Goal: Task Accomplishment & Management: Use online tool/utility

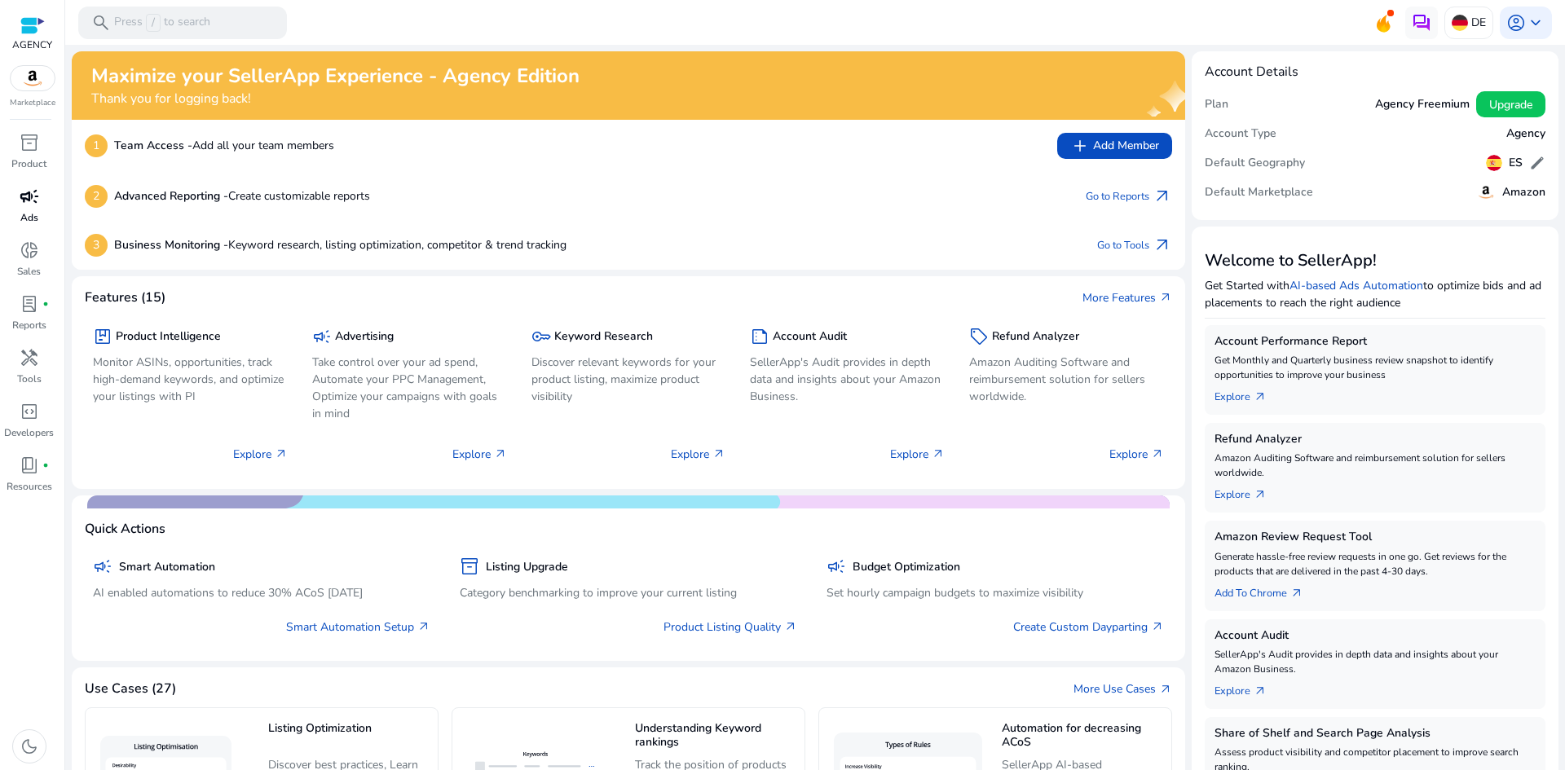
click at [27, 197] on span "campaign" at bounding box center [30, 197] width 20 height 20
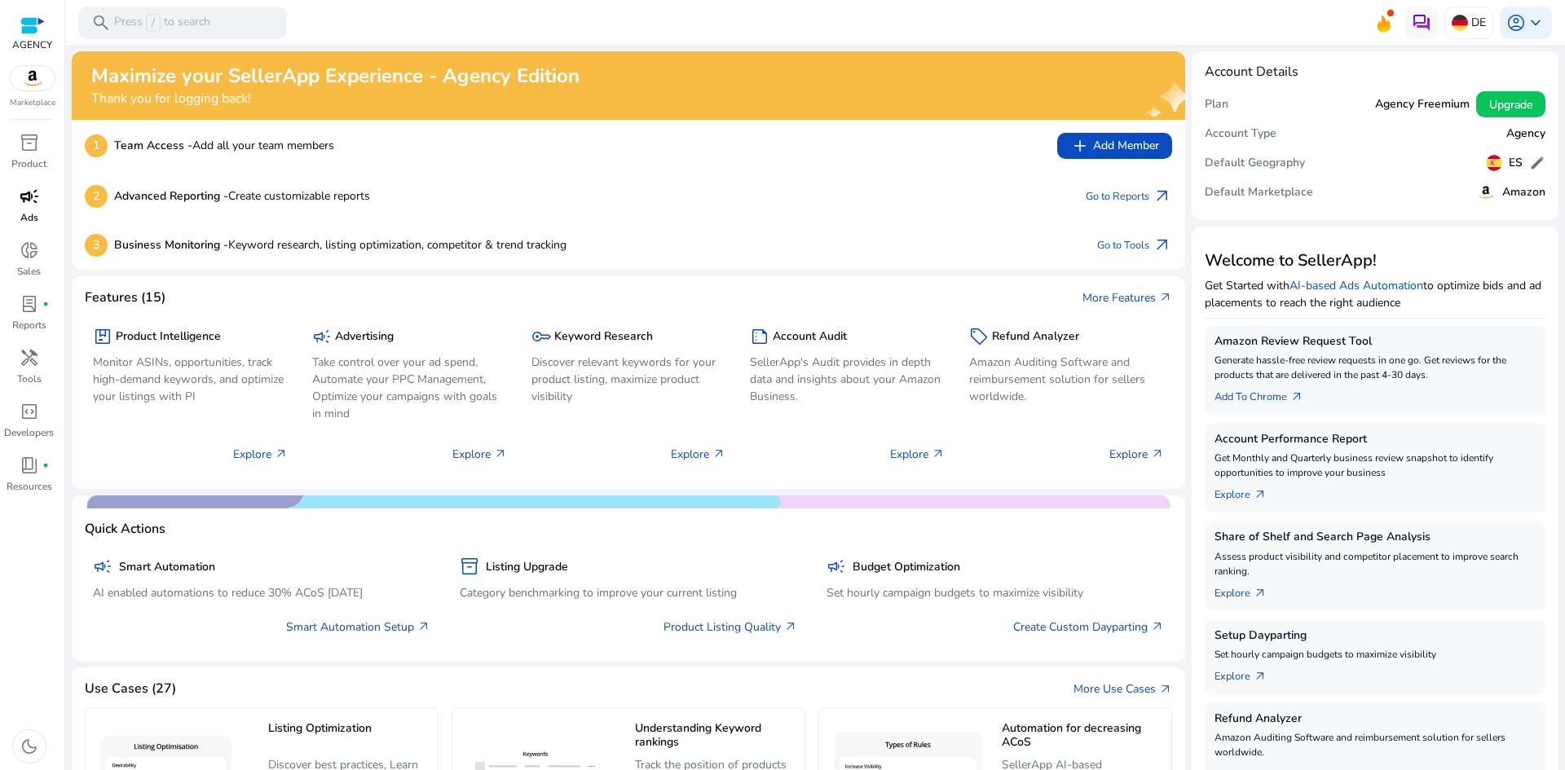
click at [26, 200] on span "campaign" at bounding box center [30, 197] width 20 height 20
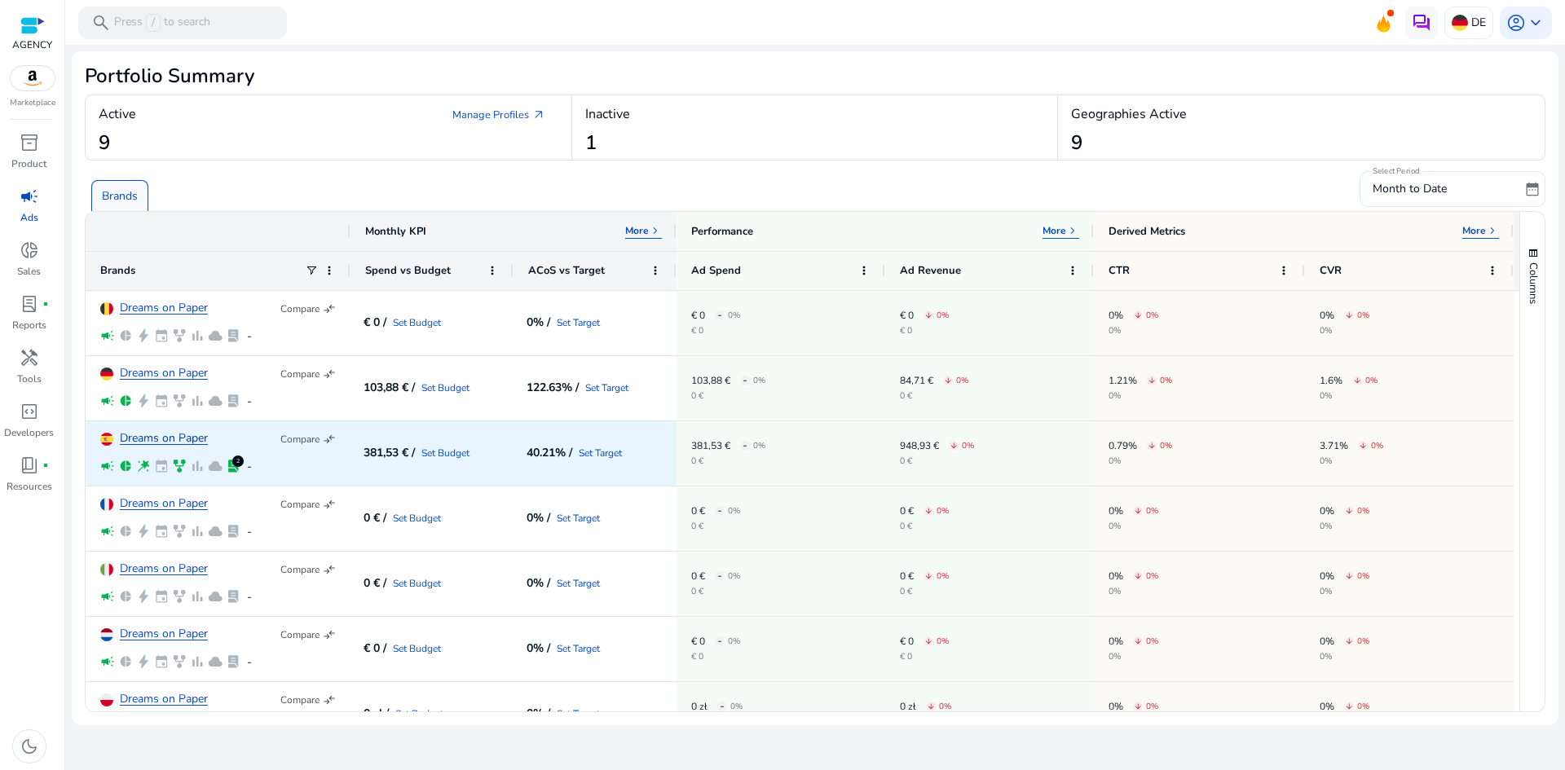
click at [176, 441] on link "Dreams on Paper" at bounding box center [164, 439] width 88 height 12
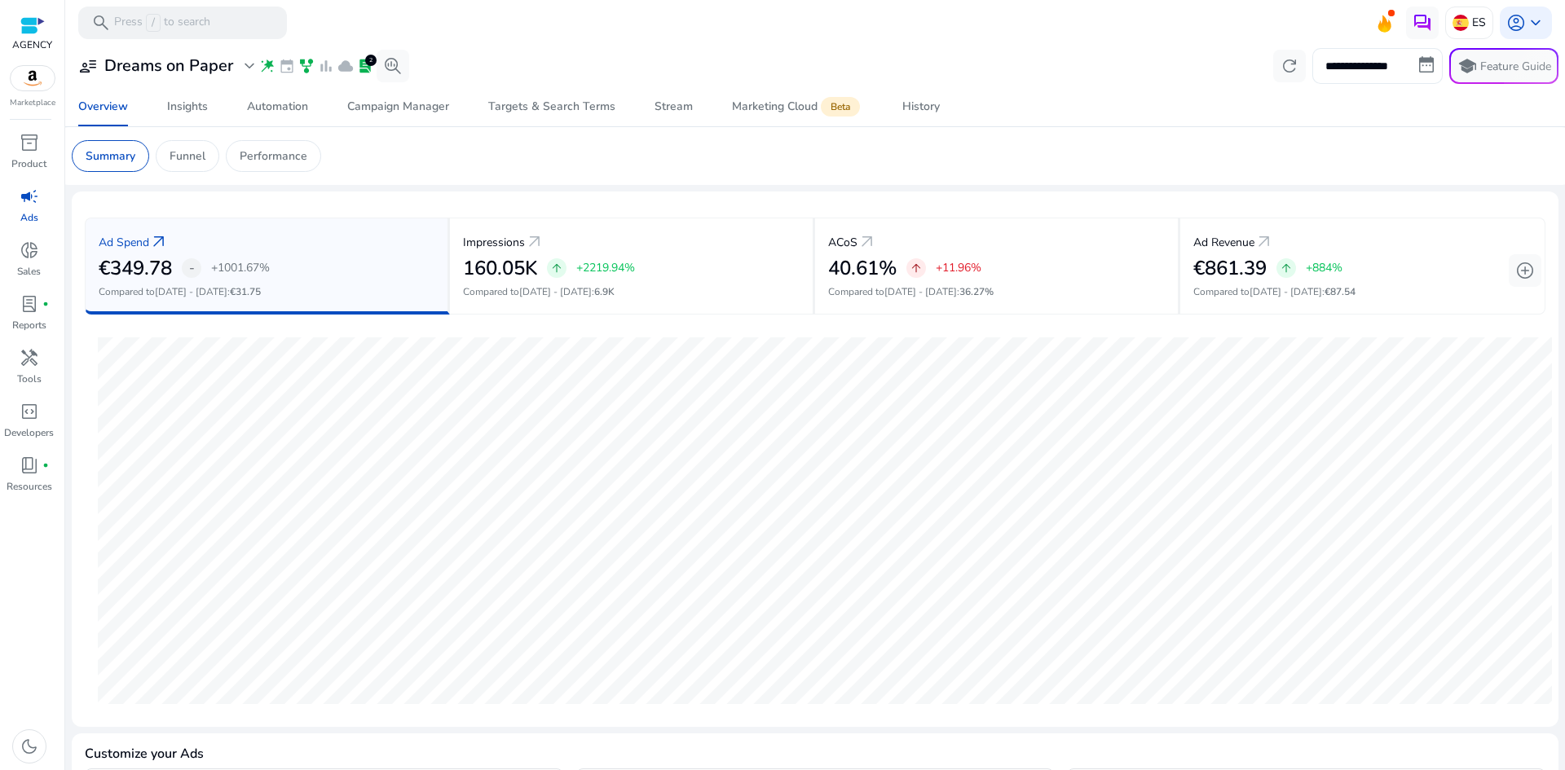
click at [1352, 71] on input "**********" at bounding box center [1377, 66] width 130 height 36
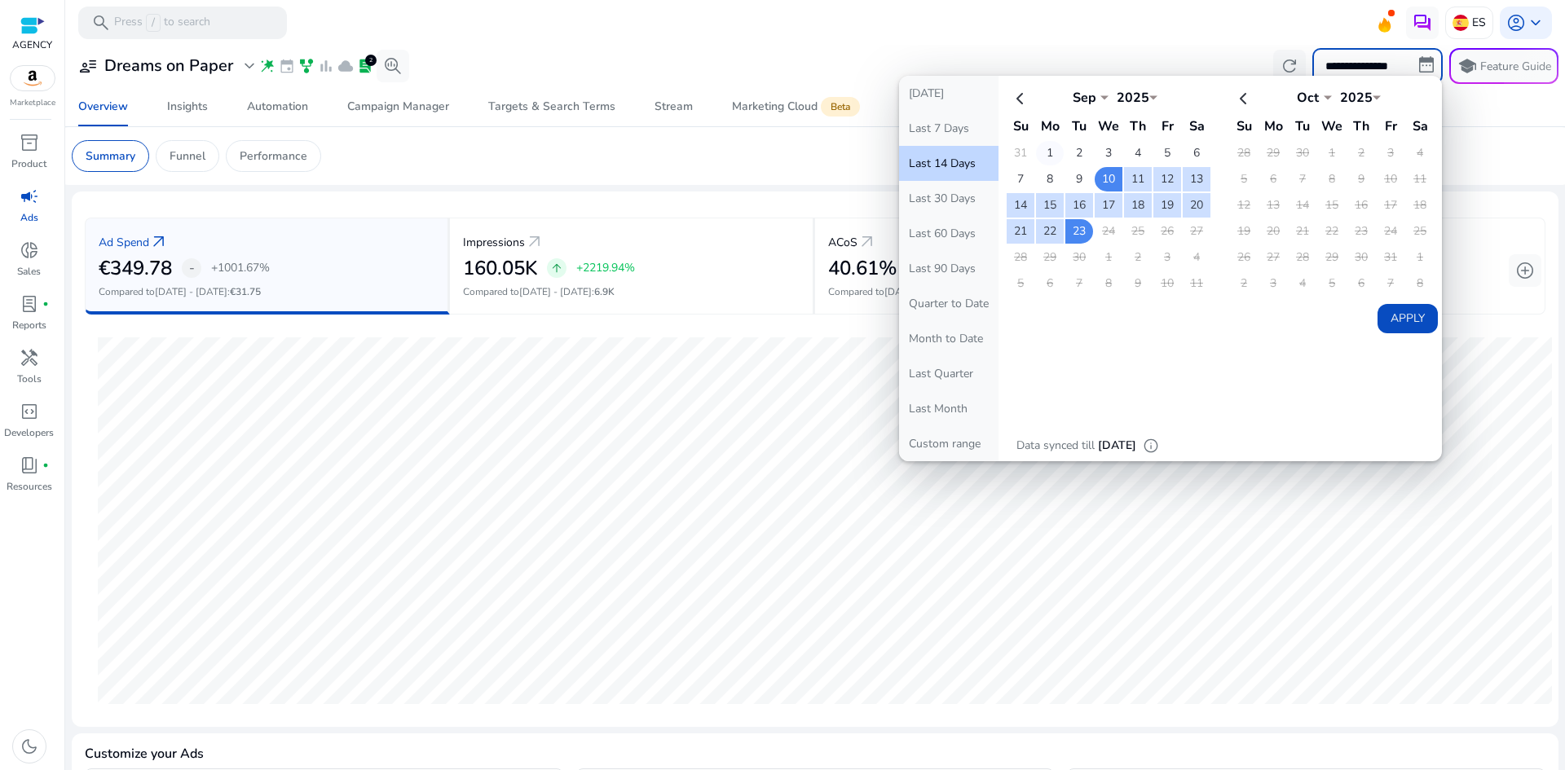
click at [1045, 154] on td "1" at bounding box center [1050, 153] width 28 height 24
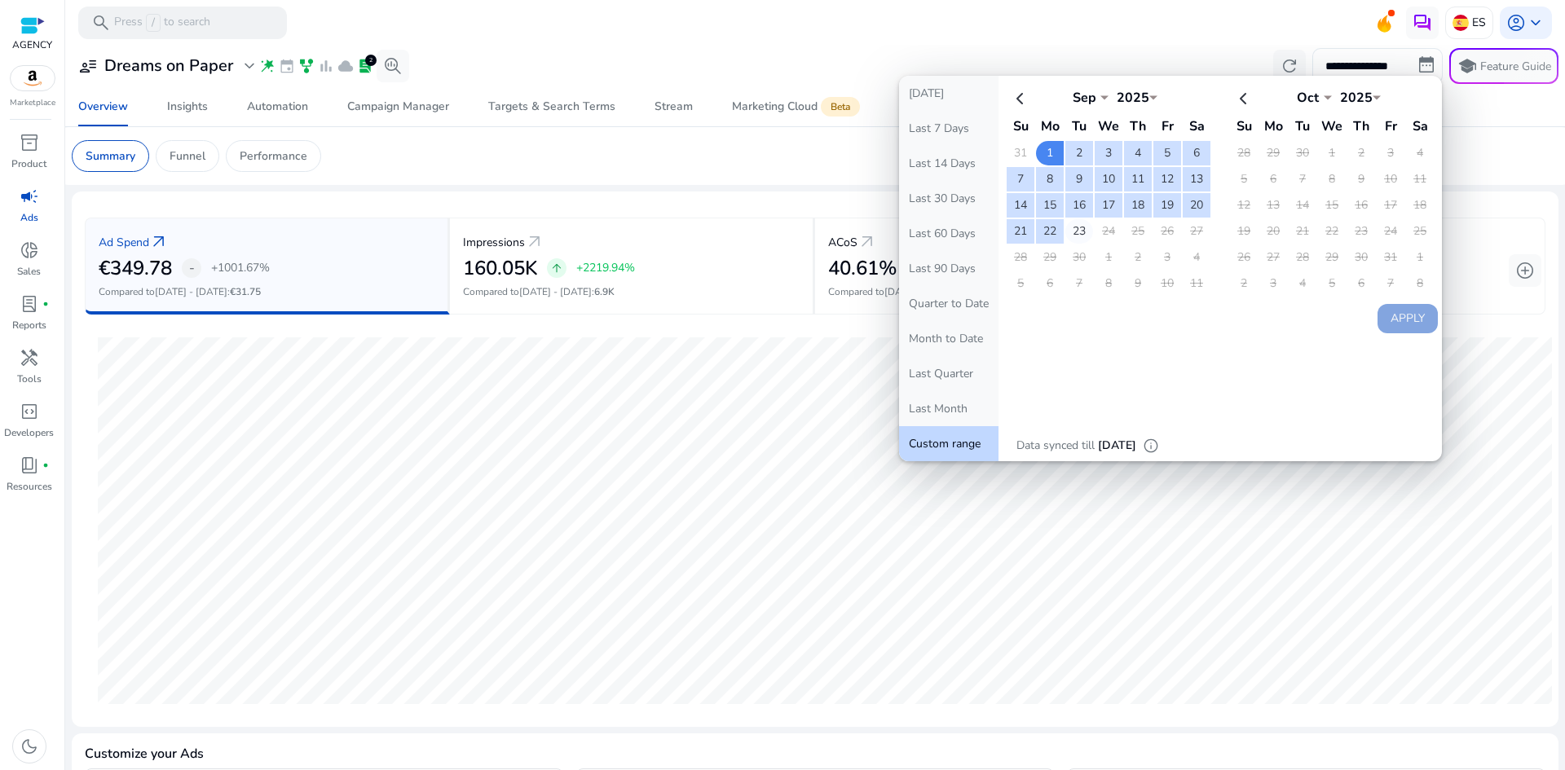
click at [1079, 229] on td "23" at bounding box center [1079, 231] width 28 height 24
click at [1397, 325] on button "Apply" at bounding box center [1407, 318] width 60 height 29
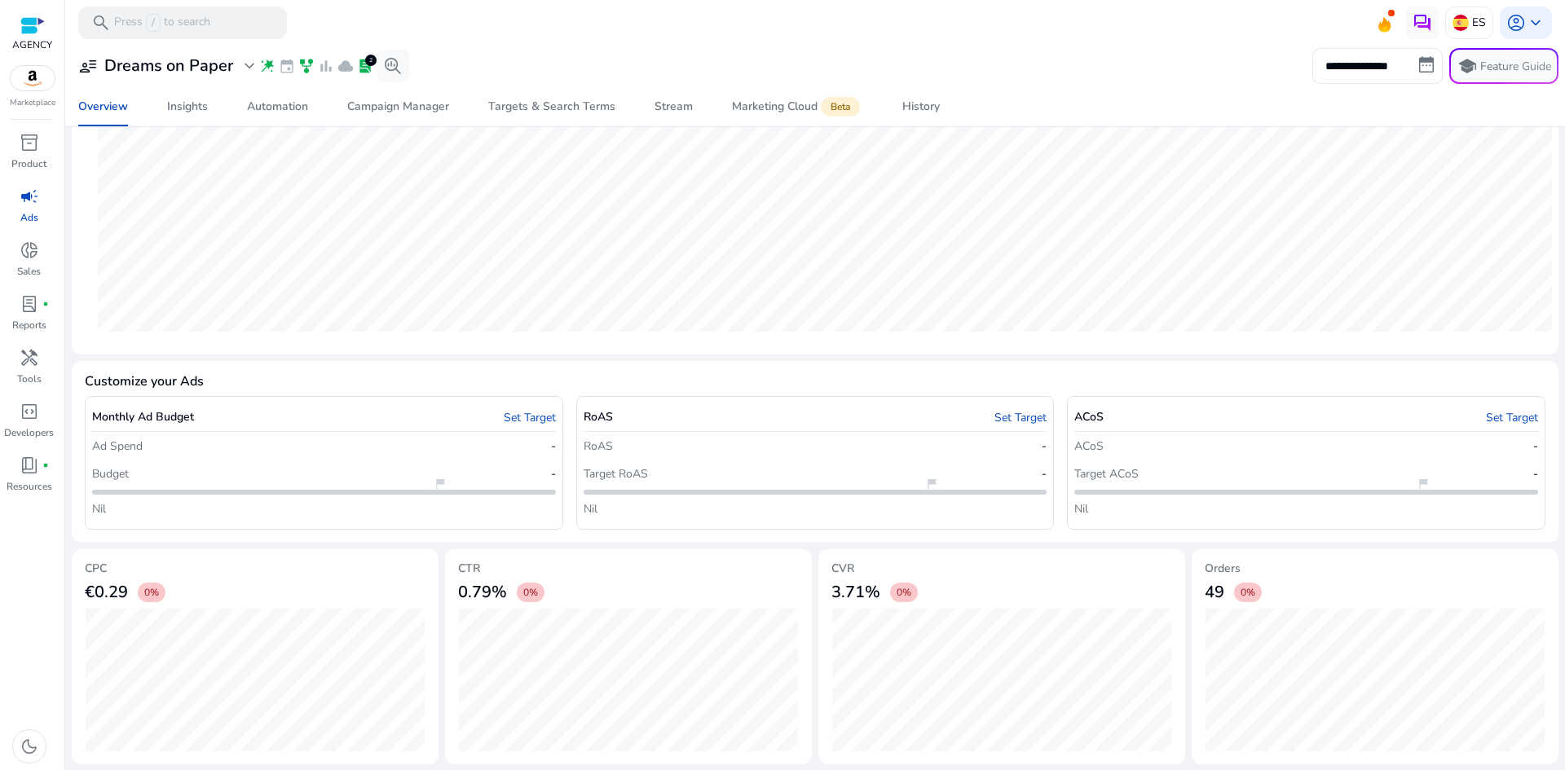
scroll to position [373, 0]
drag, startPoint x: 847, startPoint y: 583, endPoint x: 985, endPoint y: 568, distance: 139.3
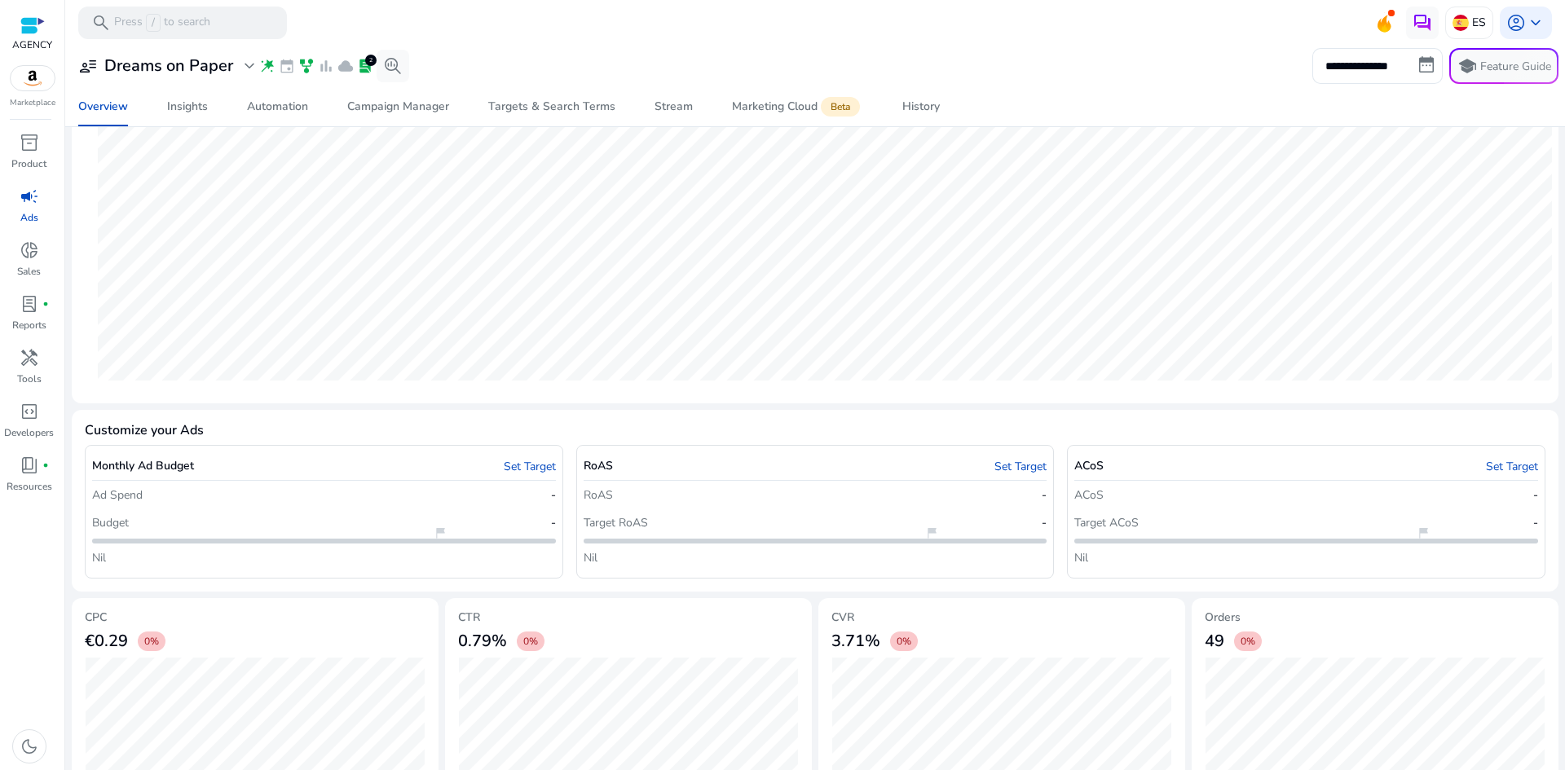
scroll to position [0, 0]
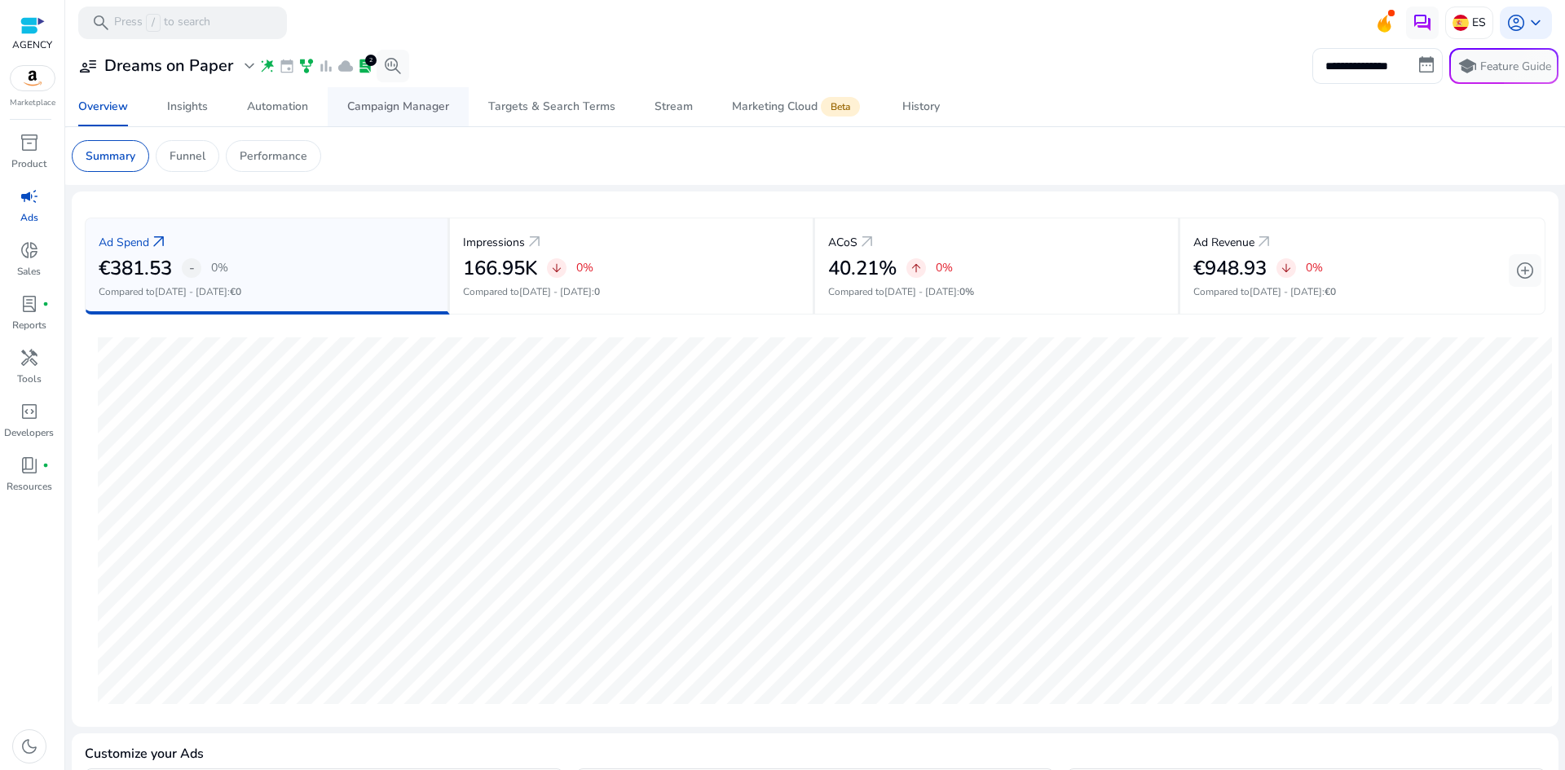
click at [397, 98] on span "Campaign Manager" at bounding box center [398, 106] width 102 height 39
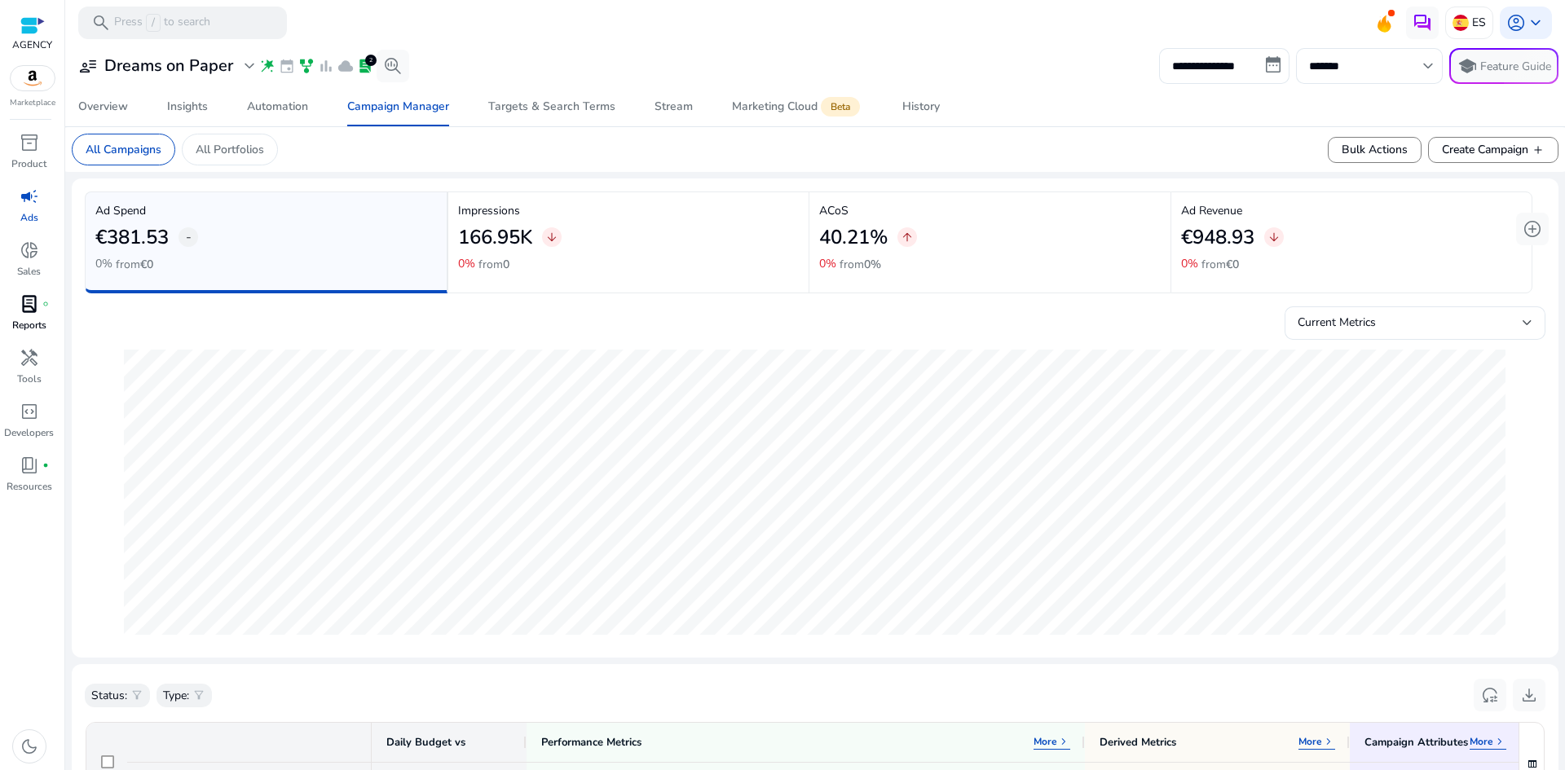
click at [28, 302] on span "lab_profile" at bounding box center [30, 304] width 20 height 20
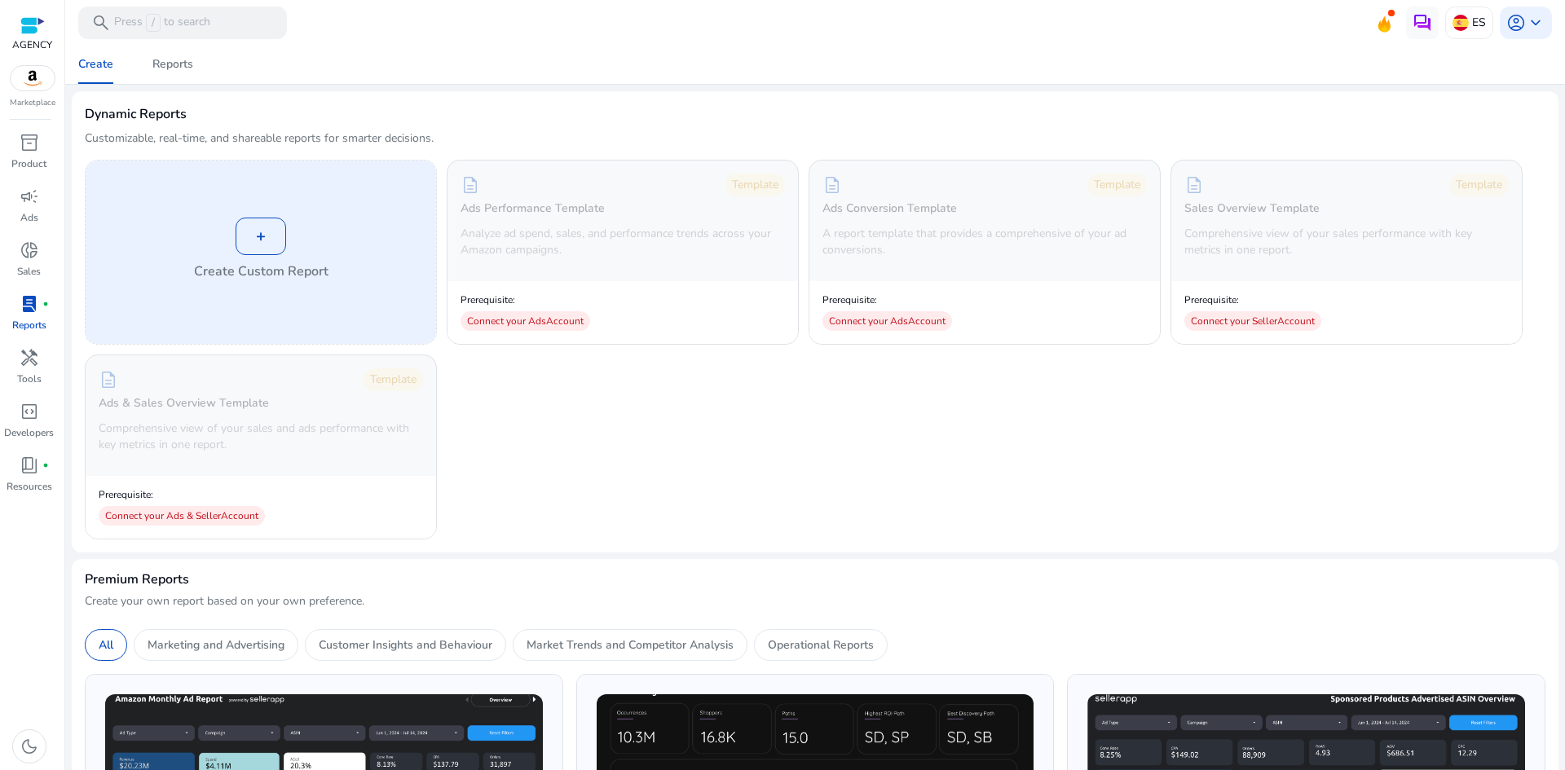
click at [298, 242] on div "+ Create Custom Report" at bounding box center [261, 252] width 350 height 183
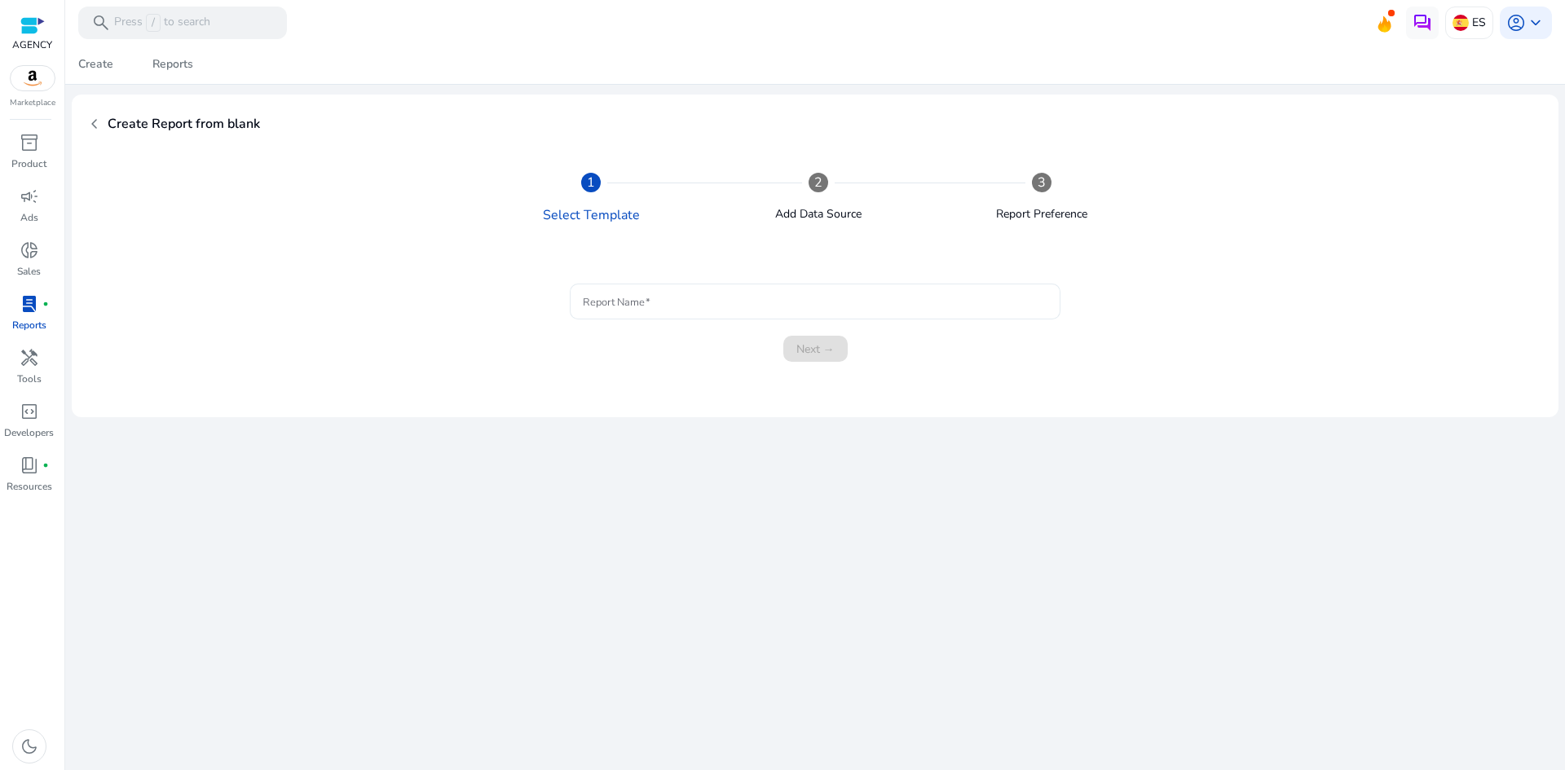
click at [636, 301] on input "Report Name" at bounding box center [815, 302] width 464 height 18
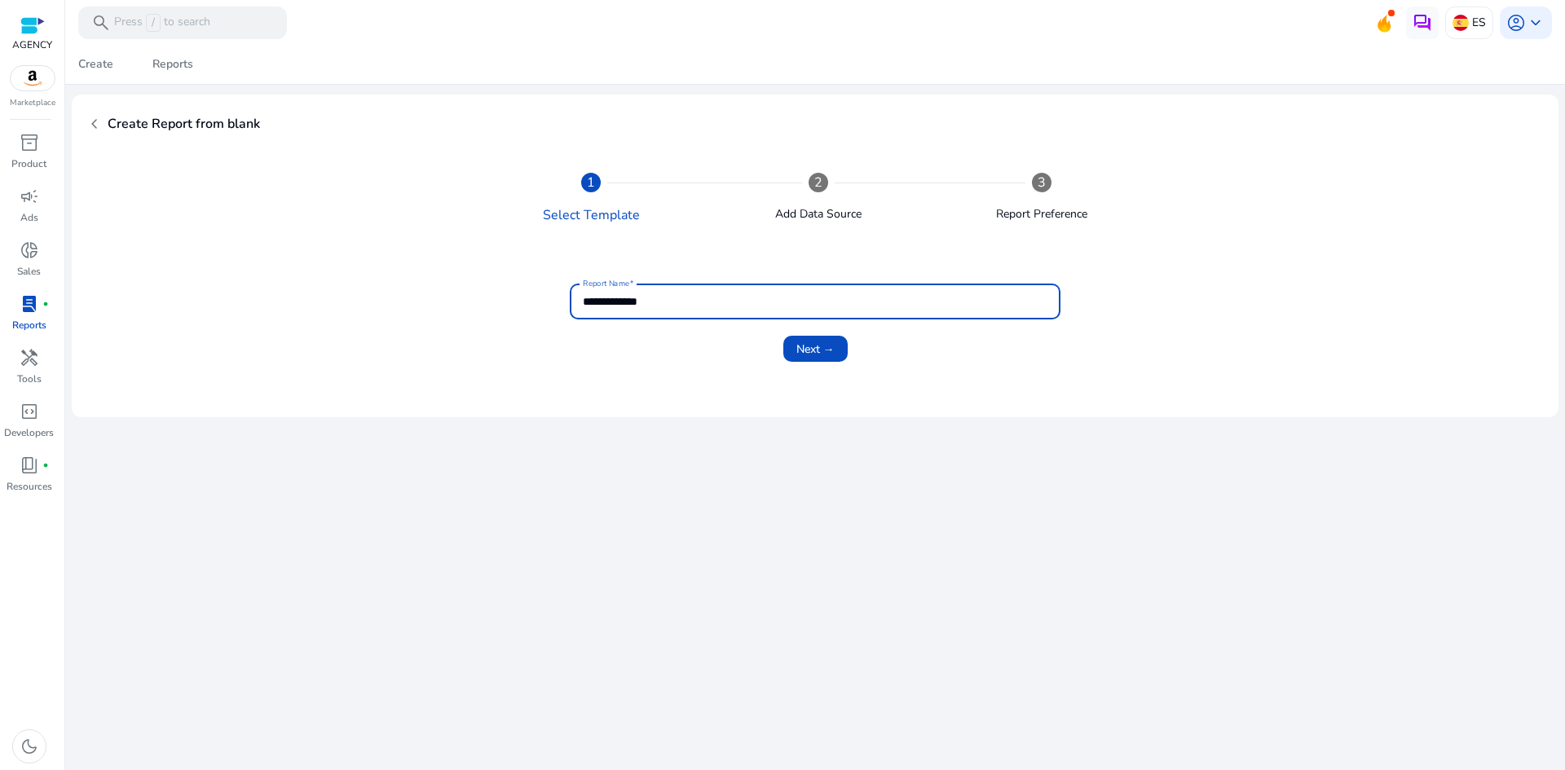
type input "**********"
click at [783, 336] on button "Next →" at bounding box center [815, 349] width 64 height 26
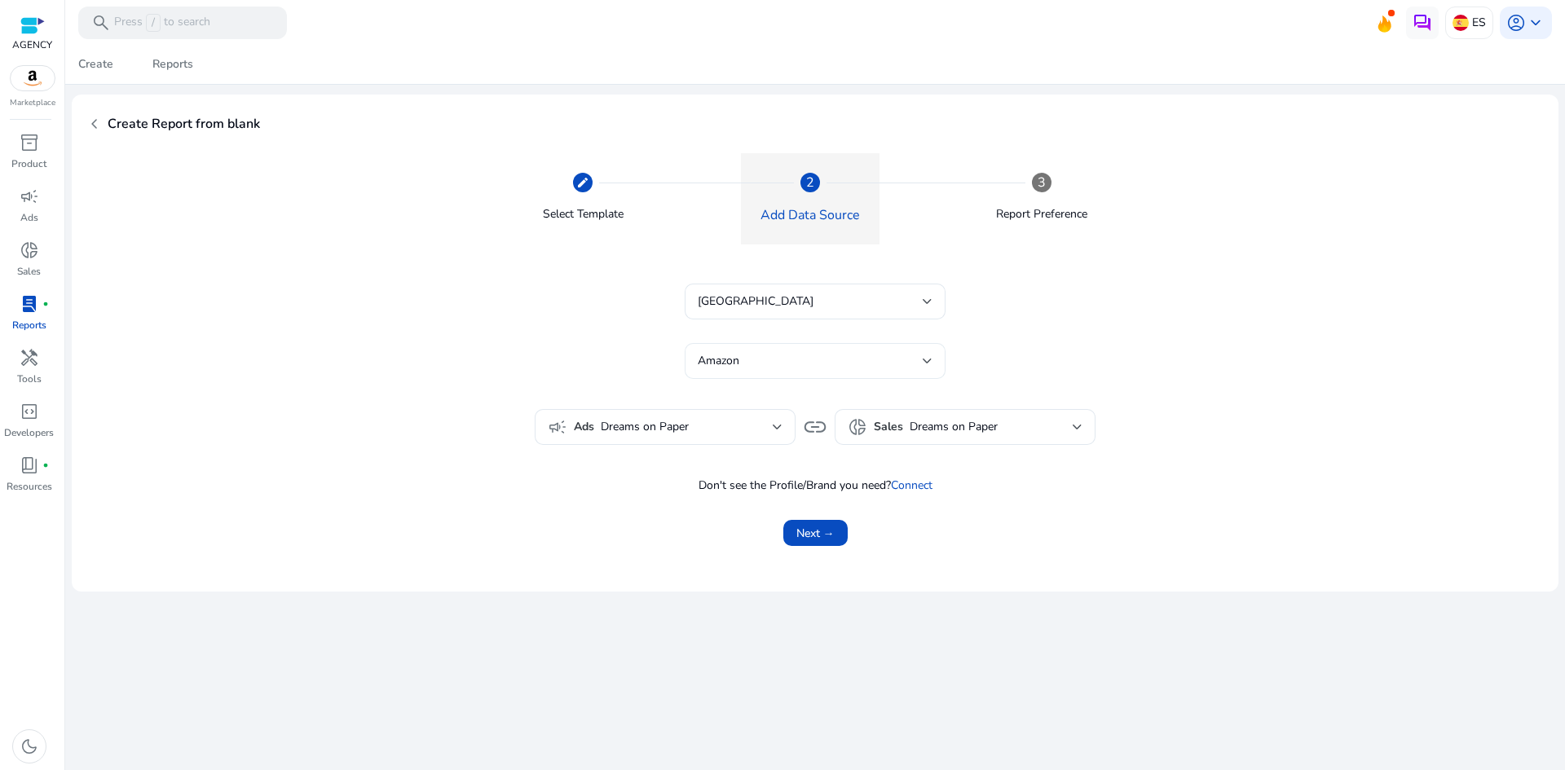
click at [842, 369] on div "Amazon" at bounding box center [810, 361] width 225 height 18
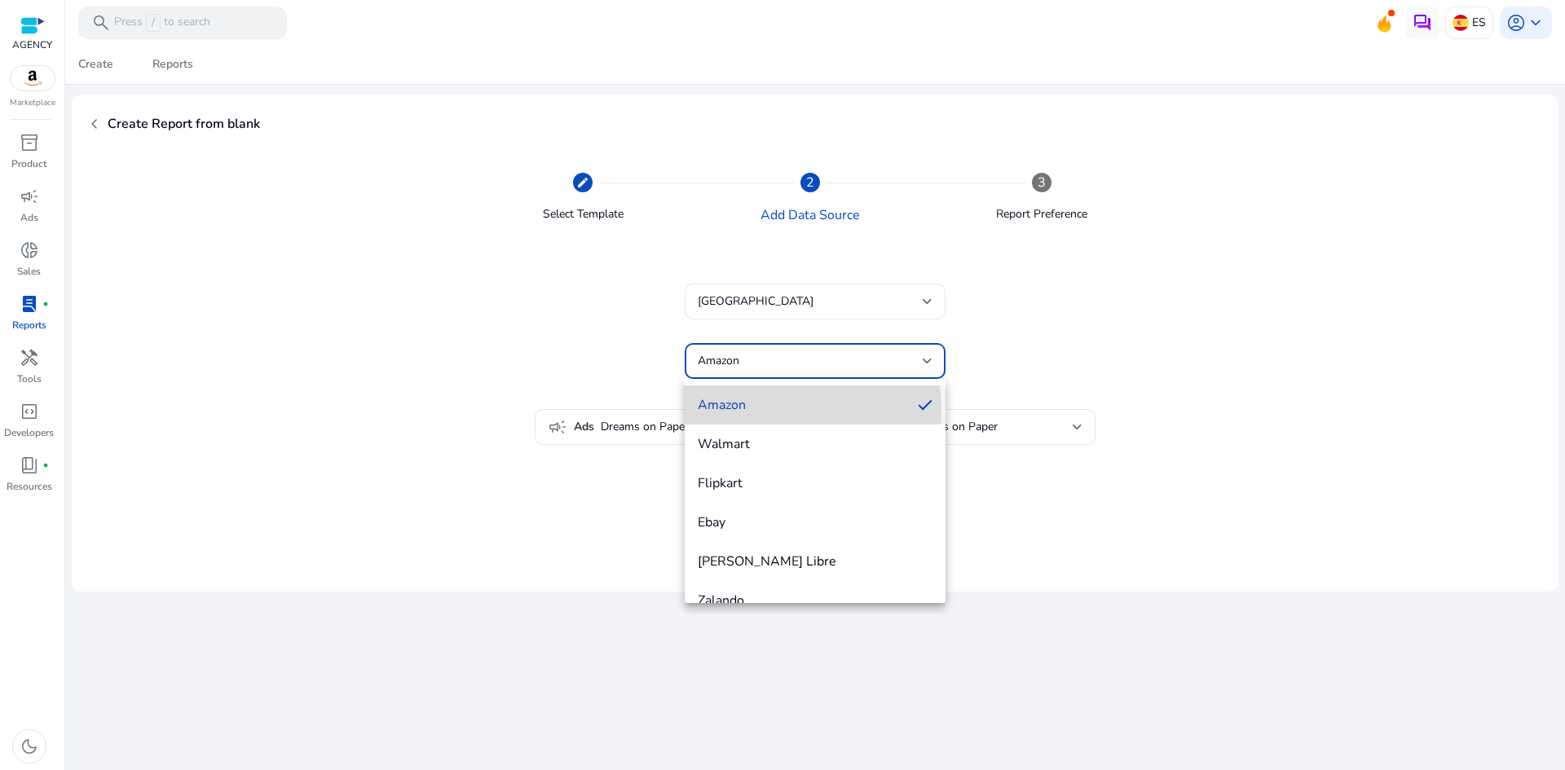
click at [759, 410] on span "Amazon" at bounding box center [801, 405] width 207 height 18
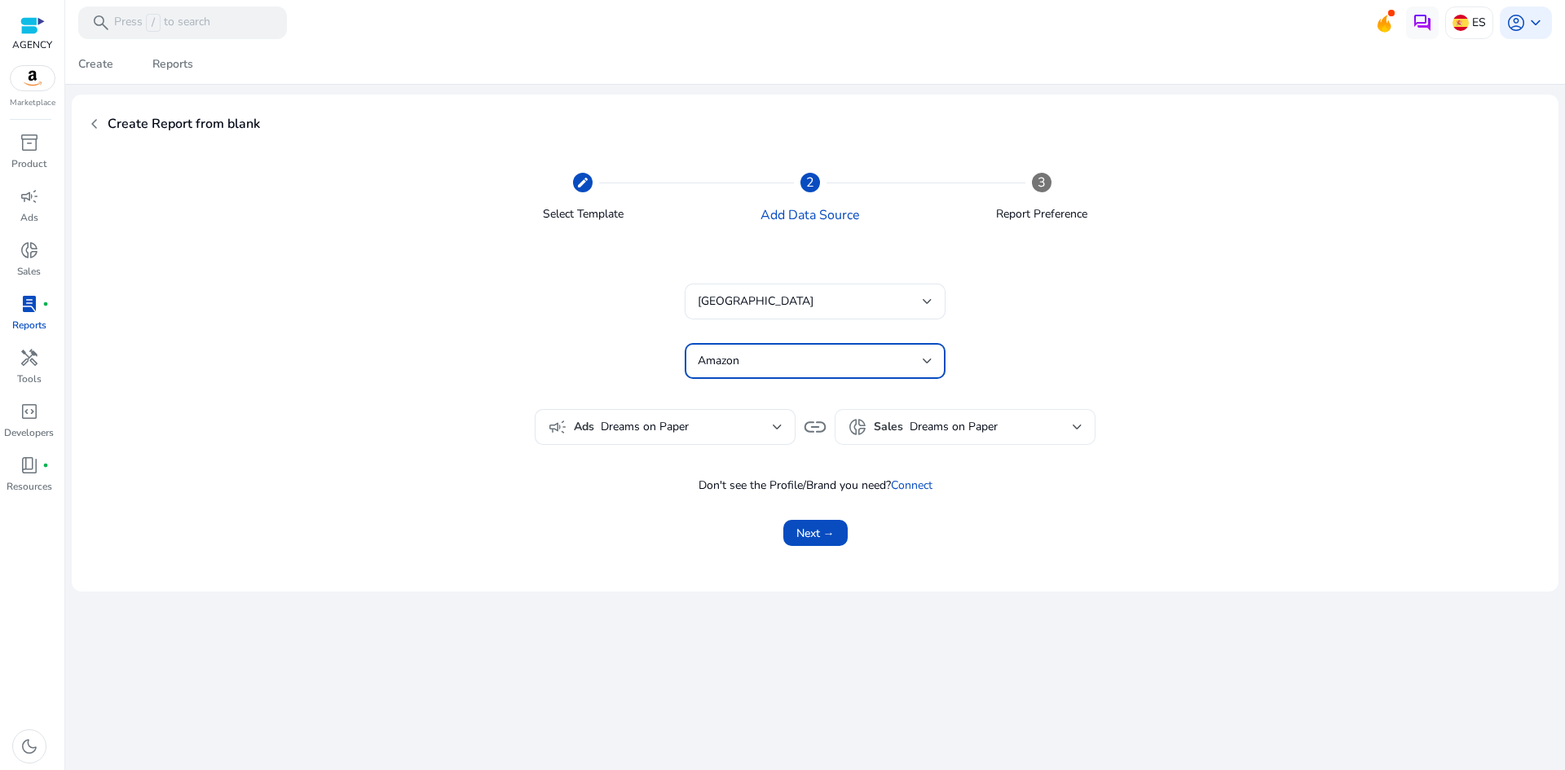
click at [966, 420] on span "Dreams on Paper" at bounding box center [953, 426] width 88 height 15
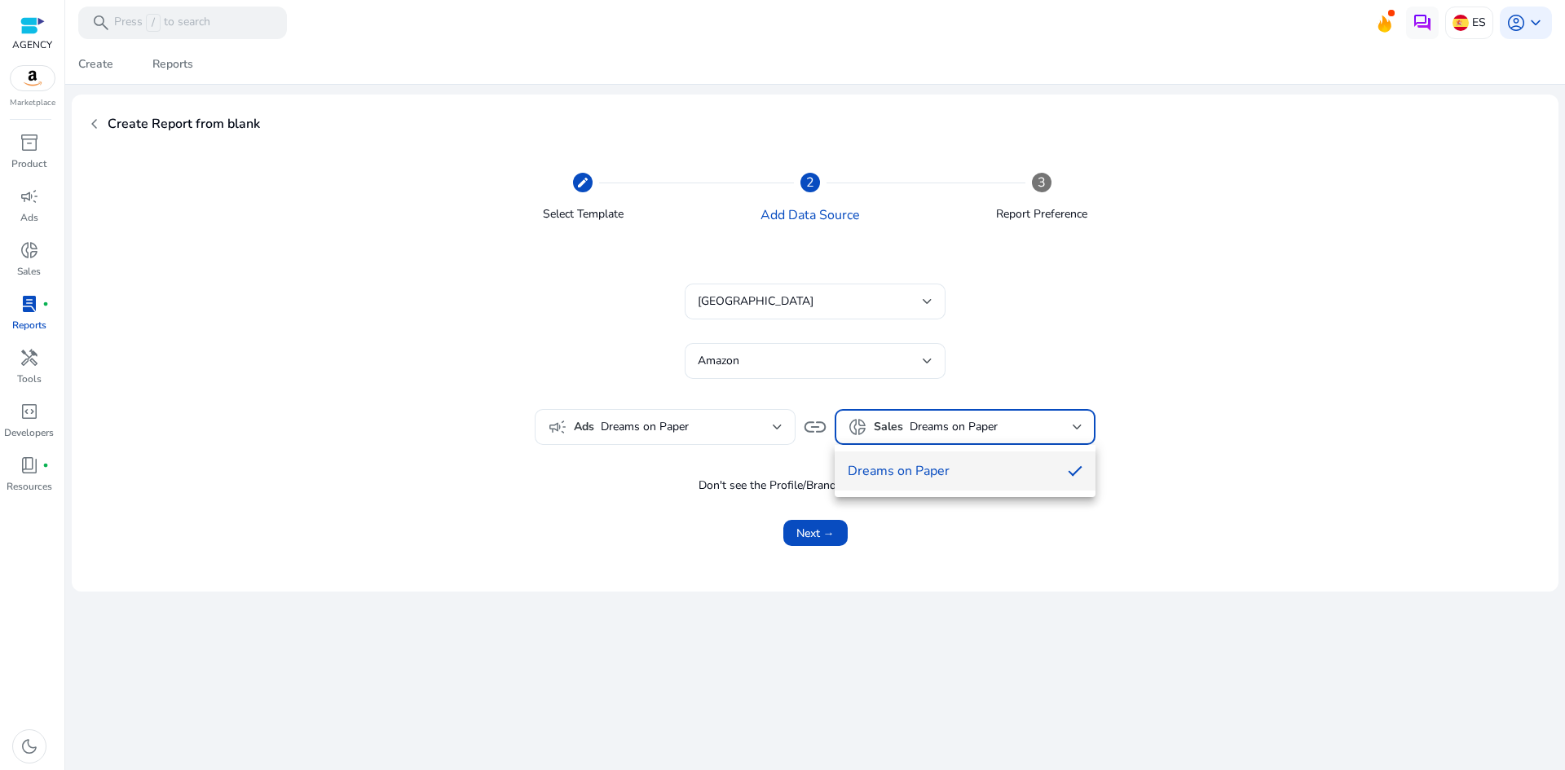
click at [996, 581] on div at bounding box center [782, 385] width 1565 height 770
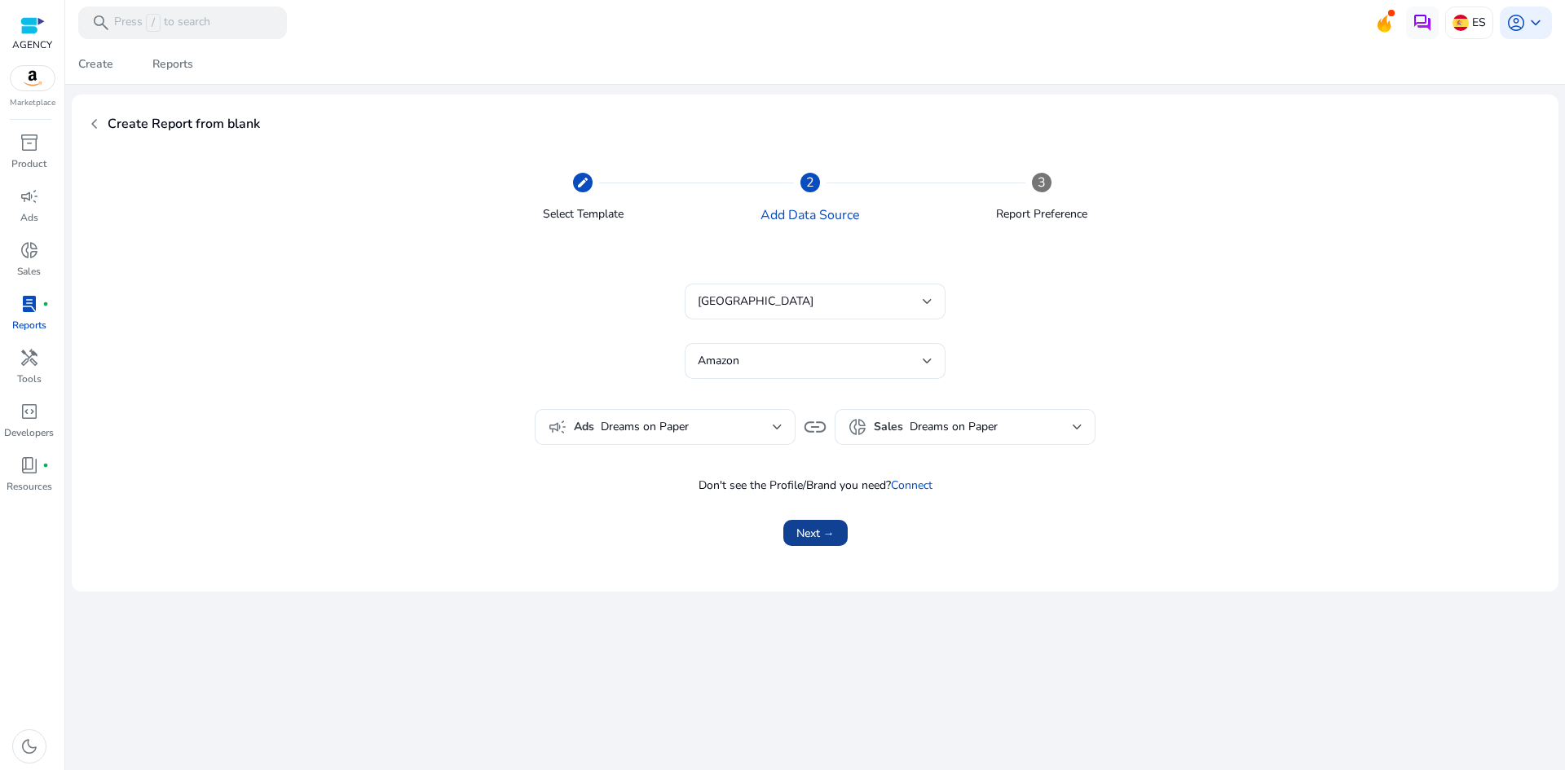
click at [824, 533] on span "Next →" at bounding box center [815, 533] width 38 height 17
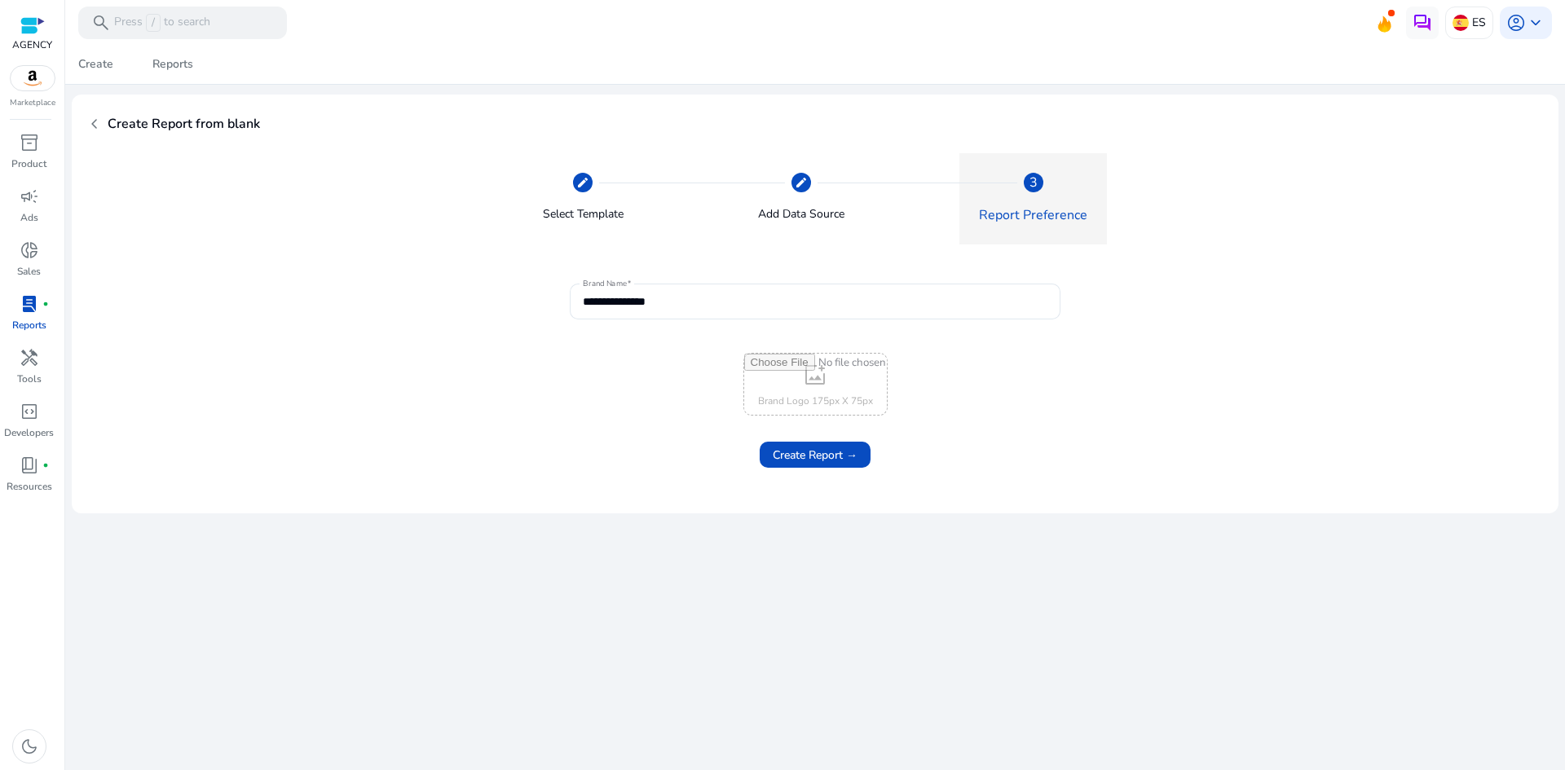
click at [827, 457] on span "Create Report →" at bounding box center [815, 455] width 85 height 17
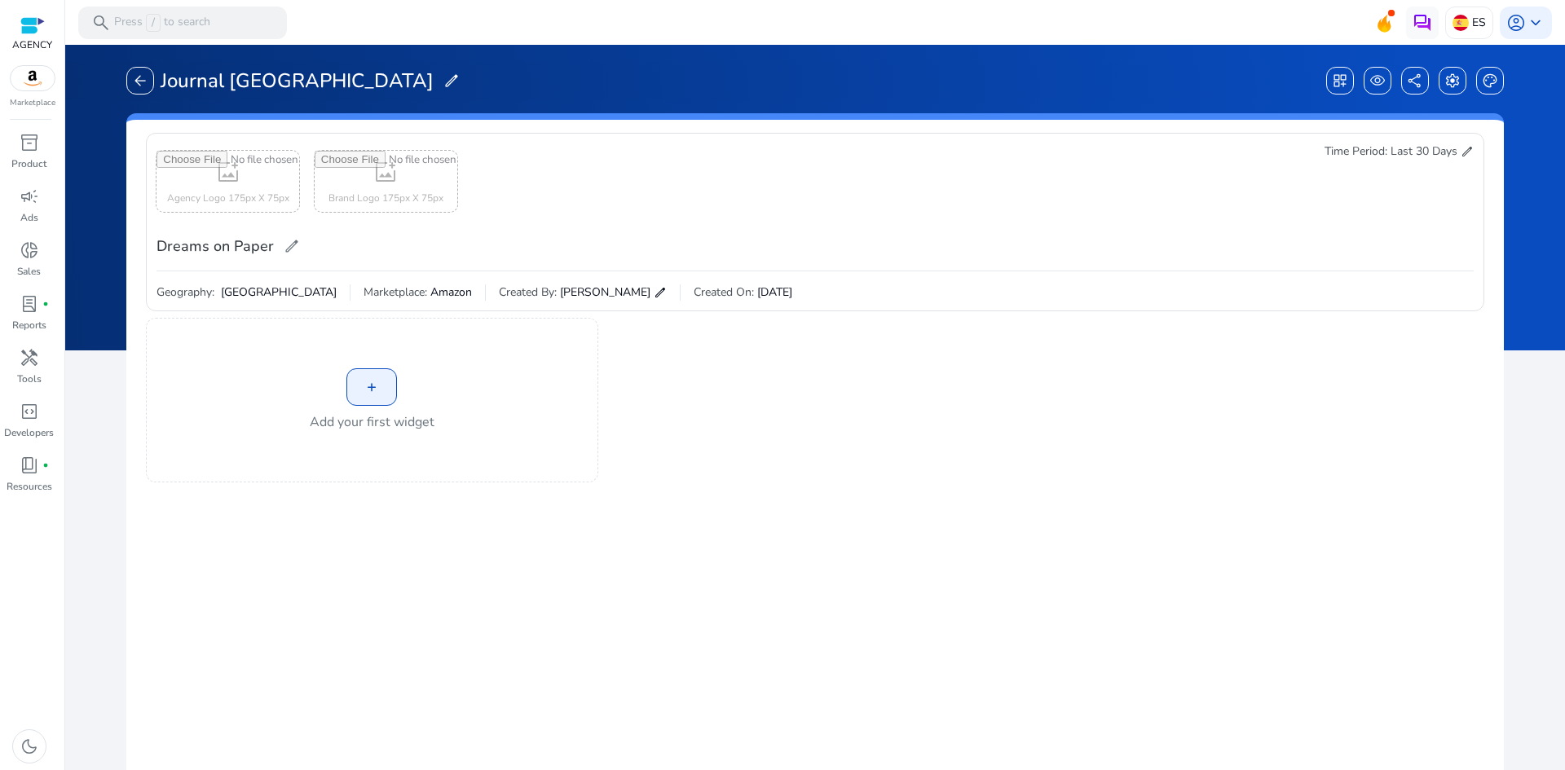
click at [370, 377] on div "+" at bounding box center [371, 386] width 51 height 37
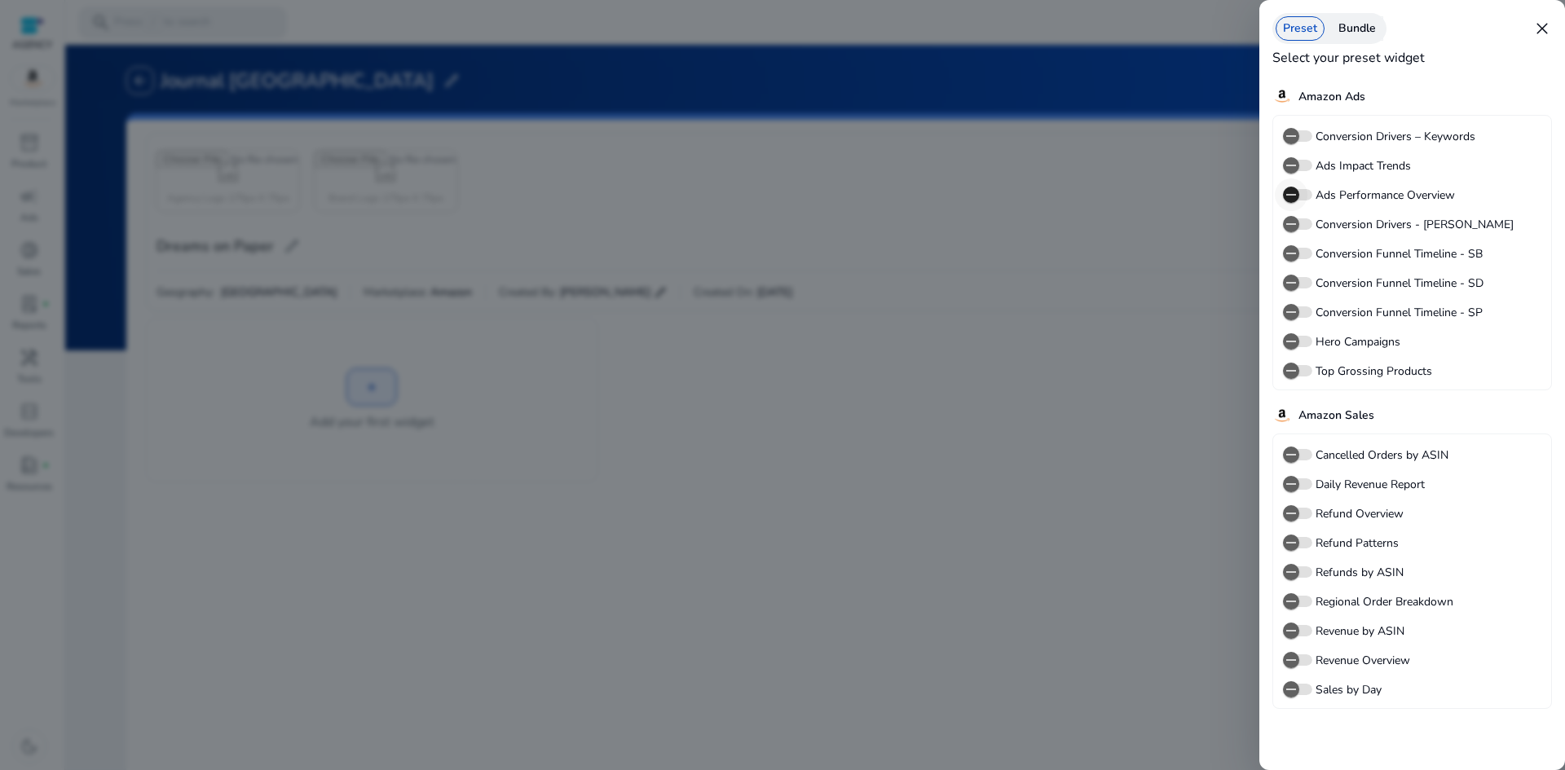
click at [1293, 192] on icon "button" at bounding box center [1290, 194] width 15 height 15
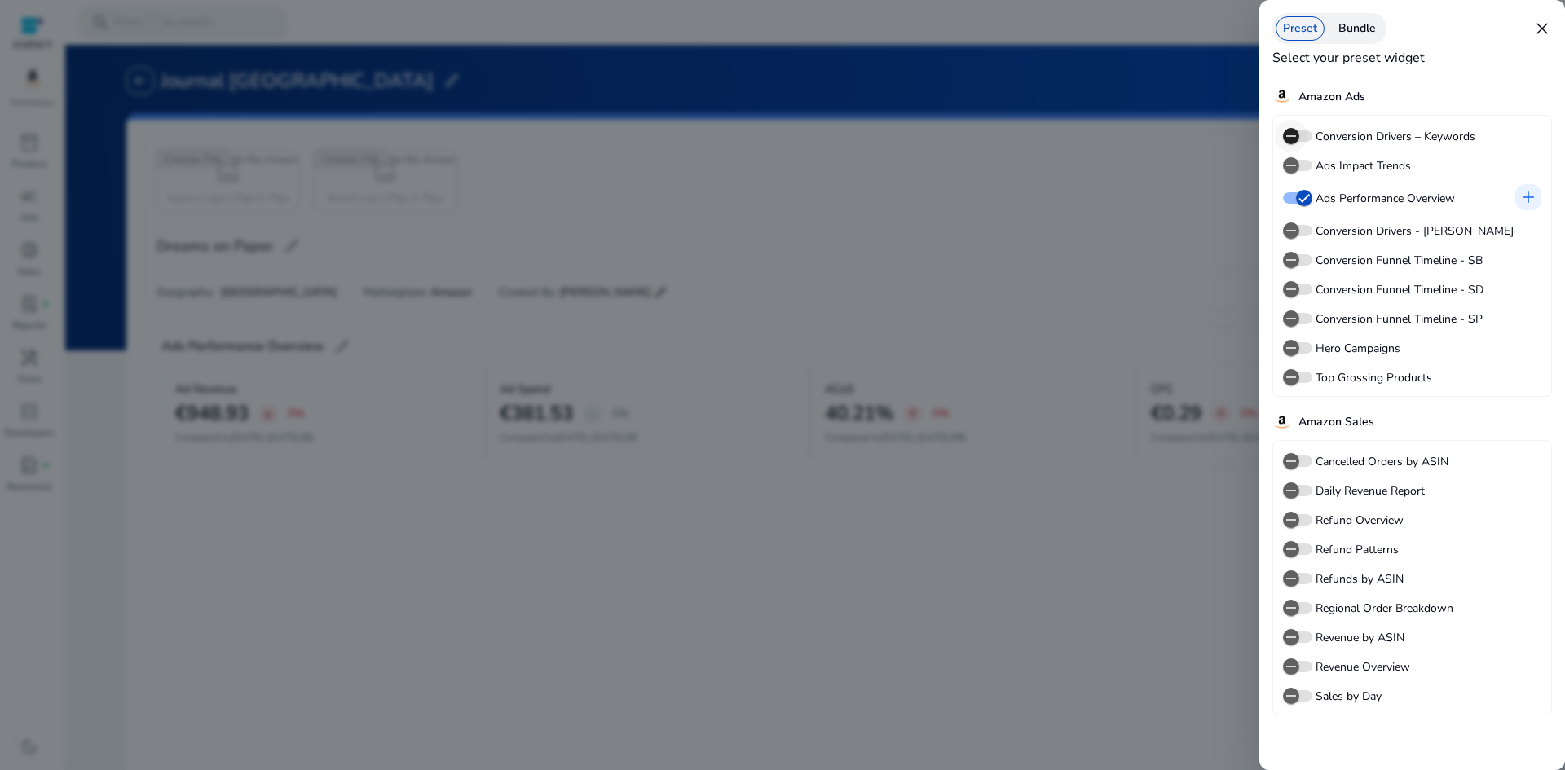
click at [1297, 136] on icon "button" at bounding box center [1290, 136] width 15 height 15
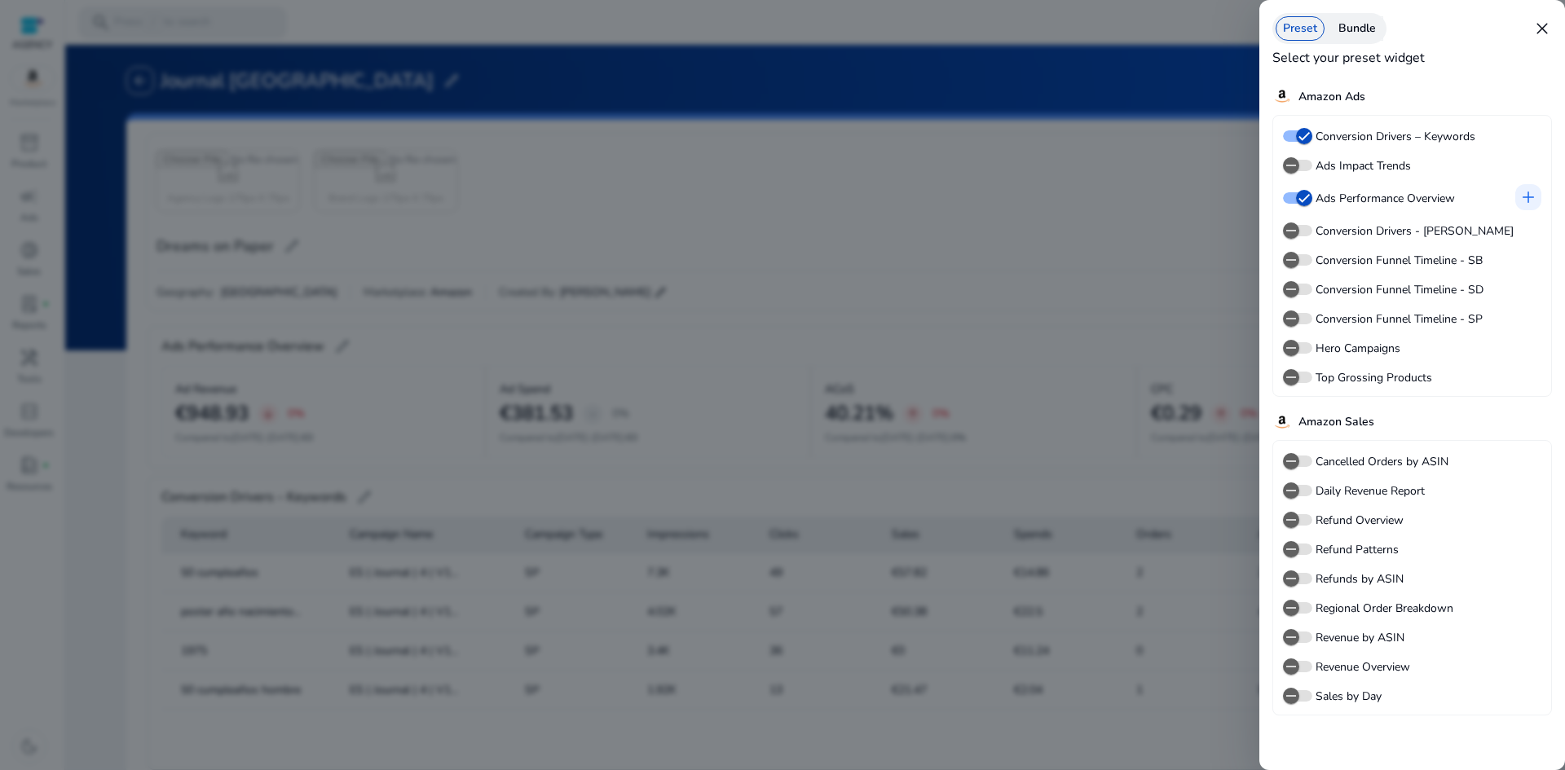
click at [1113, 329] on div at bounding box center [782, 385] width 1565 height 770
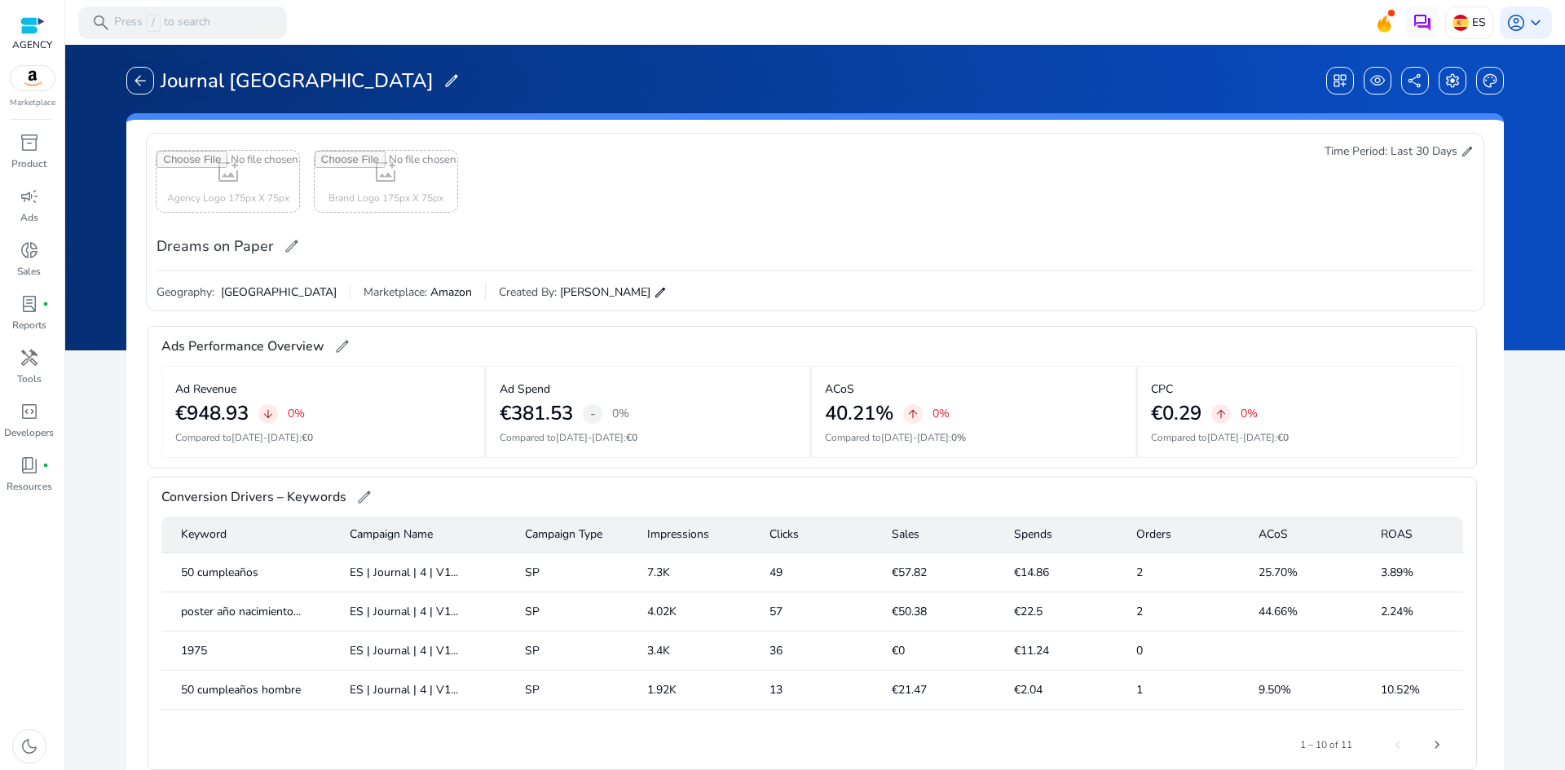
click at [1460, 147] on span "edit" at bounding box center [1466, 151] width 13 height 13
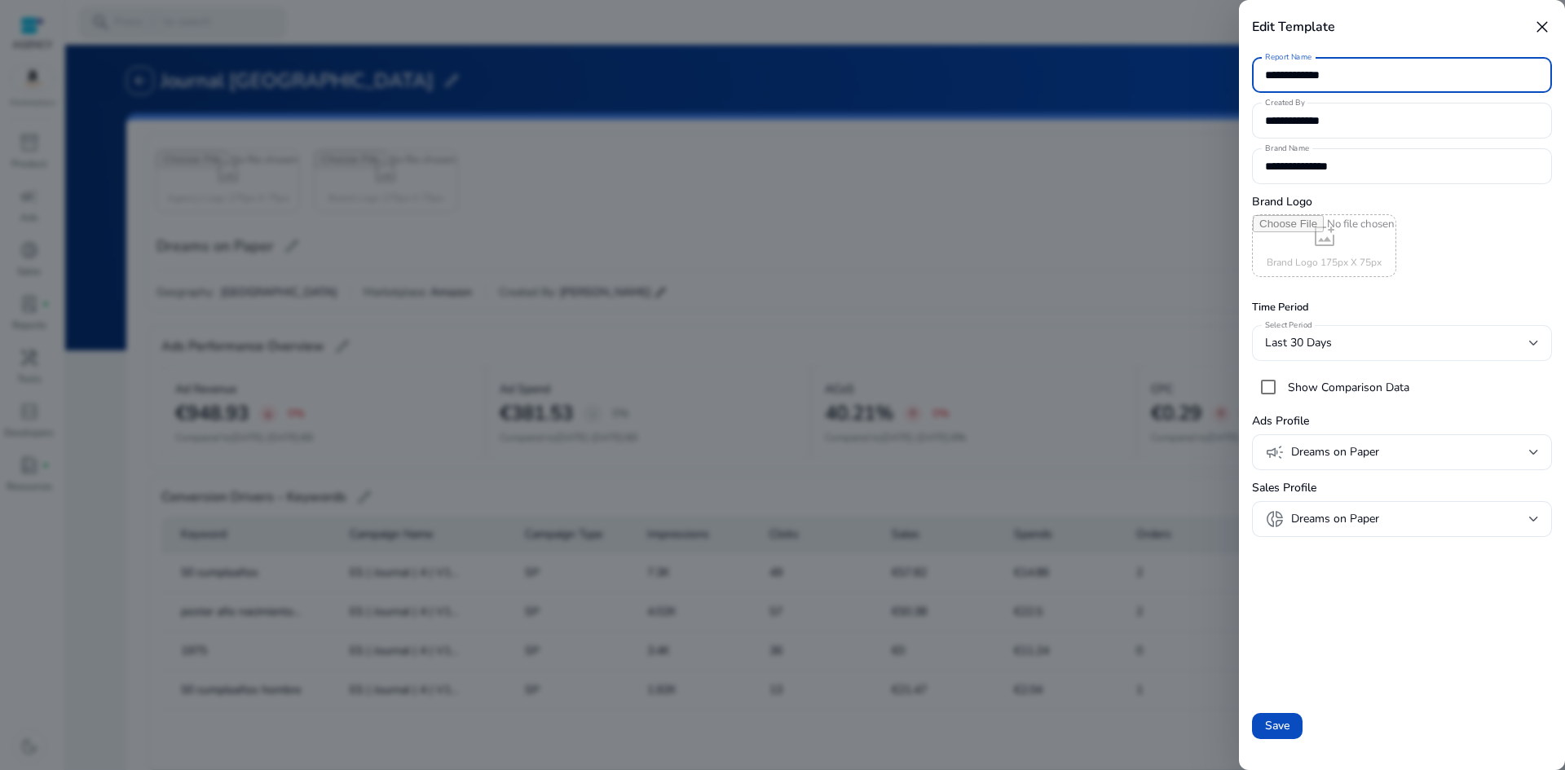
click at [1357, 346] on div "Last 30 Days" at bounding box center [1397, 343] width 264 height 18
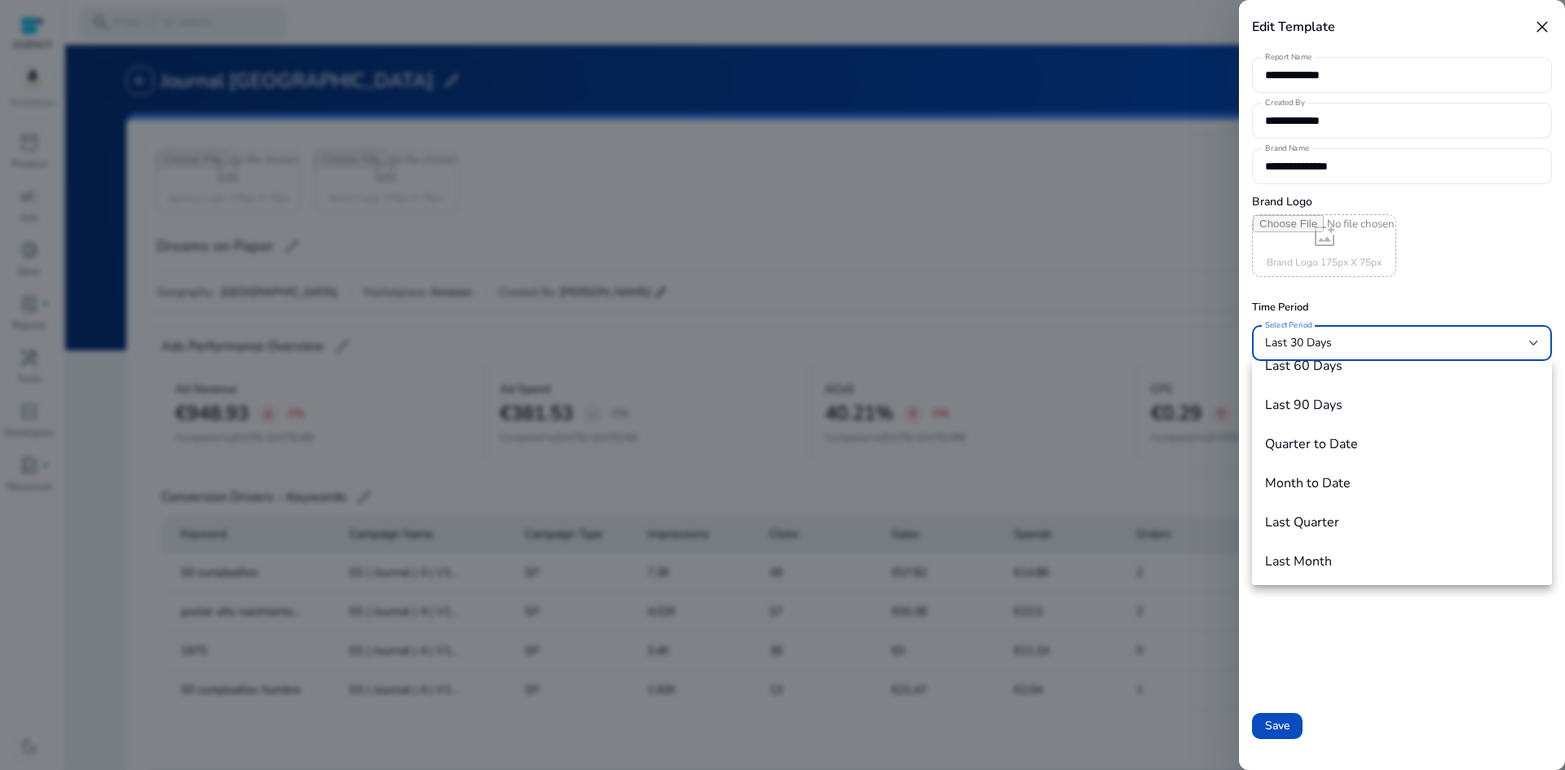
scroll to position [180, 0]
click at [1335, 483] on h4 "Month to Date" at bounding box center [1308, 480] width 86 height 15
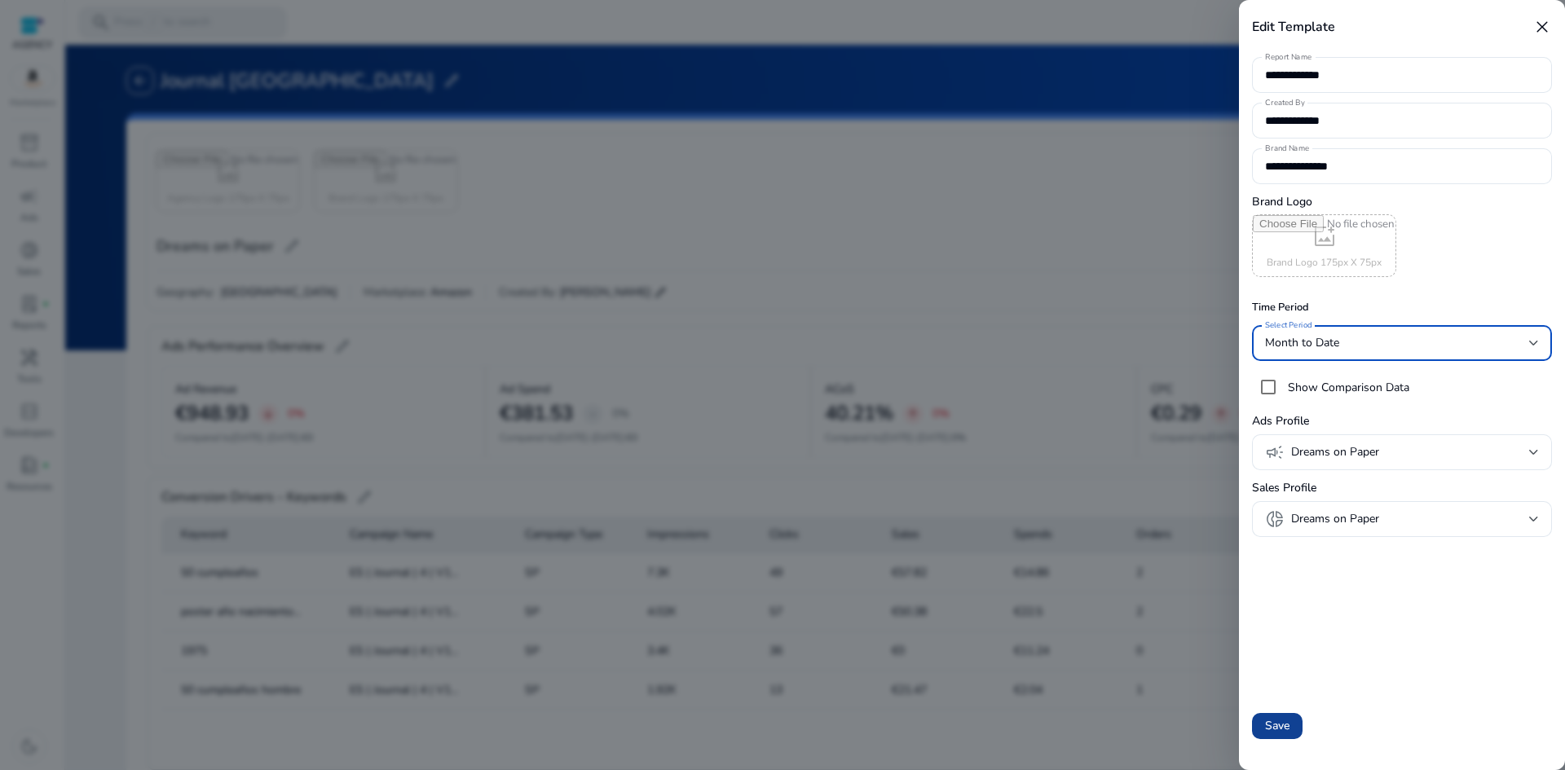
click at [1289, 716] on span at bounding box center [1277, 725] width 51 height 39
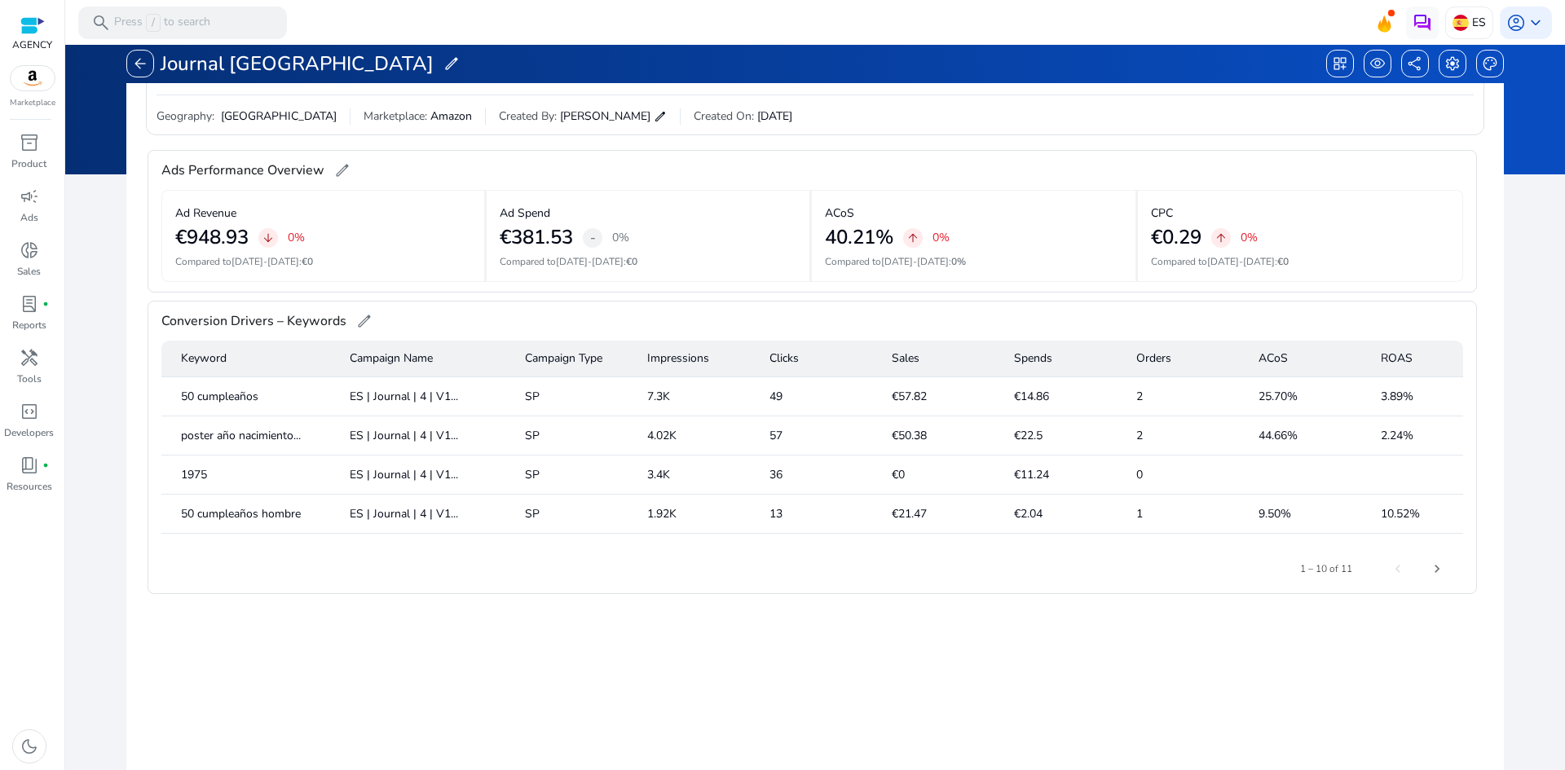
scroll to position [0, 0]
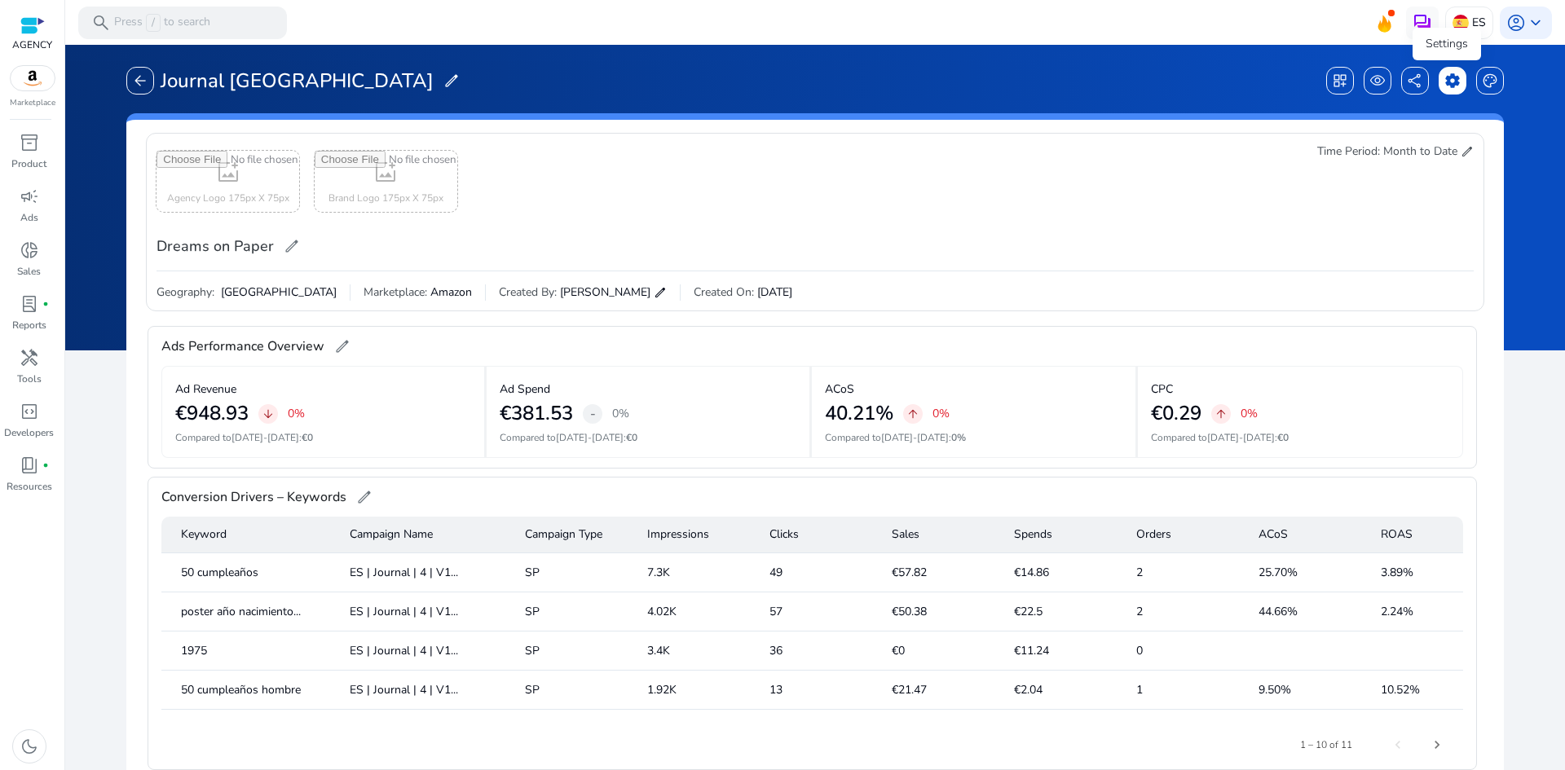
click at [1444, 86] on span "settings" at bounding box center [1452, 81] width 16 height 16
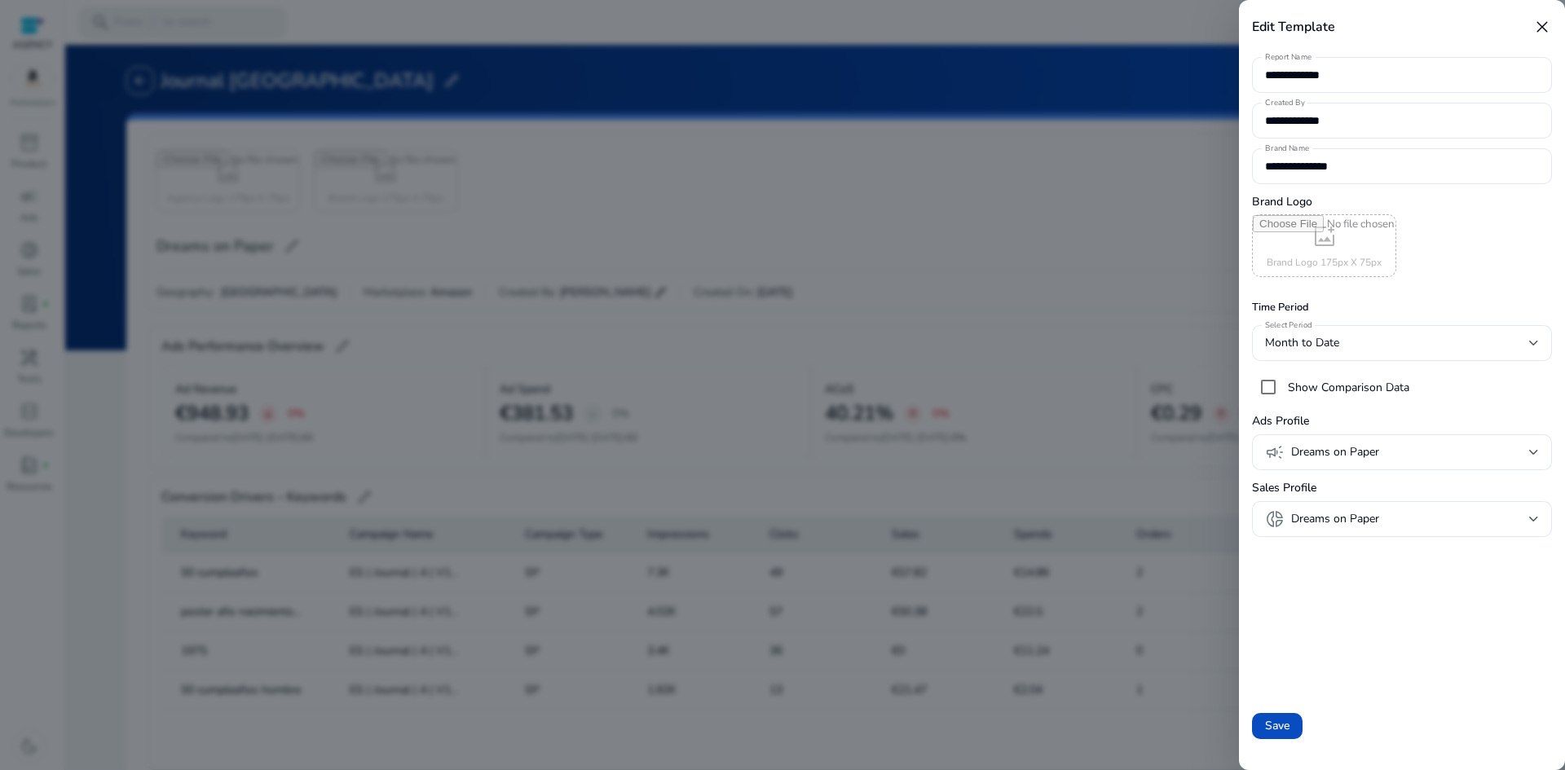
click at [1184, 194] on div at bounding box center [782, 385] width 1565 height 770
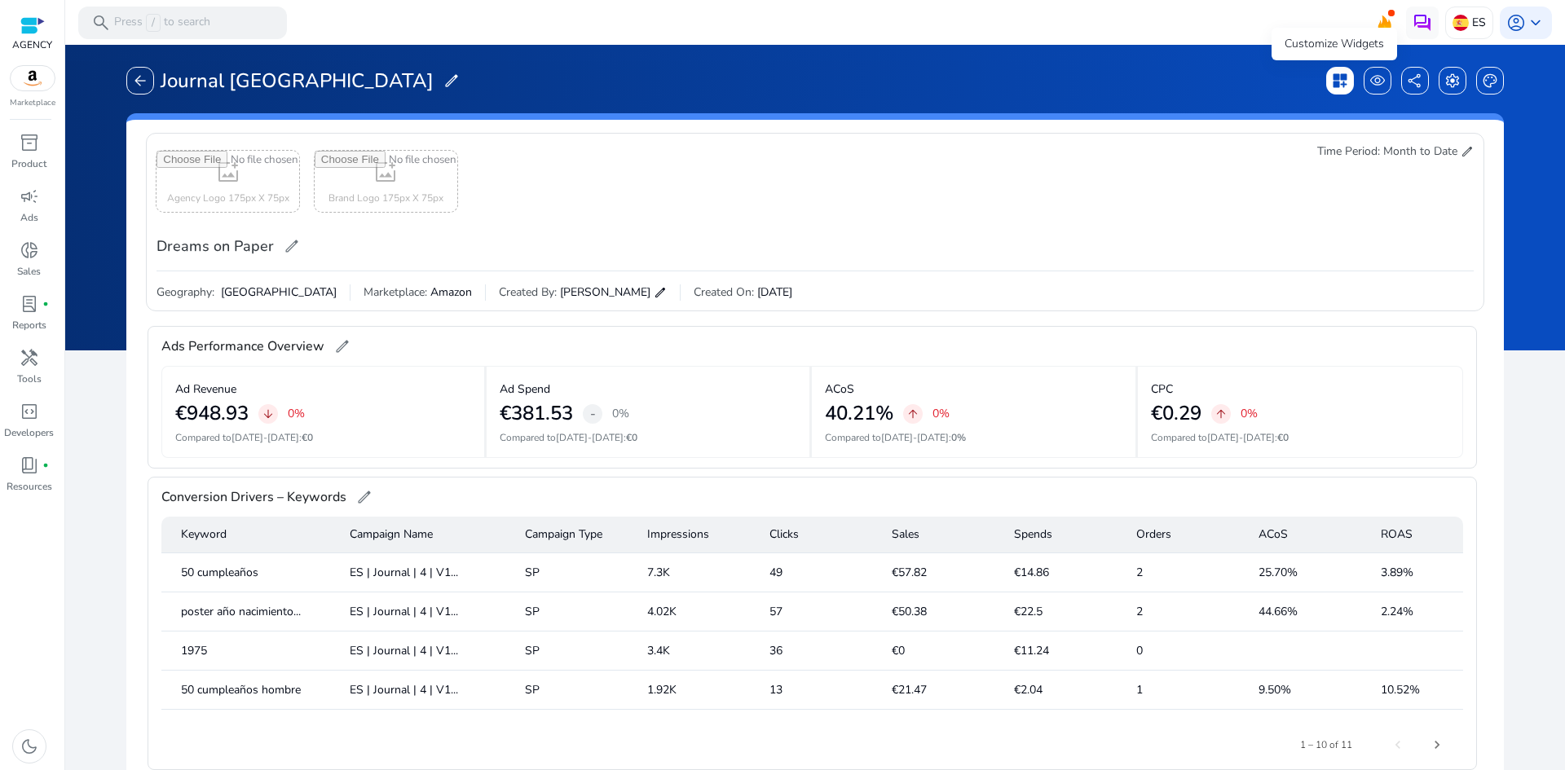
click at [1332, 86] on span "dashboard_customize" at bounding box center [1340, 81] width 16 height 16
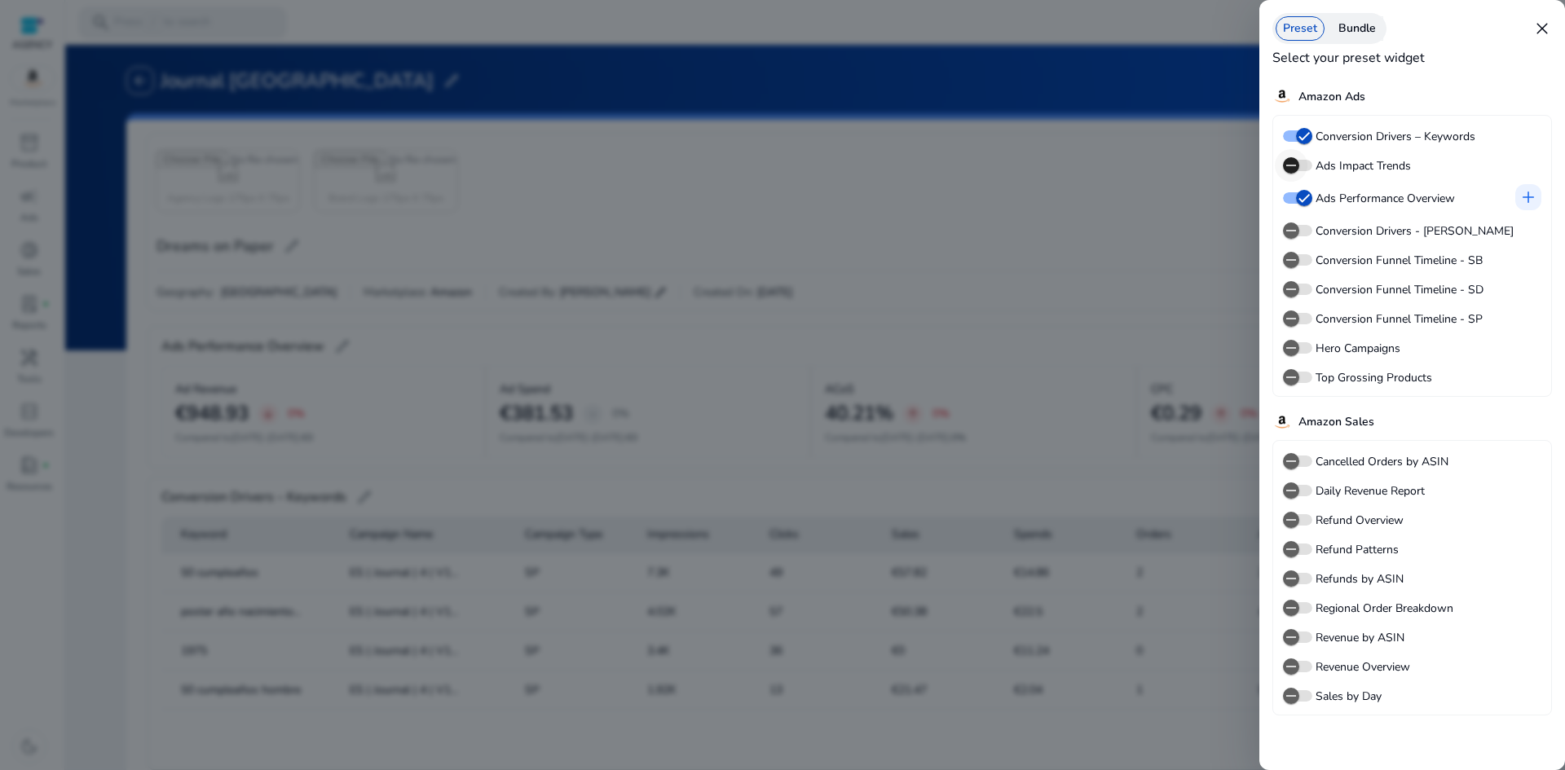
click at [1290, 166] on icon "button" at bounding box center [1290, 165] width 15 height 15
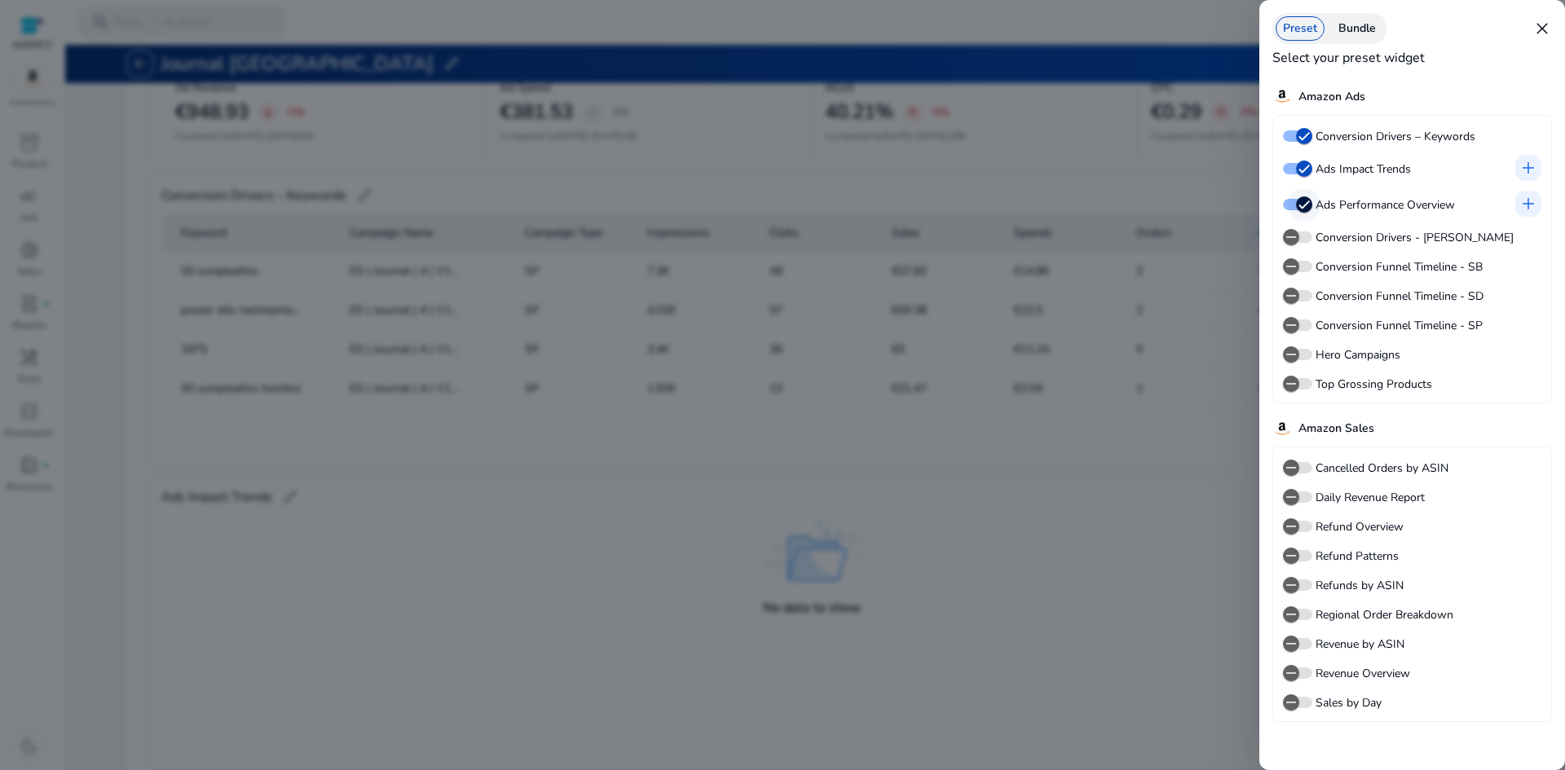
click at [1297, 201] on icon "button" at bounding box center [1303, 204] width 15 height 15
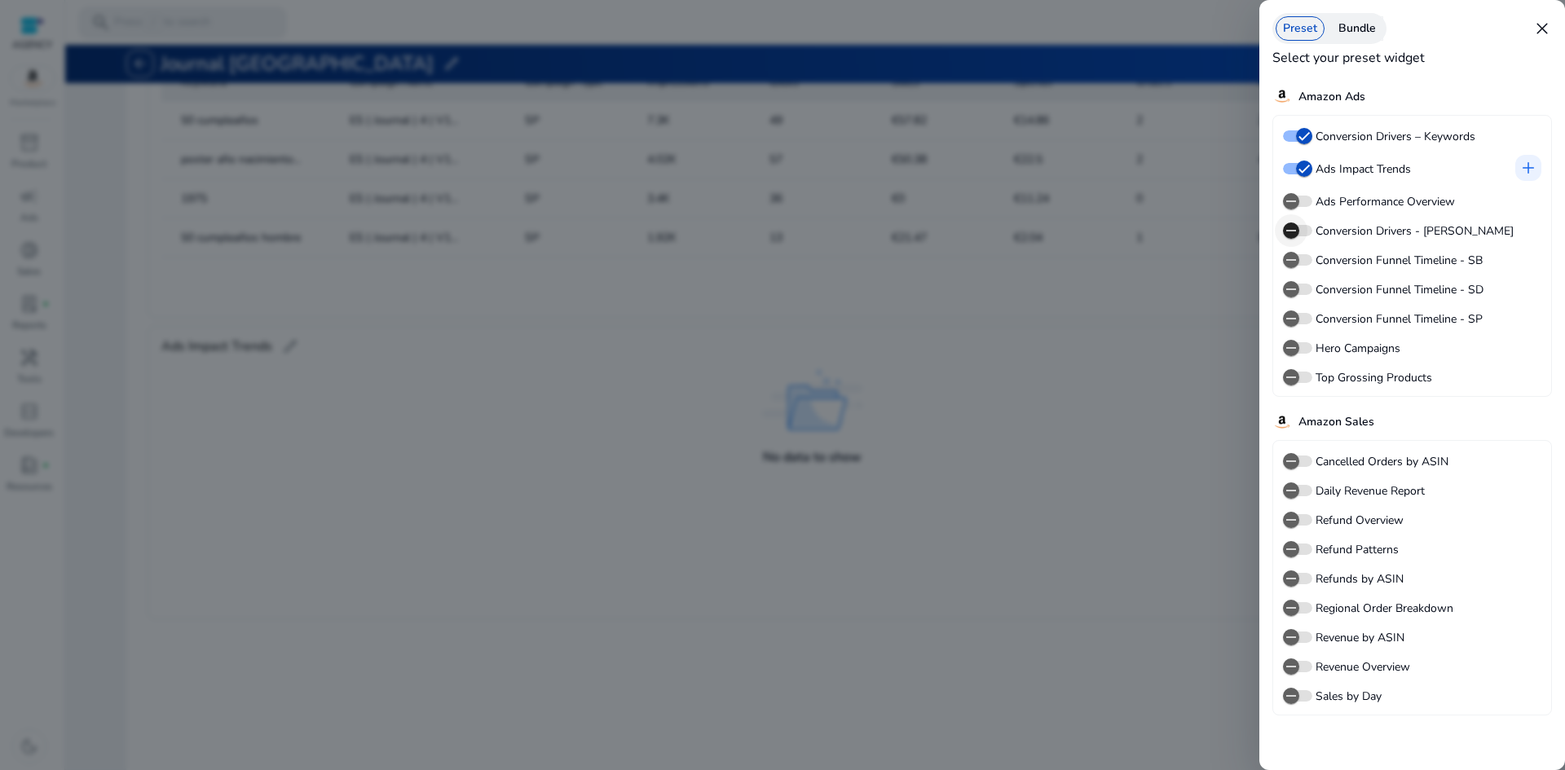
click at [1291, 235] on icon "button" at bounding box center [1290, 230] width 15 height 15
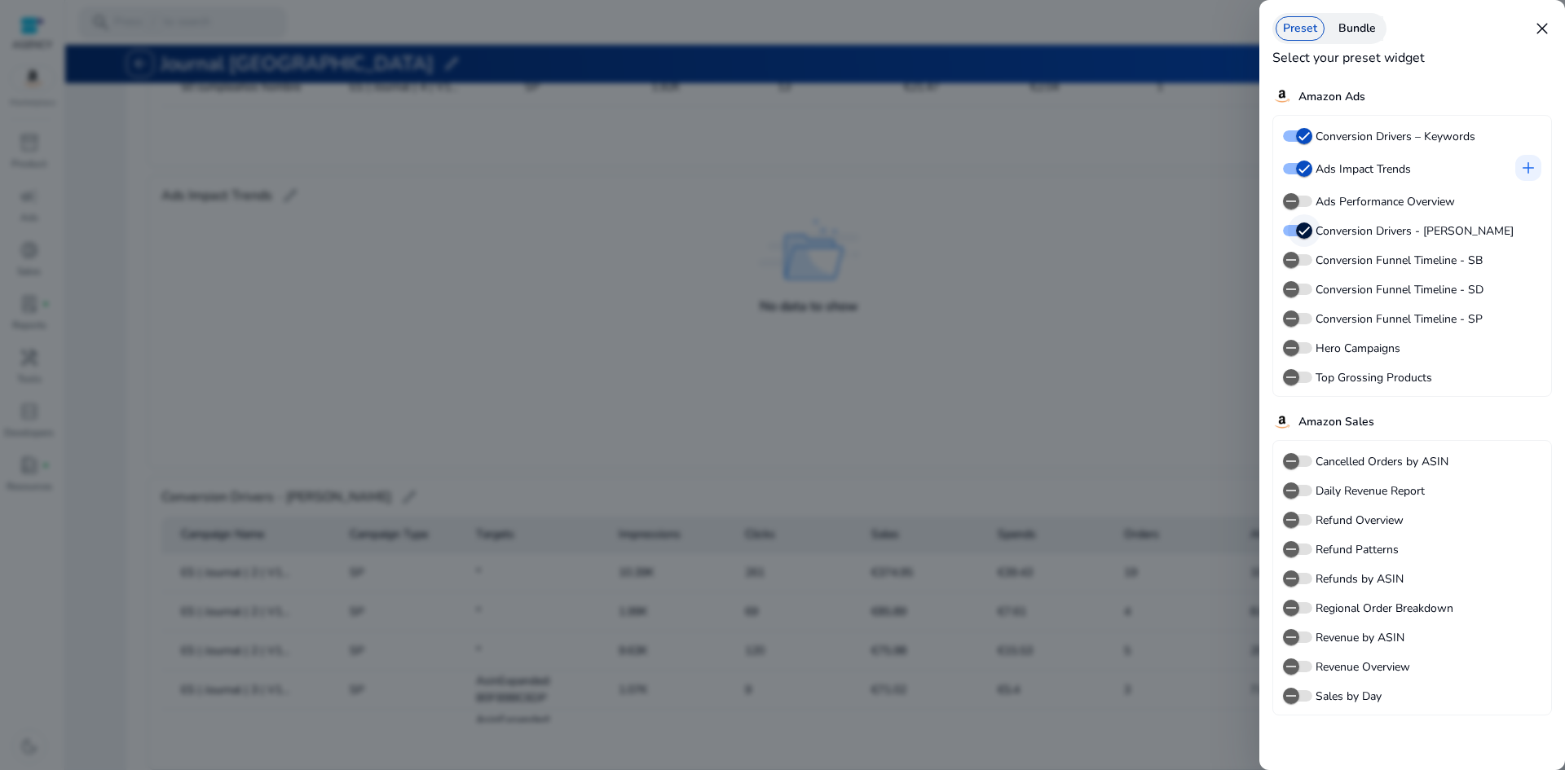
click at [1296, 230] on icon "button" at bounding box center [1303, 230] width 15 height 15
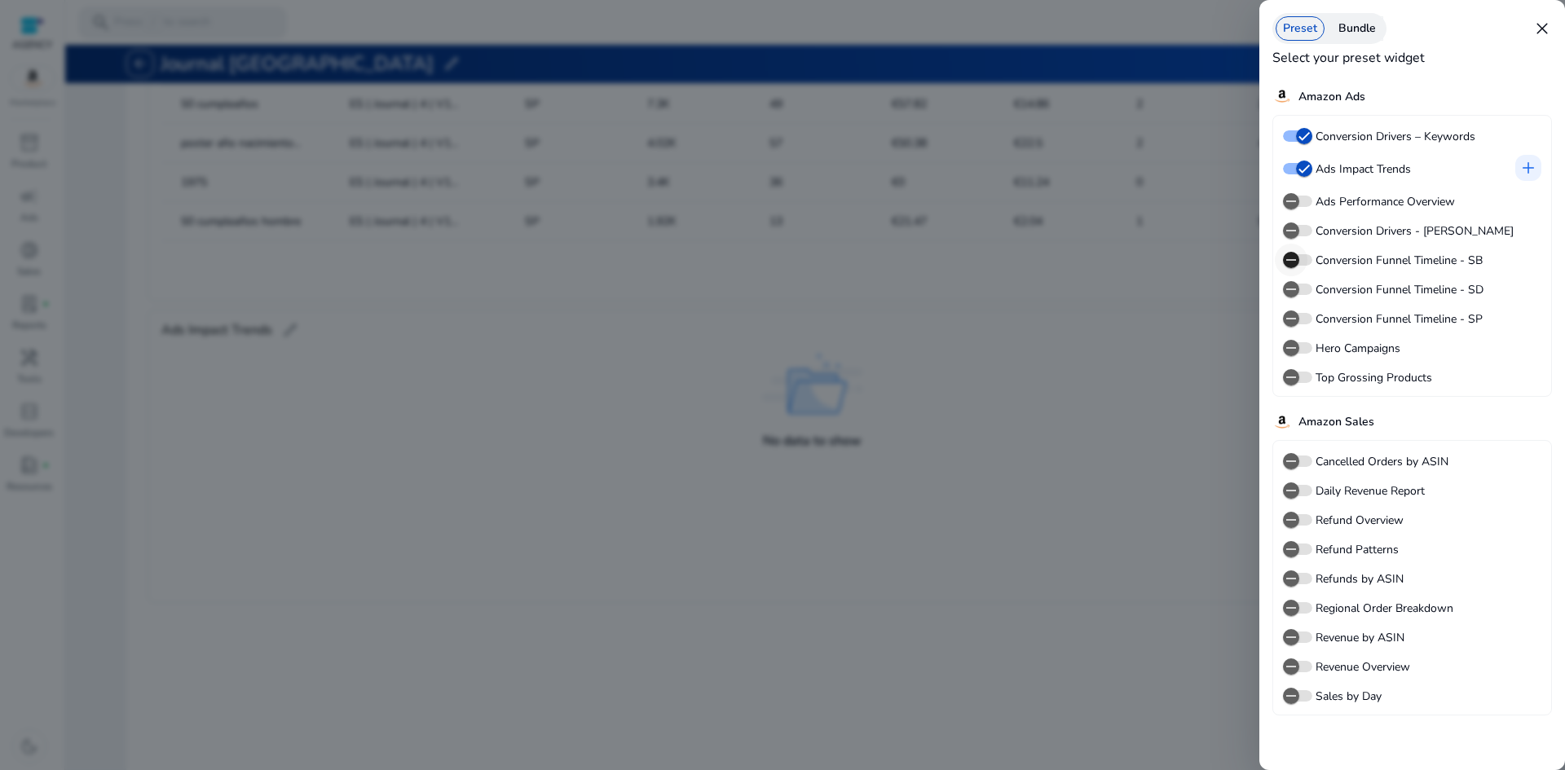
click at [1303, 263] on span "button" at bounding box center [1290, 260] width 33 height 33
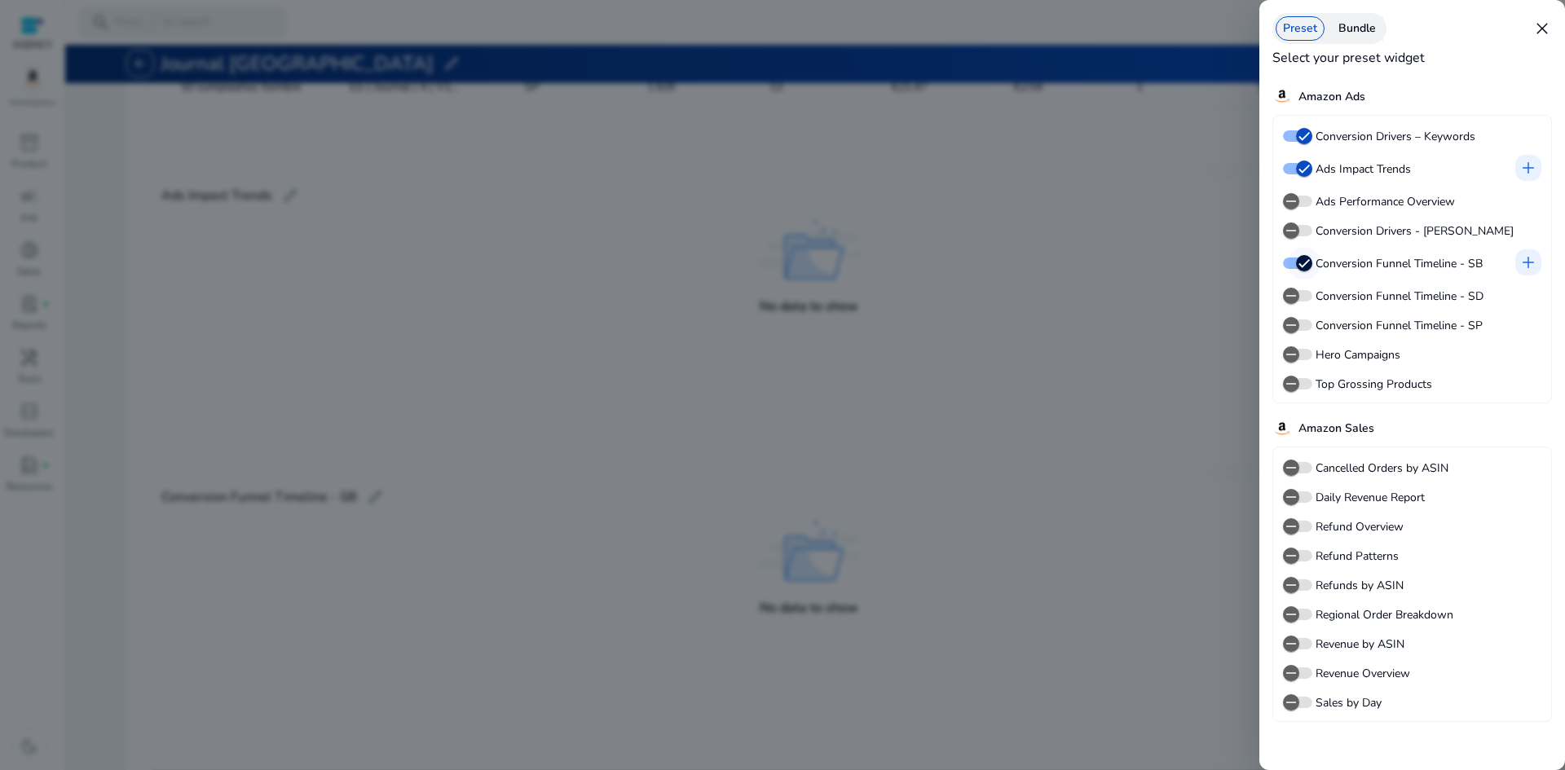
click at [1302, 264] on icon "button" at bounding box center [1303, 263] width 15 height 15
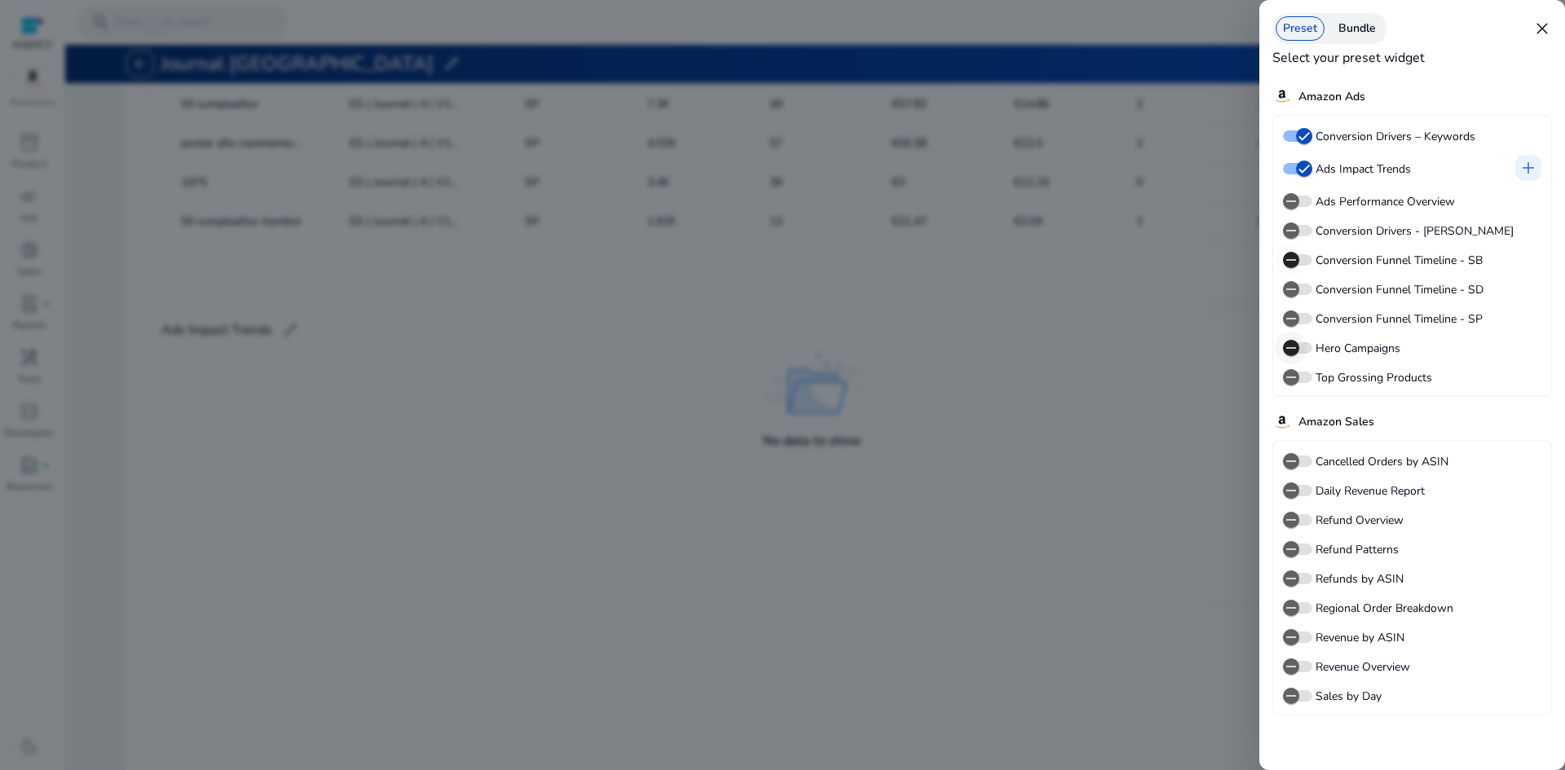
scroll to position [0, 0]
click at [1302, 343] on span "button" at bounding box center [1290, 348] width 33 height 33
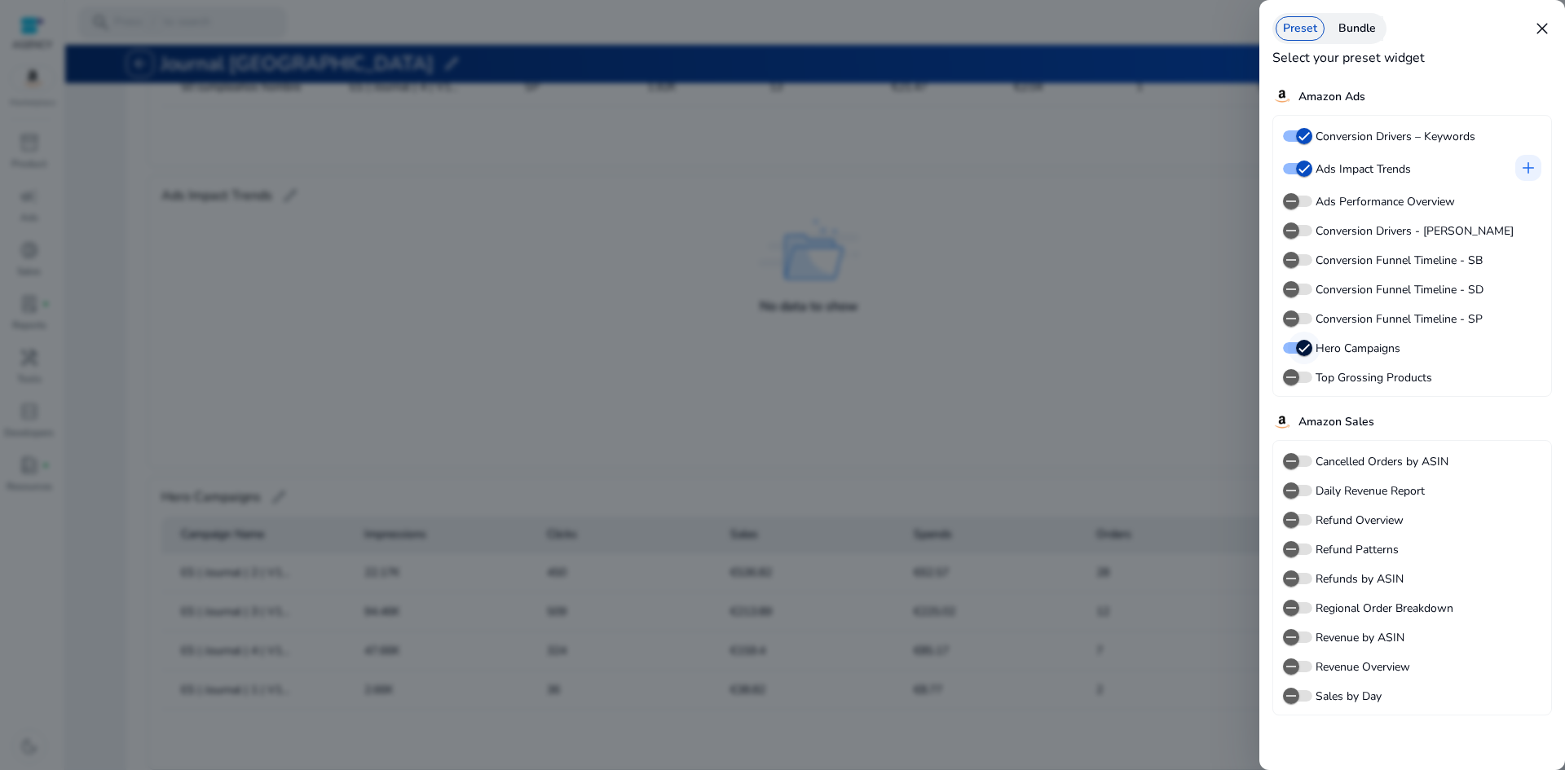
click at [1299, 343] on icon "button" at bounding box center [1303, 348] width 15 height 15
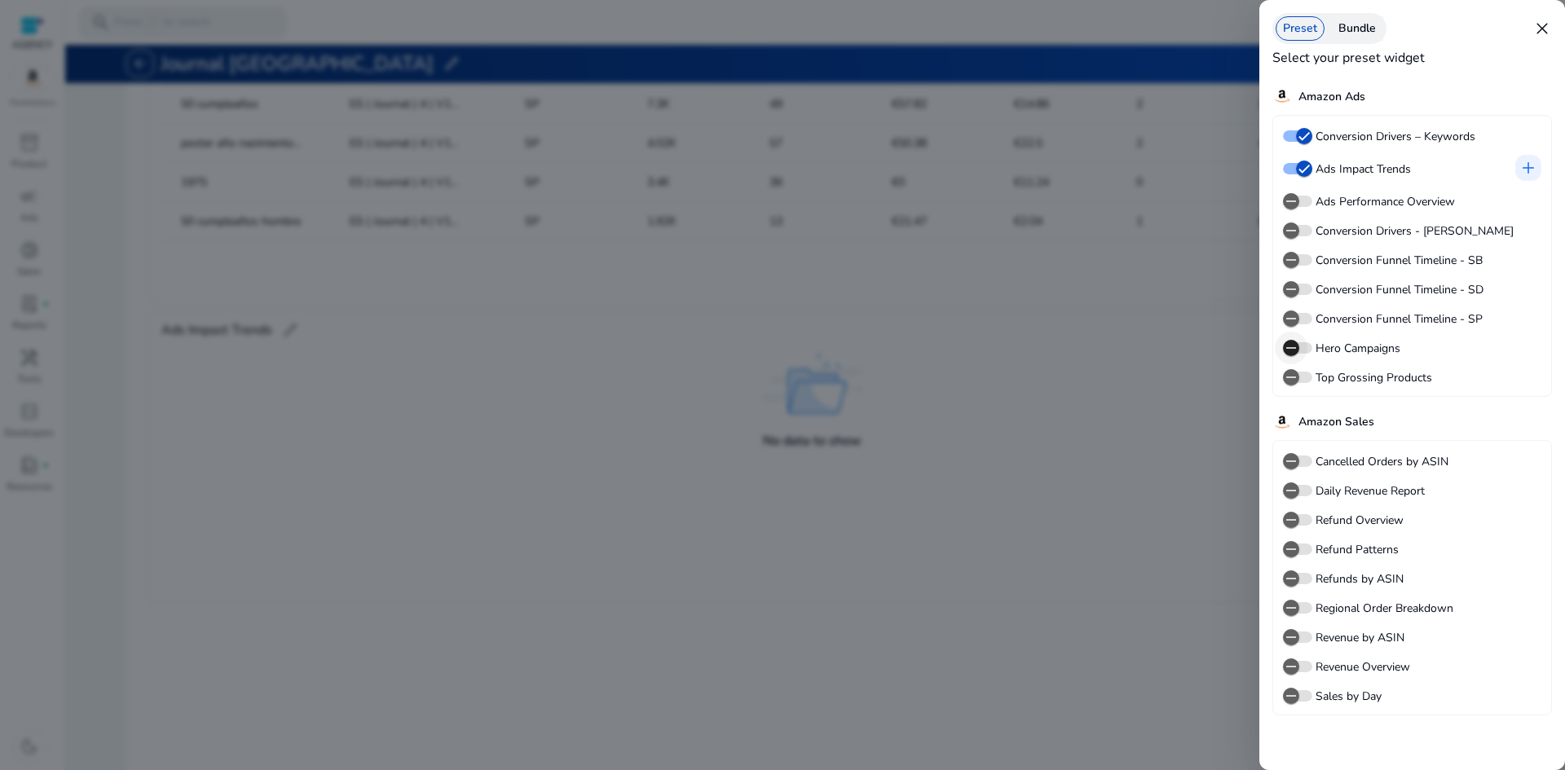
scroll to position [0, 0]
click at [1292, 701] on icon "button" at bounding box center [1290, 696] width 15 height 15
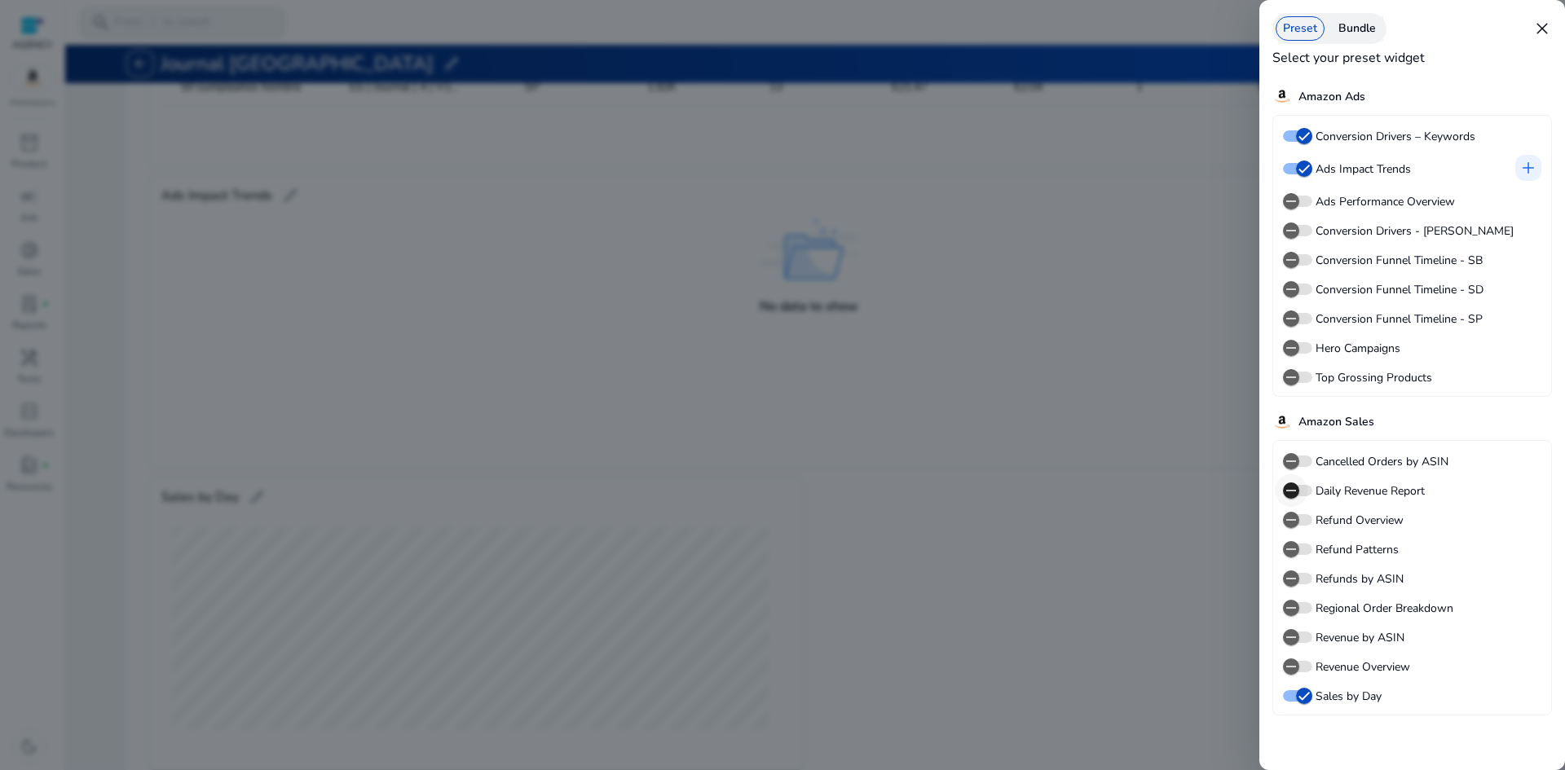
click at [1302, 495] on span "button" at bounding box center [1290, 490] width 33 height 33
click at [1057, 490] on div at bounding box center [782, 385] width 1565 height 770
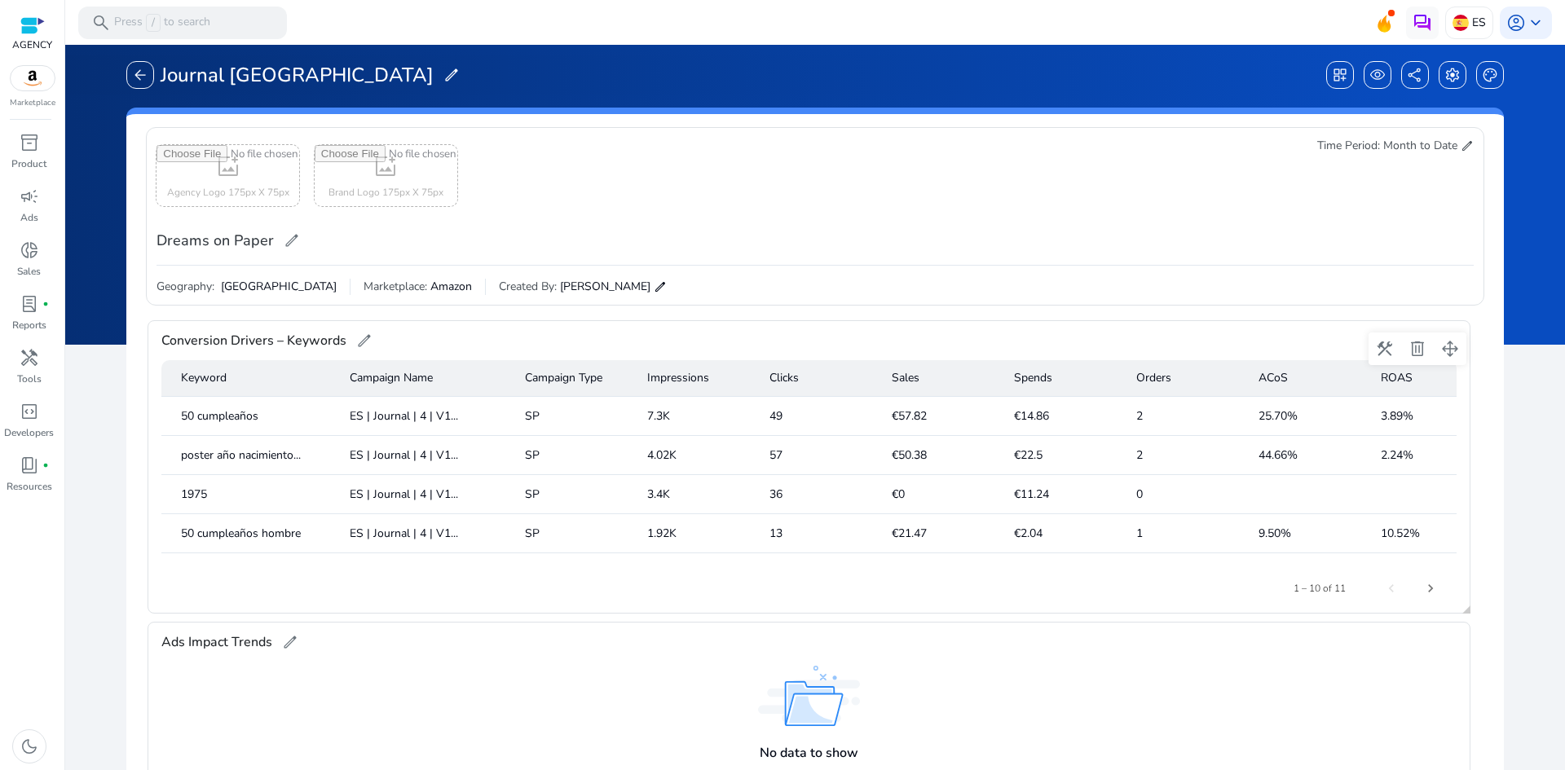
scroll to position [0, 0]
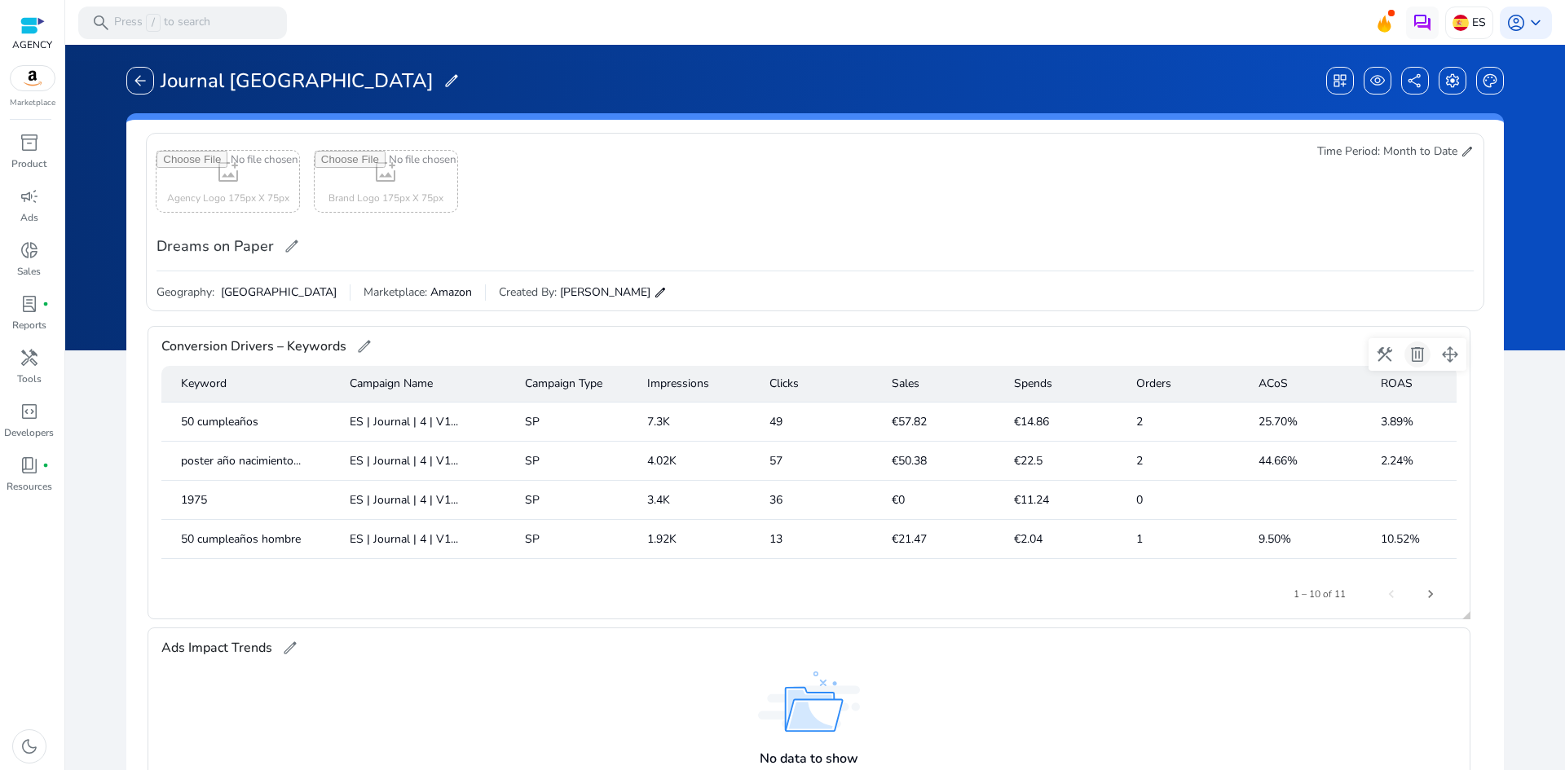
click at [1415, 353] on span at bounding box center [1417, 354] width 39 height 39
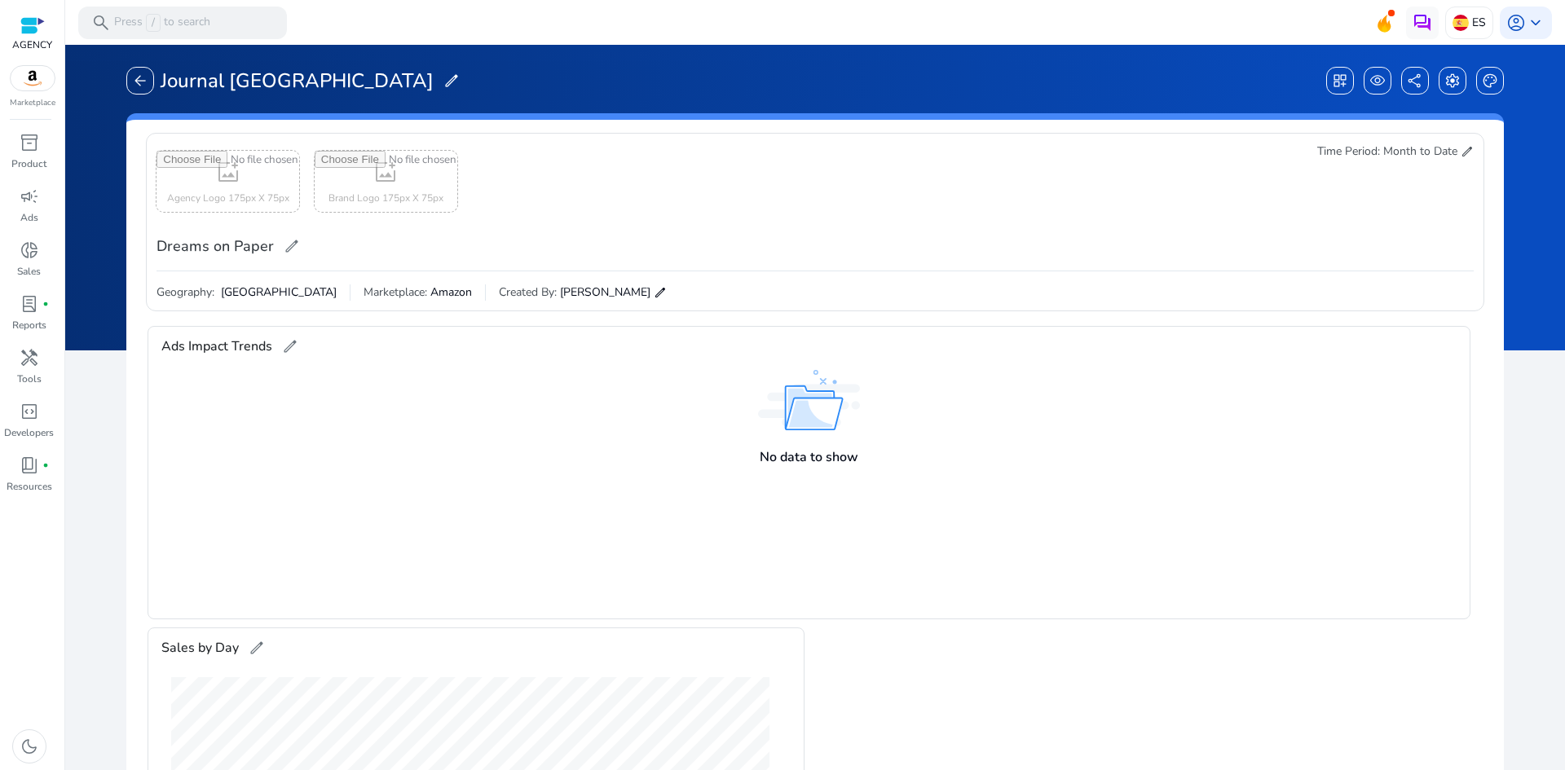
click at [1421, 354] on span at bounding box center [1417, 354] width 39 height 39
click at [752, 351] on span at bounding box center [754, 354] width 39 height 39
click at [1481, 86] on span "palette" at bounding box center [1489, 81] width 16 height 16
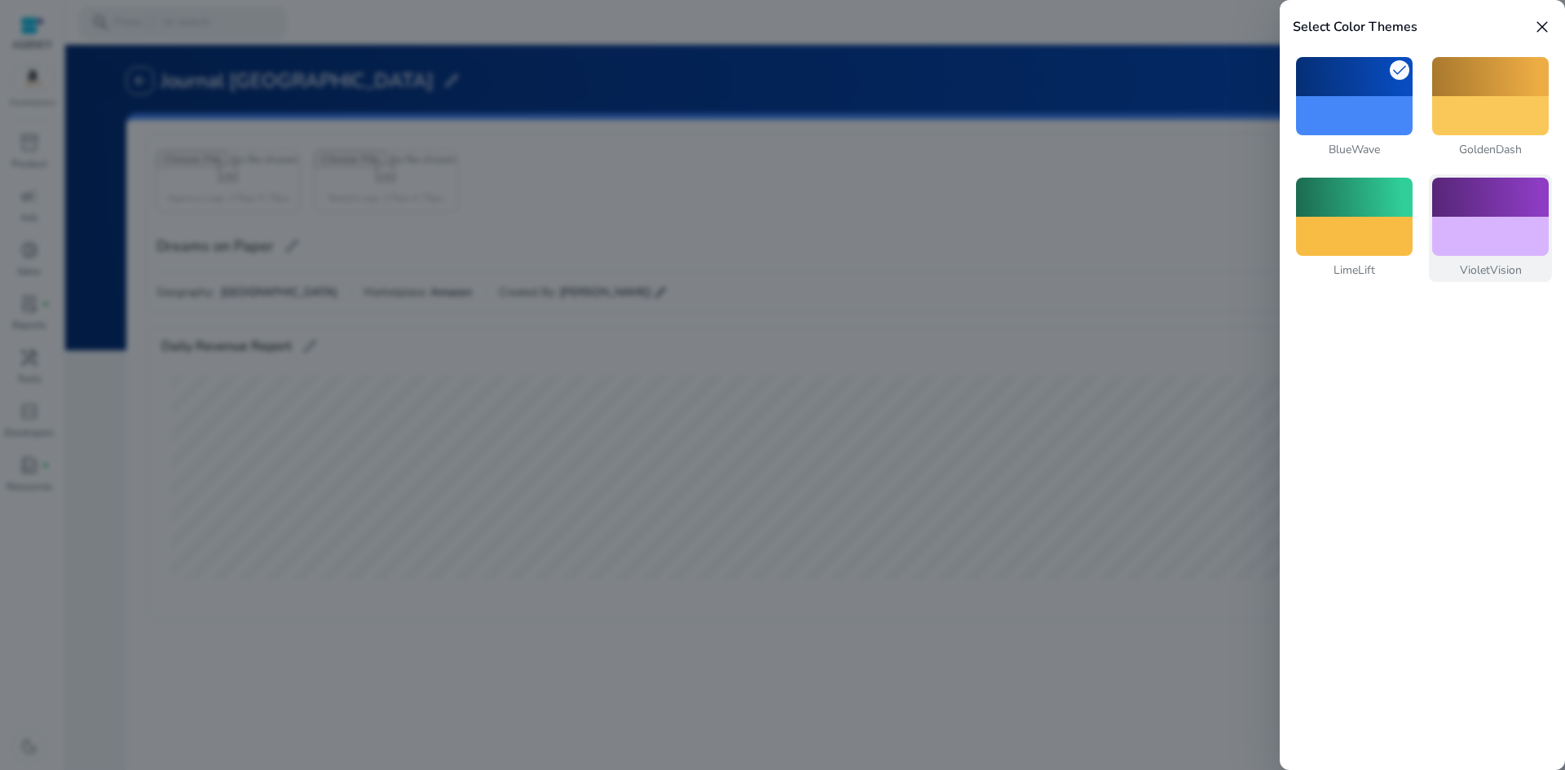
click at [1490, 221] on div at bounding box center [1490, 236] width 117 height 39
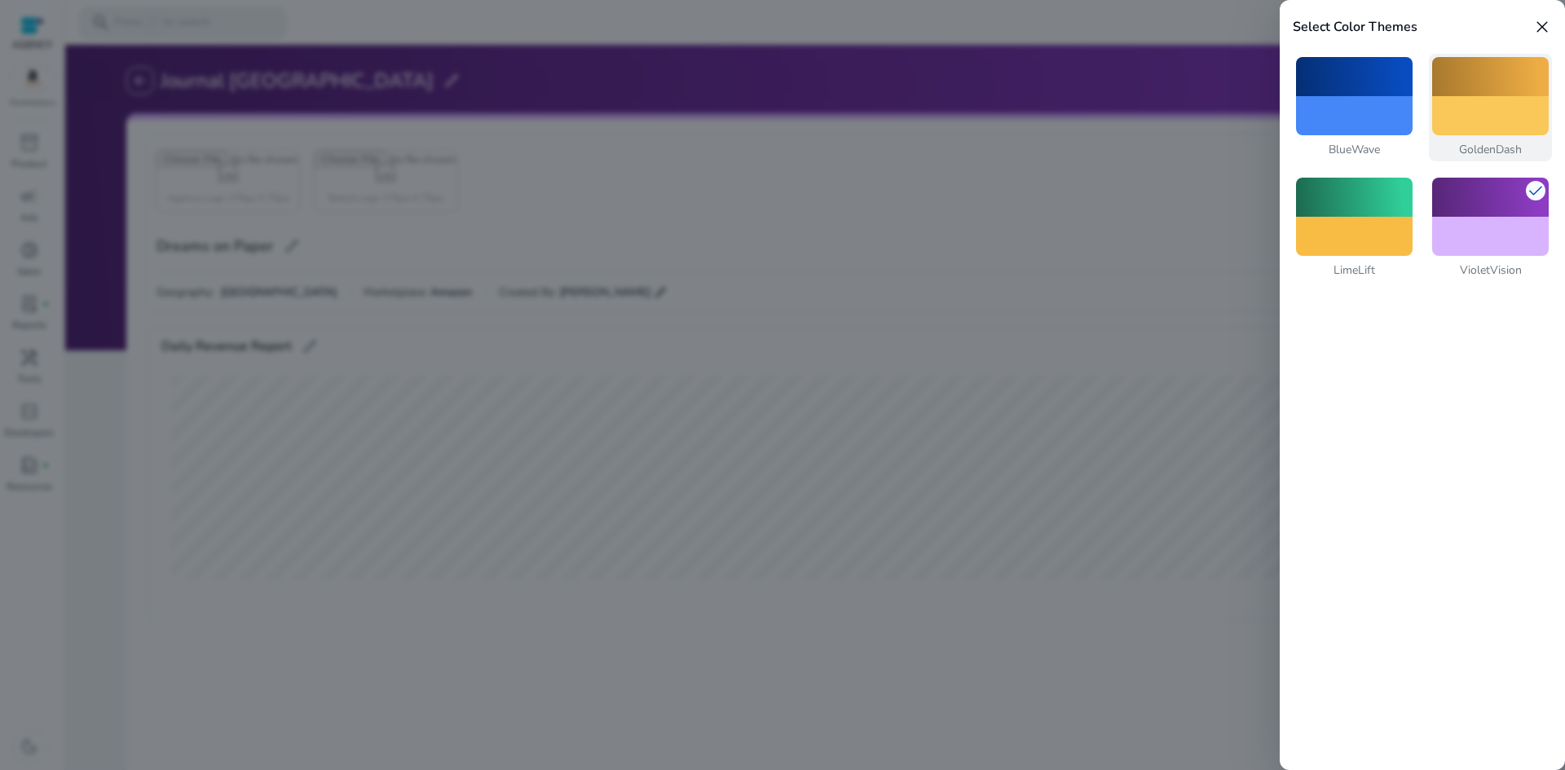
click at [1501, 97] on div at bounding box center [1490, 115] width 117 height 39
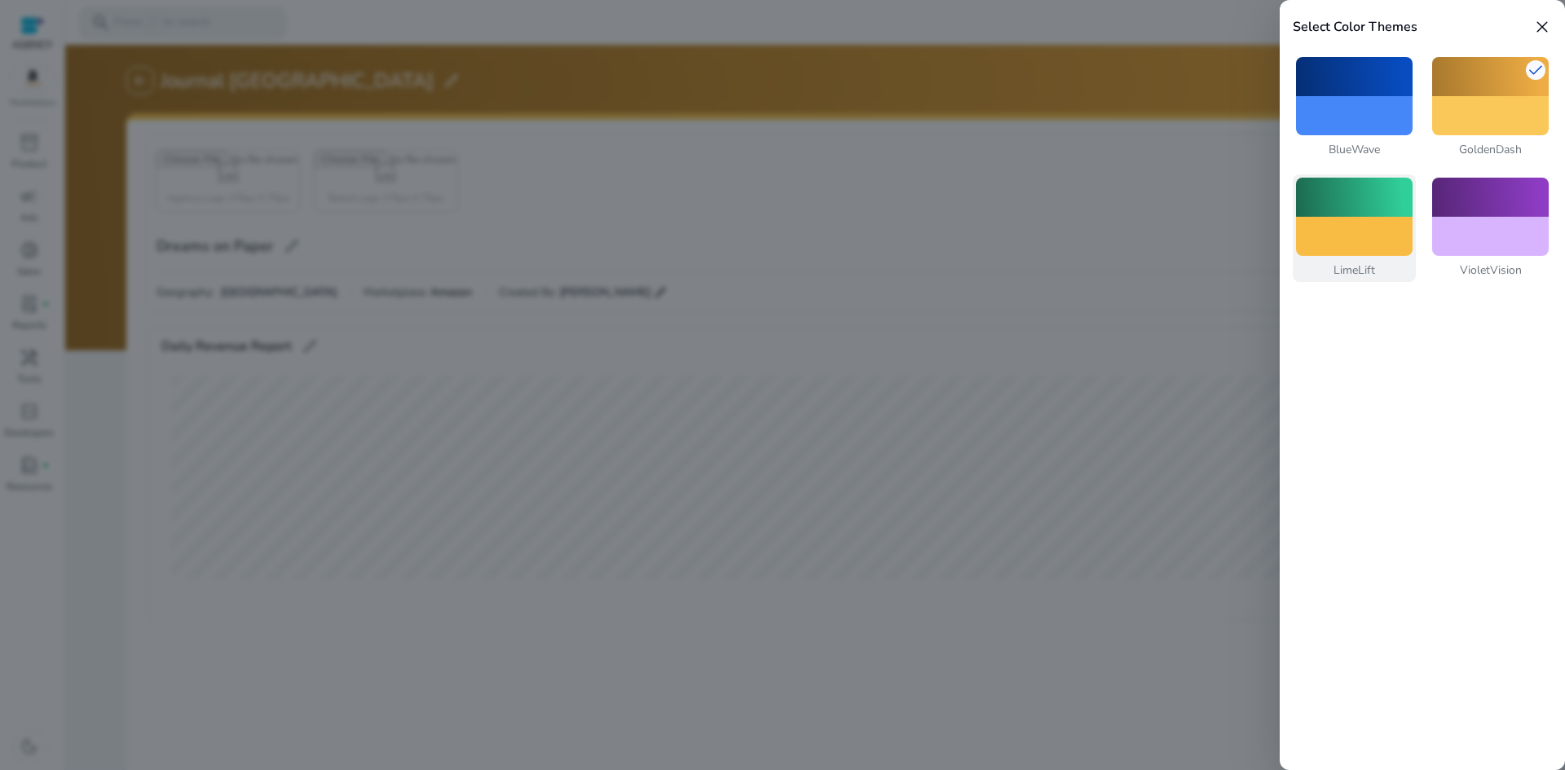
click at [1377, 213] on div at bounding box center [1354, 197] width 117 height 39
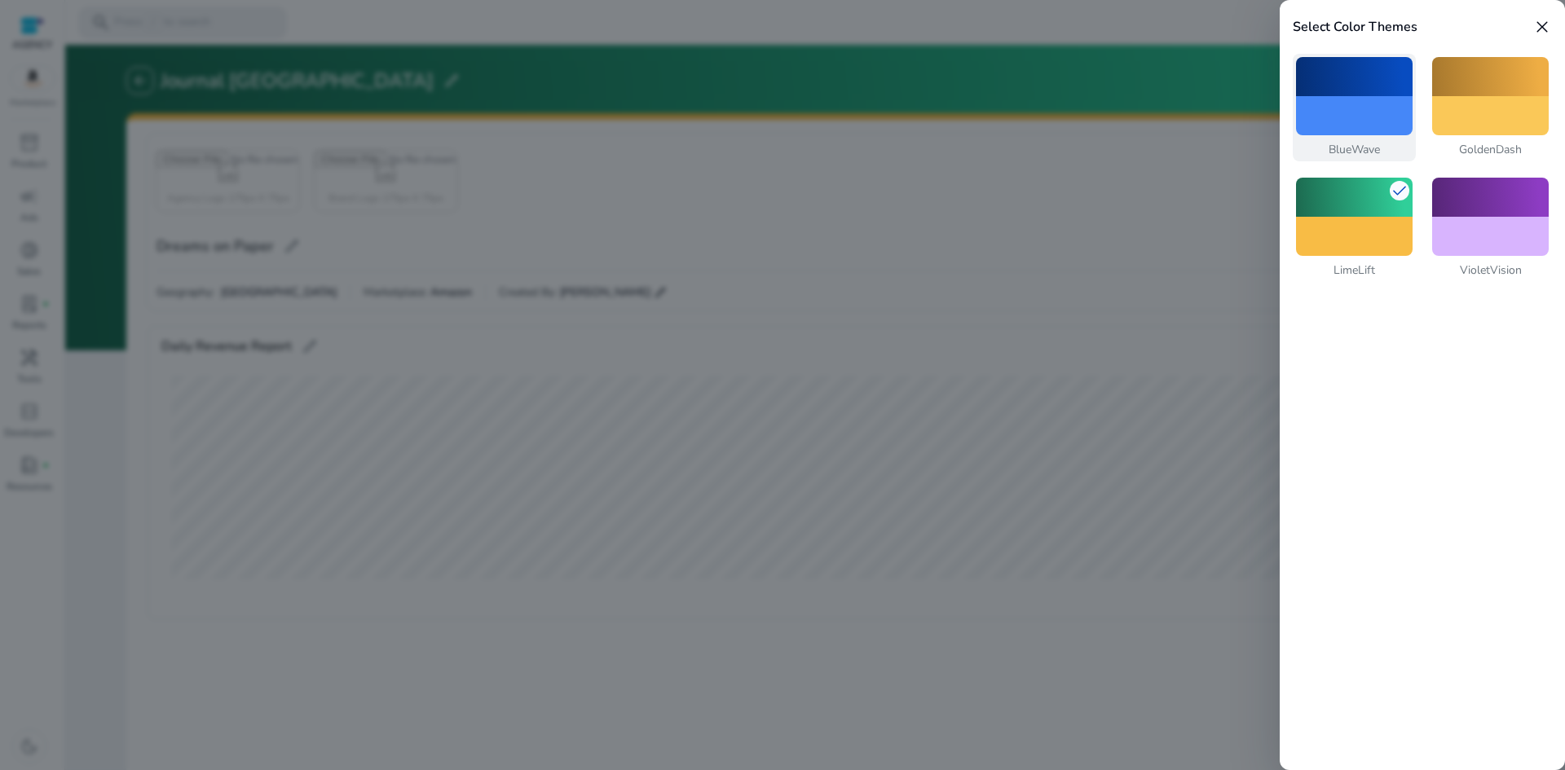
click at [1377, 105] on div at bounding box center [1354, 115] width 117 height 39
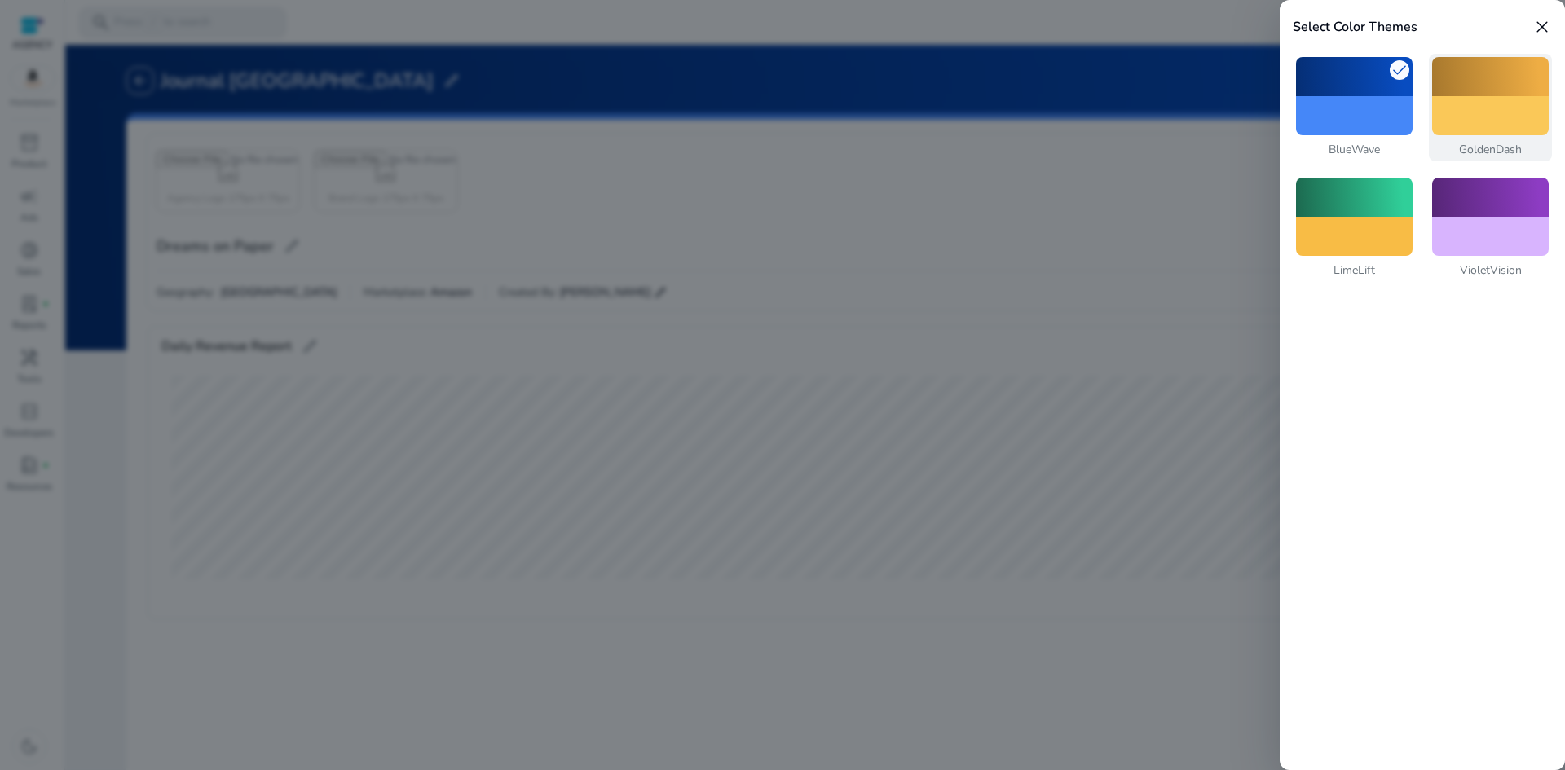
click at [1487, 107] on div at bounding box center [1490, 115] width 117 height 39
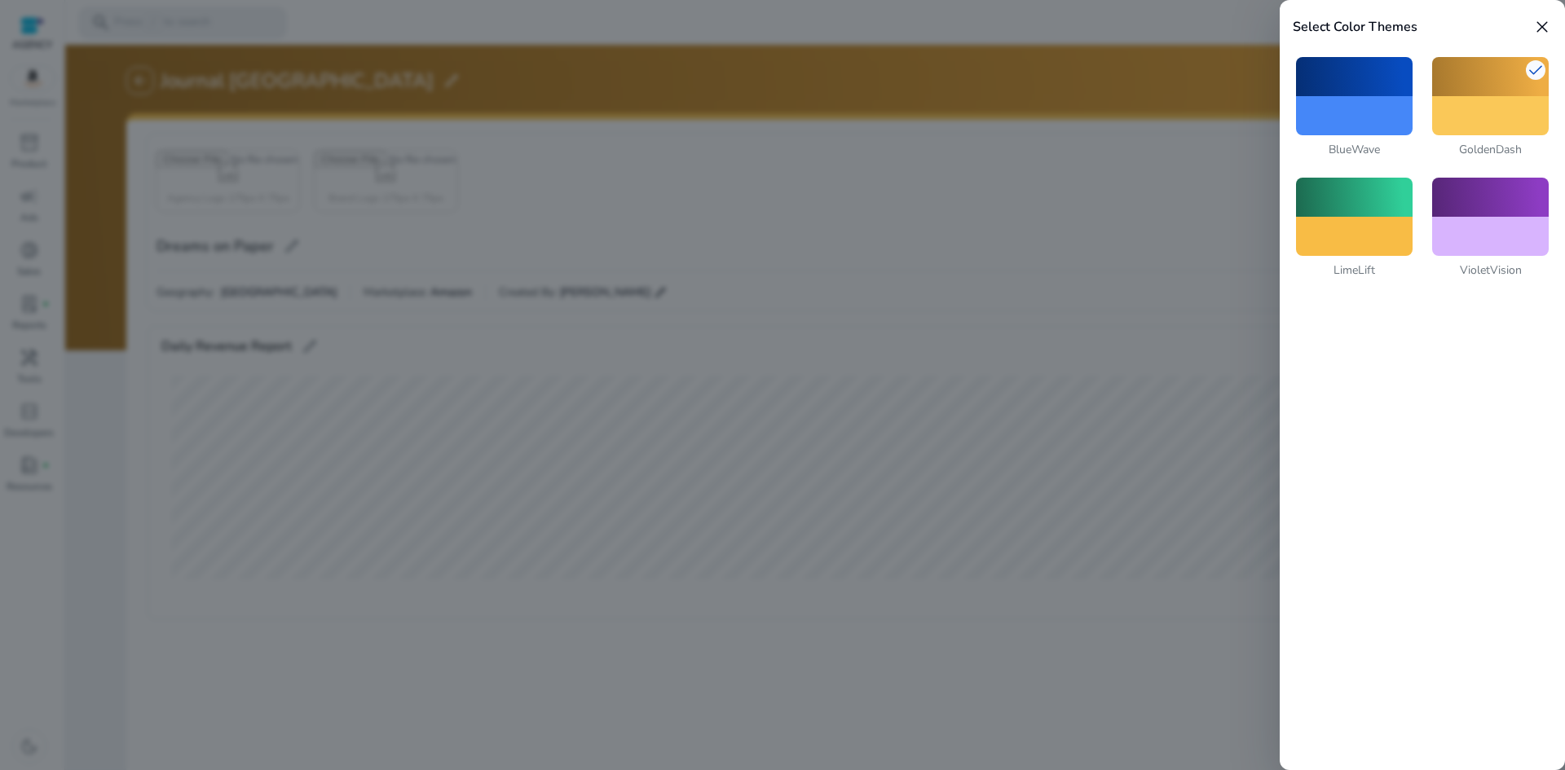
click at [1546, 31] on span "close" at bounding box center [1542, 27] width 20 height 20
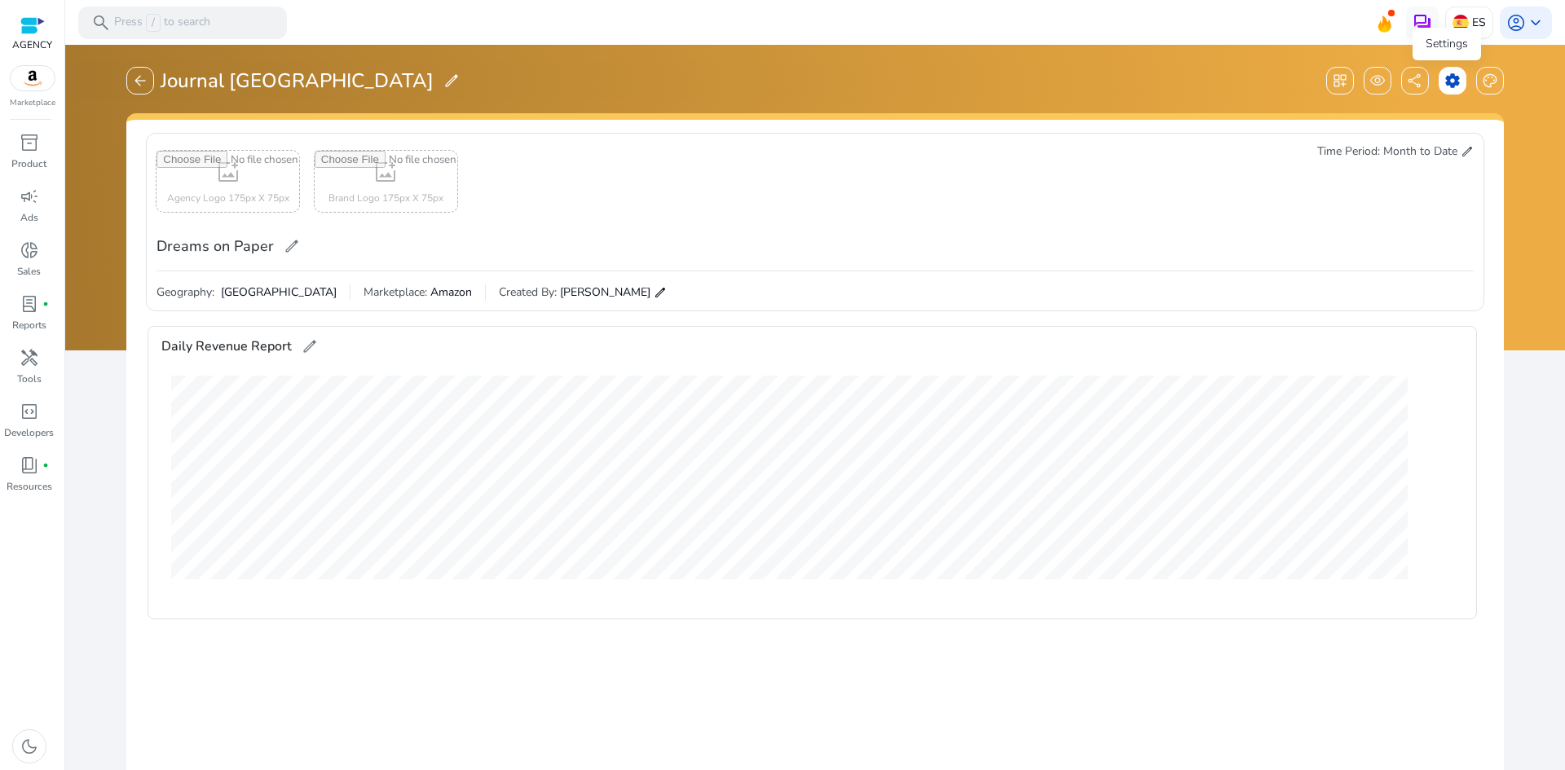
click at [1444, 89] on span "settings" at bounding box center [1452, 81] width 16 height 16
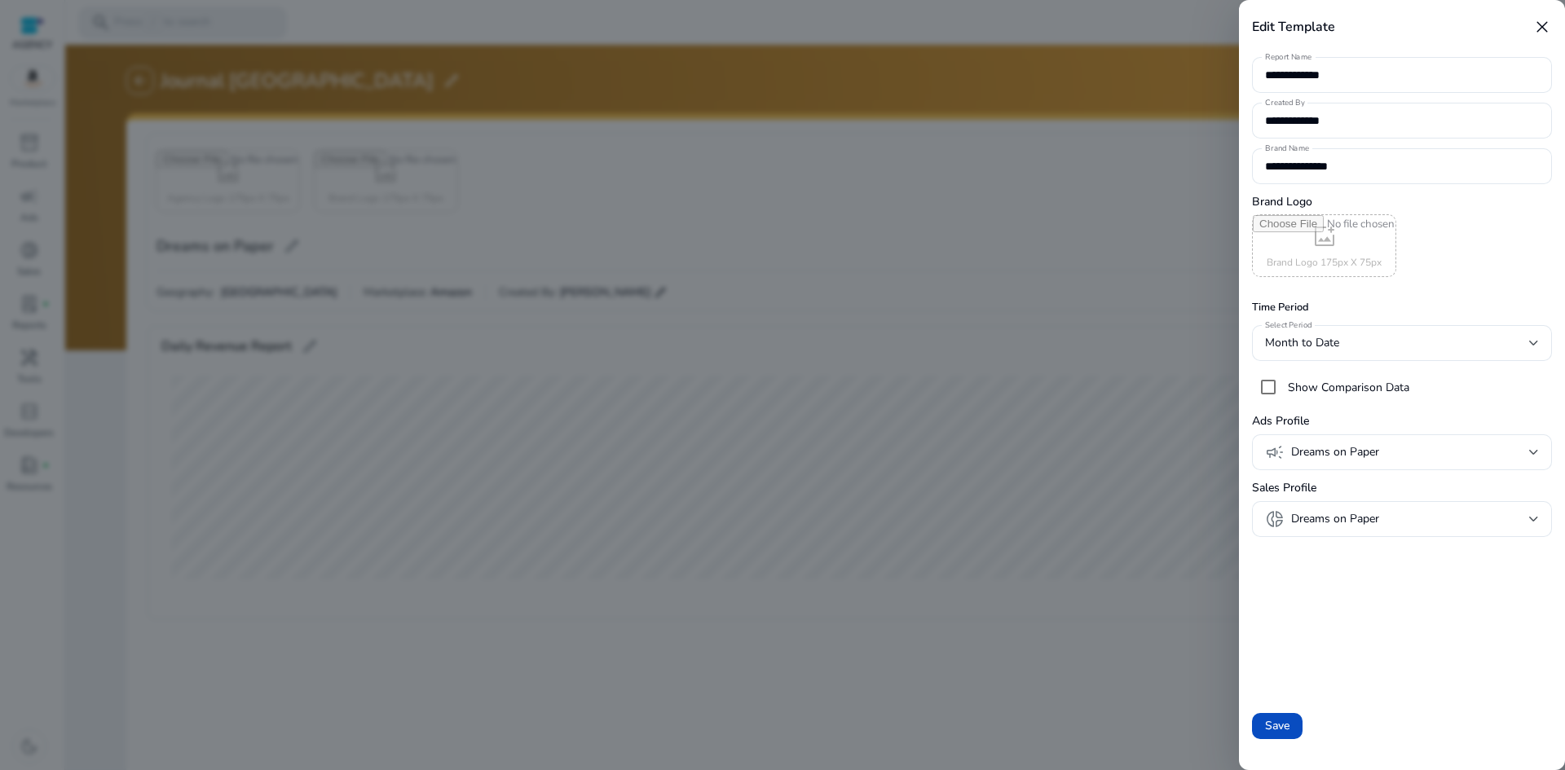
click at [1539, 21] on span "close" at bounding box center [1542, 27] width 20 height 20
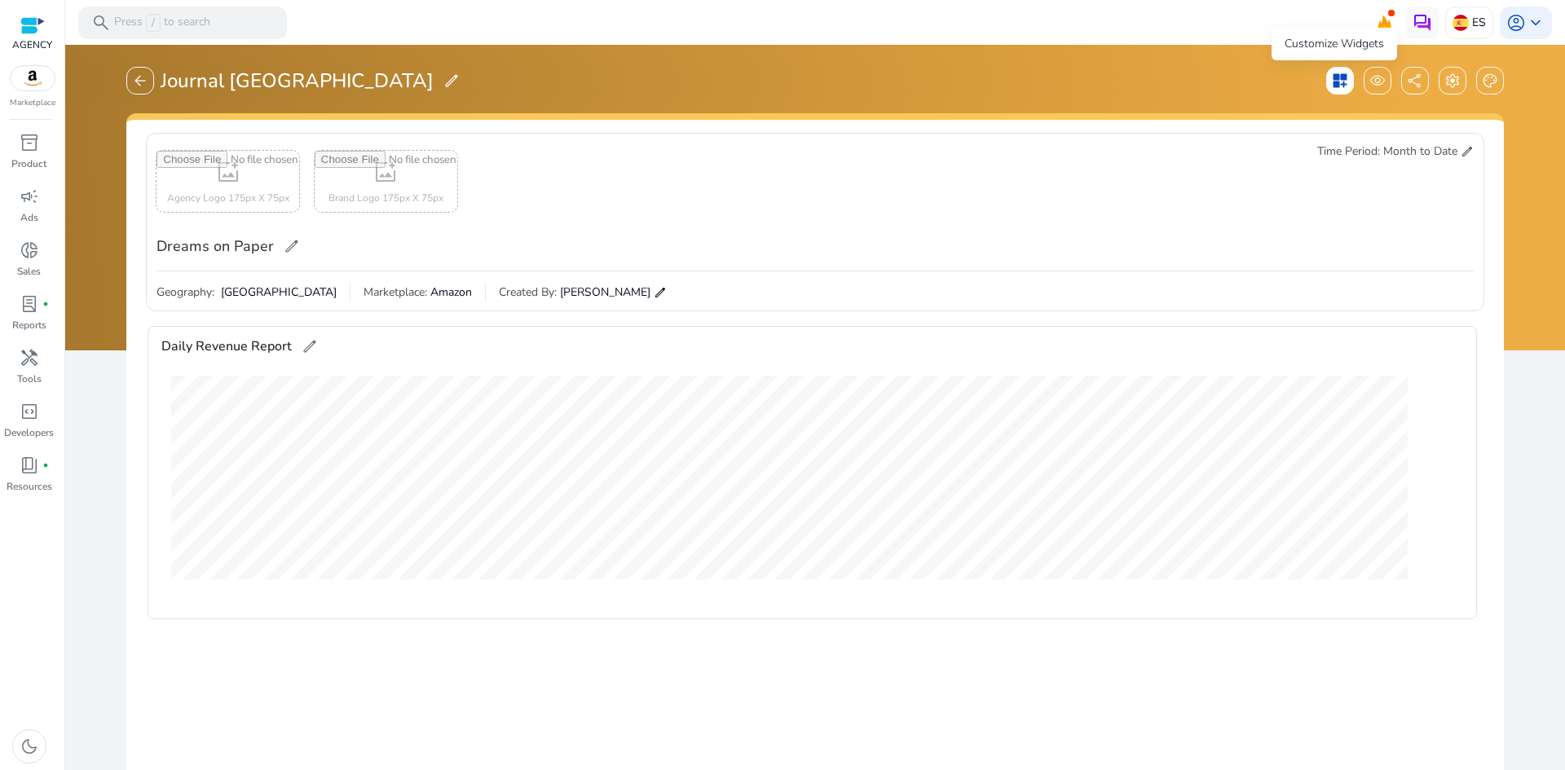
click at [1344, 81] on div "dashboard_customize" at bounding box center [1340, 81] width 28 height 28
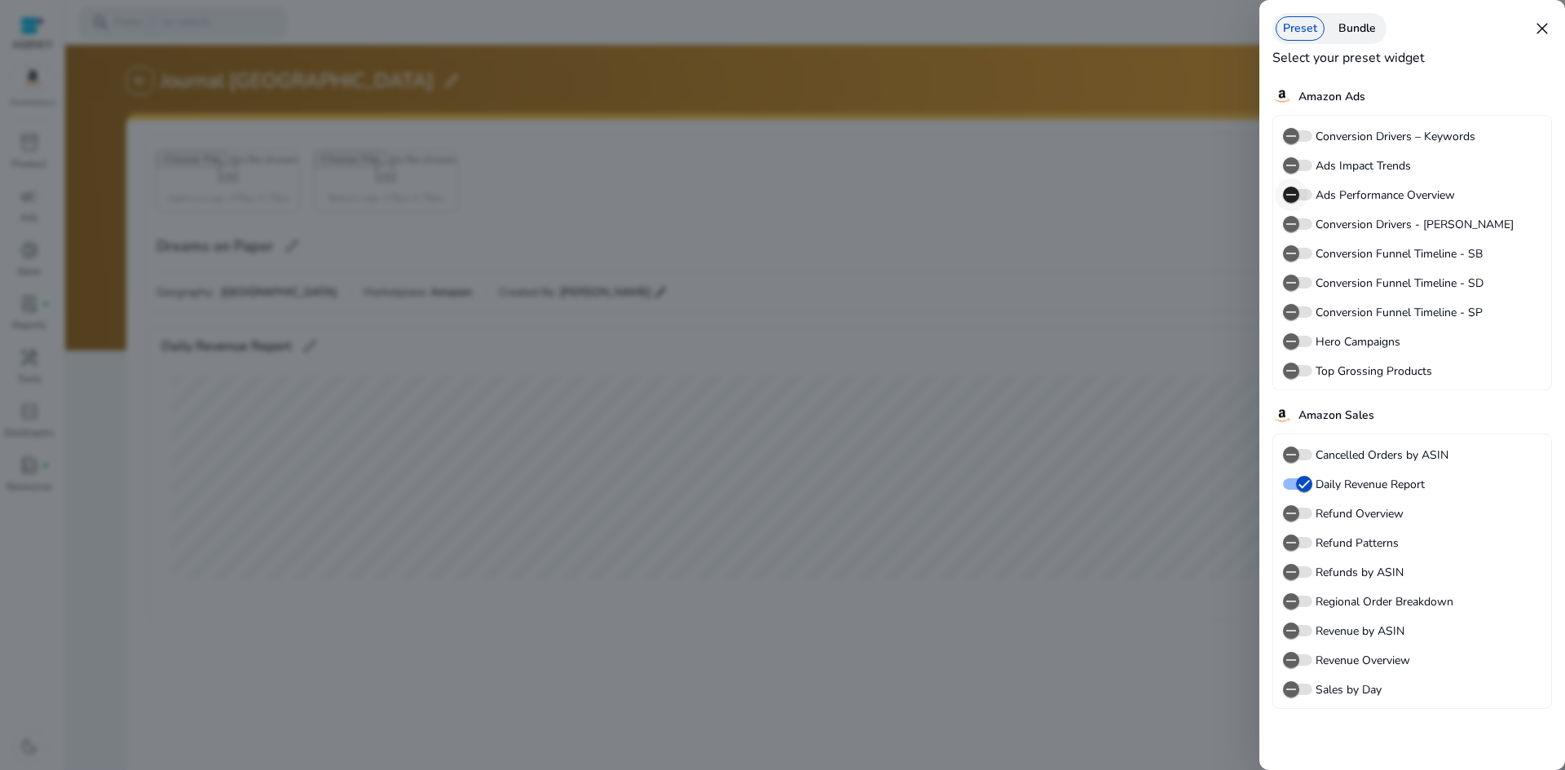
click at [1285, 197] on icon "button" at bounding box center [1290, 194] width 15 height 15
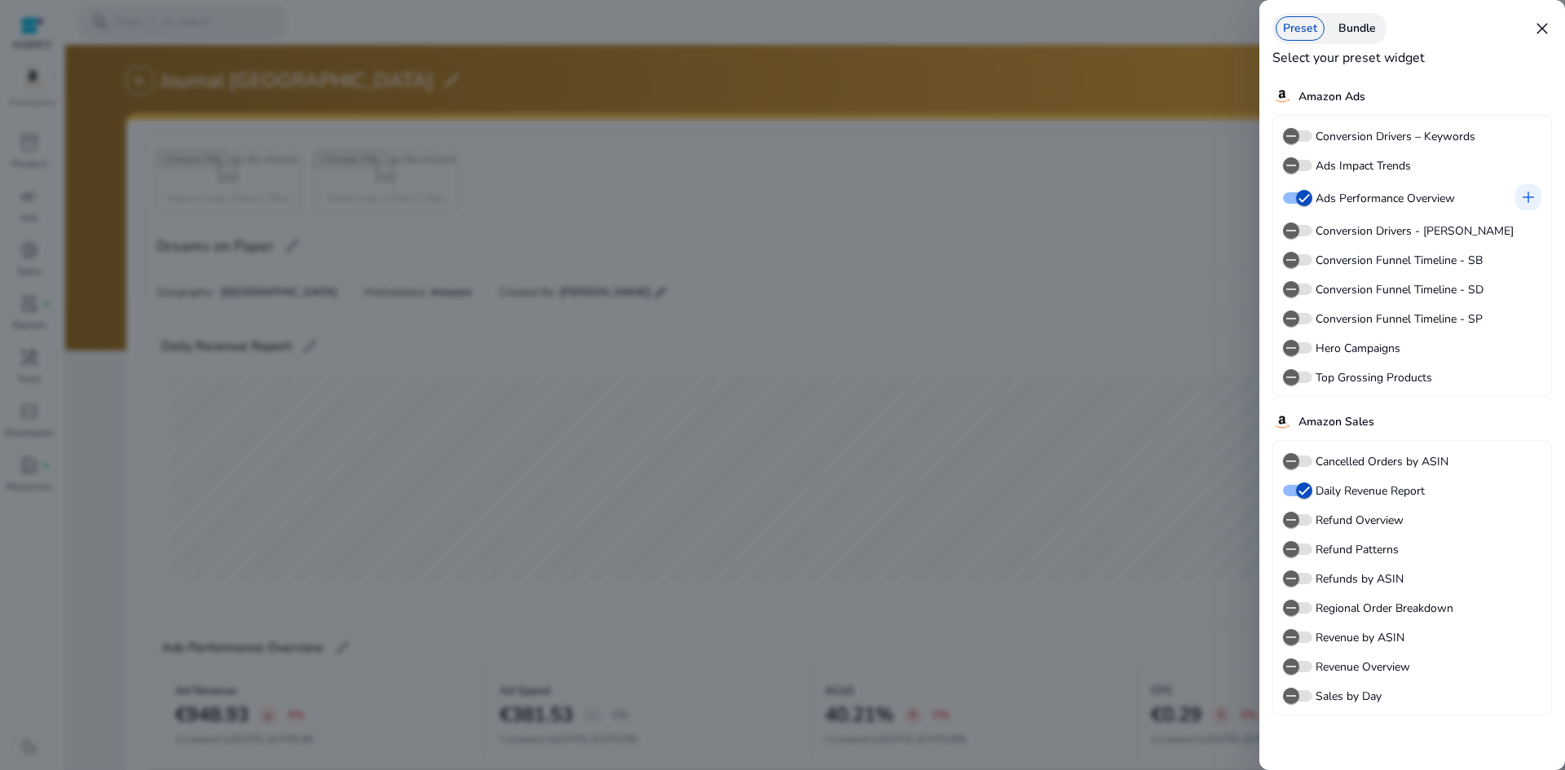
click at [1137, 197] on div at bounding box center [782, 385] width 1565 height 770
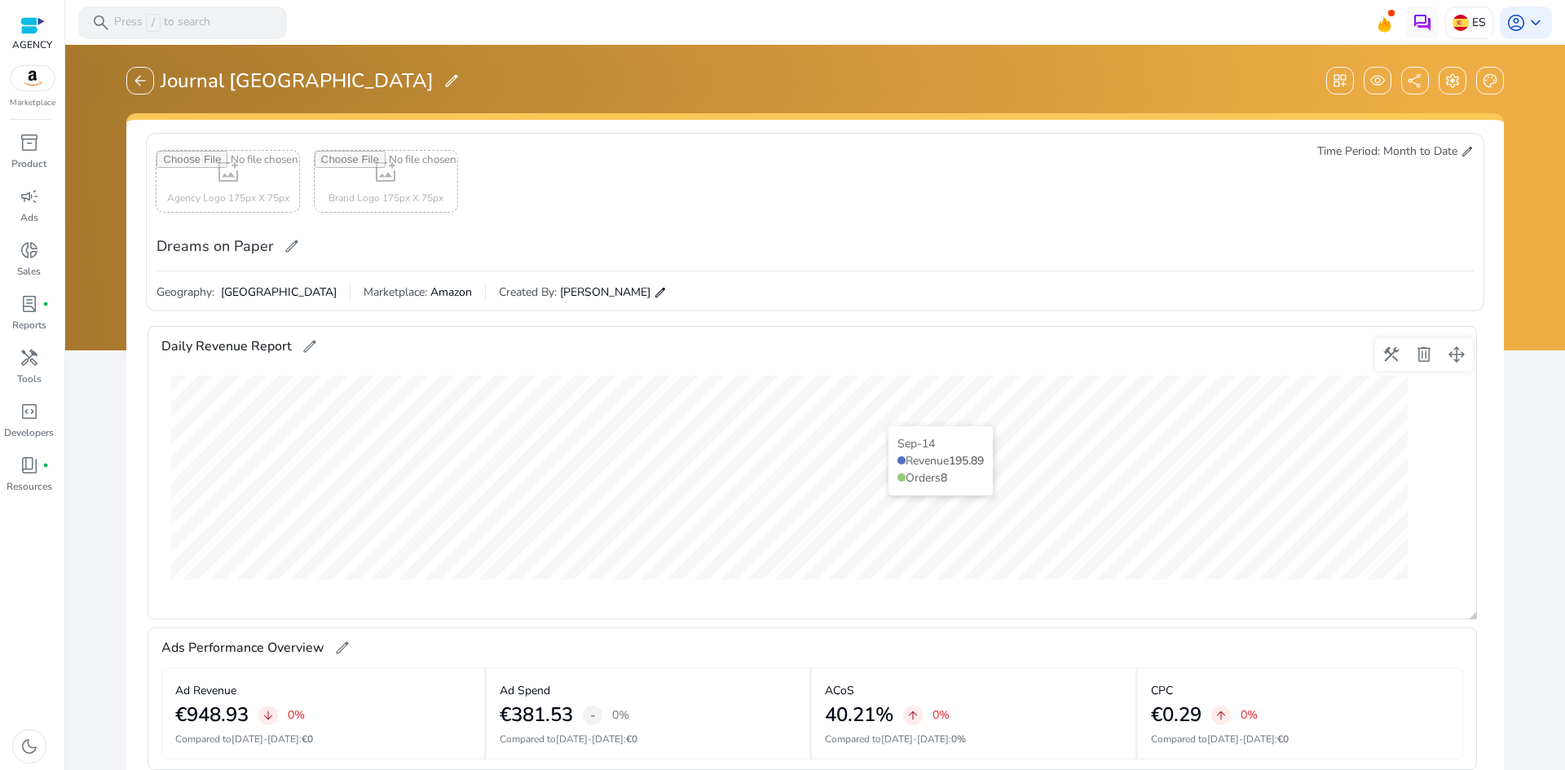
scroll to position [163, 0]
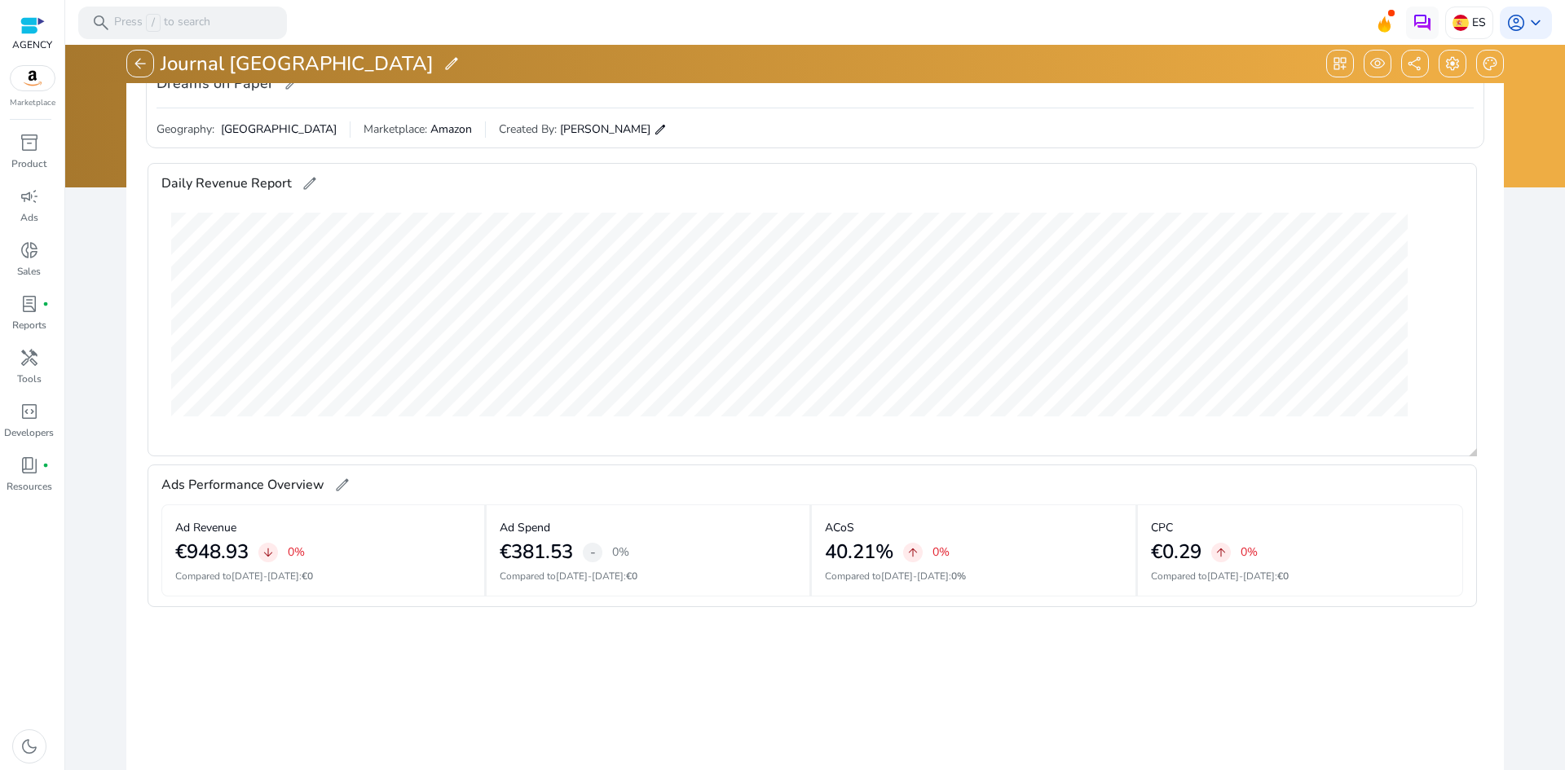
drag, startPoint x: 227, startPoint y: 492, endPoint x: 236, endPoint y: 454, distance: 39.5
click at [236, 454] on gridster "construction delete drag_pan Daily Revenue Report edit Sep-14 Revenue 195.89 Or…" at bounding box center [814, 540] width 1351 height 770
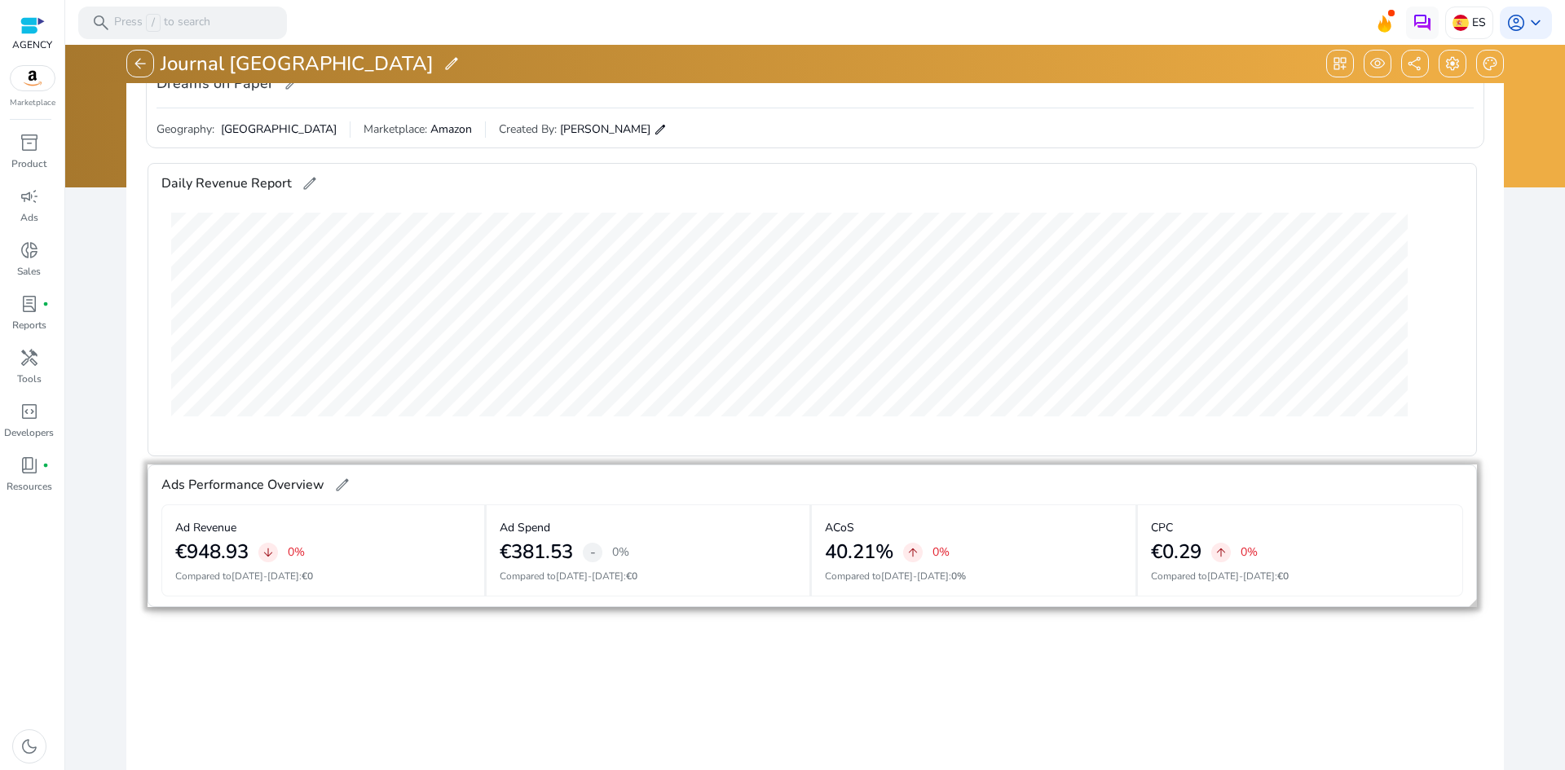
click at [270, 471] on div at bounding box center [811, 468] width 1329 height 8
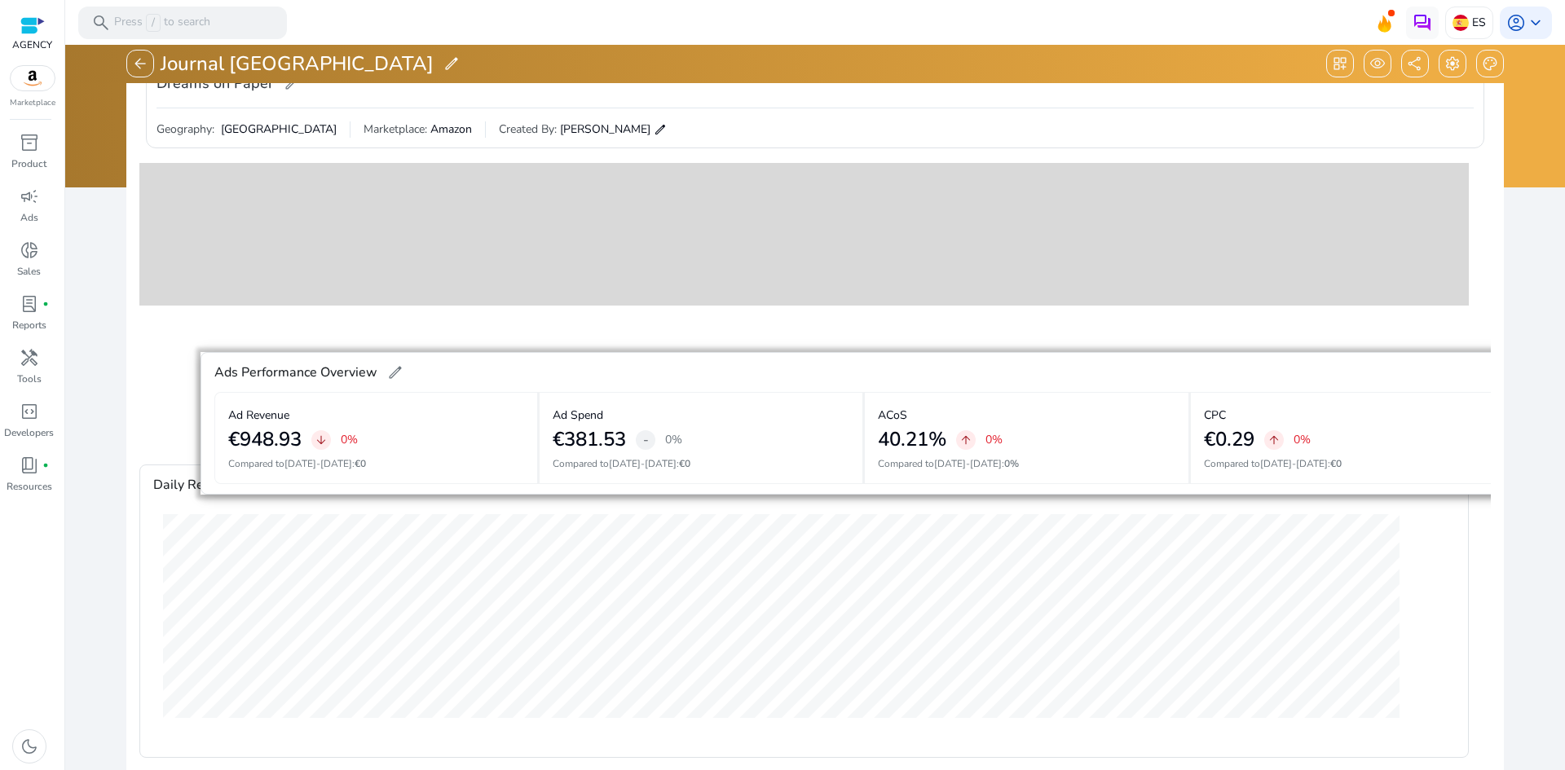
scroll to position [0, 0]
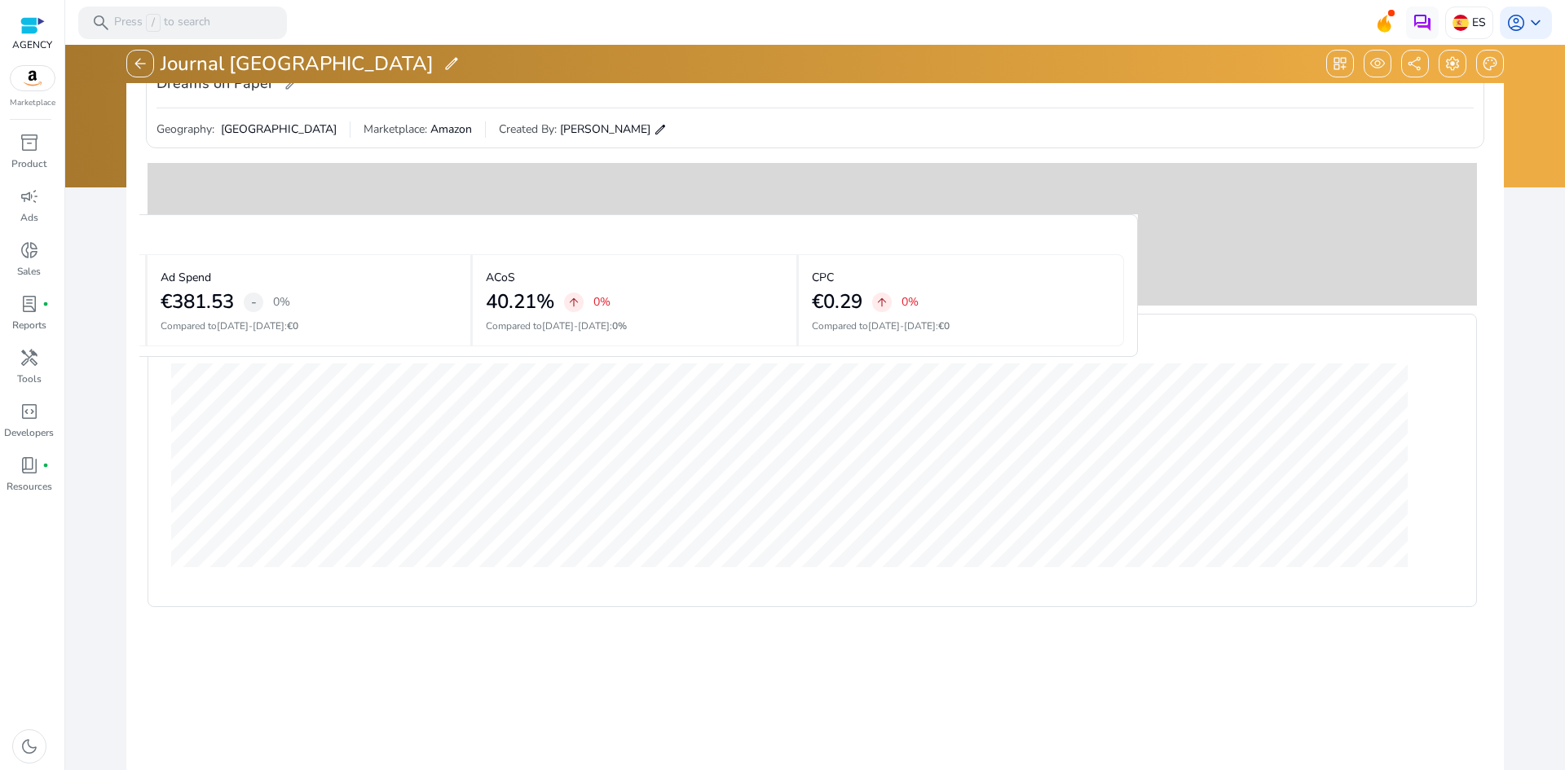
click at [1160, 229] on gridster "construction delete drag_pan Daily Revenue Report edit Sep-23 Revenue 105.94 Or…" at bounding box center [814, 540] width 1351 height 770
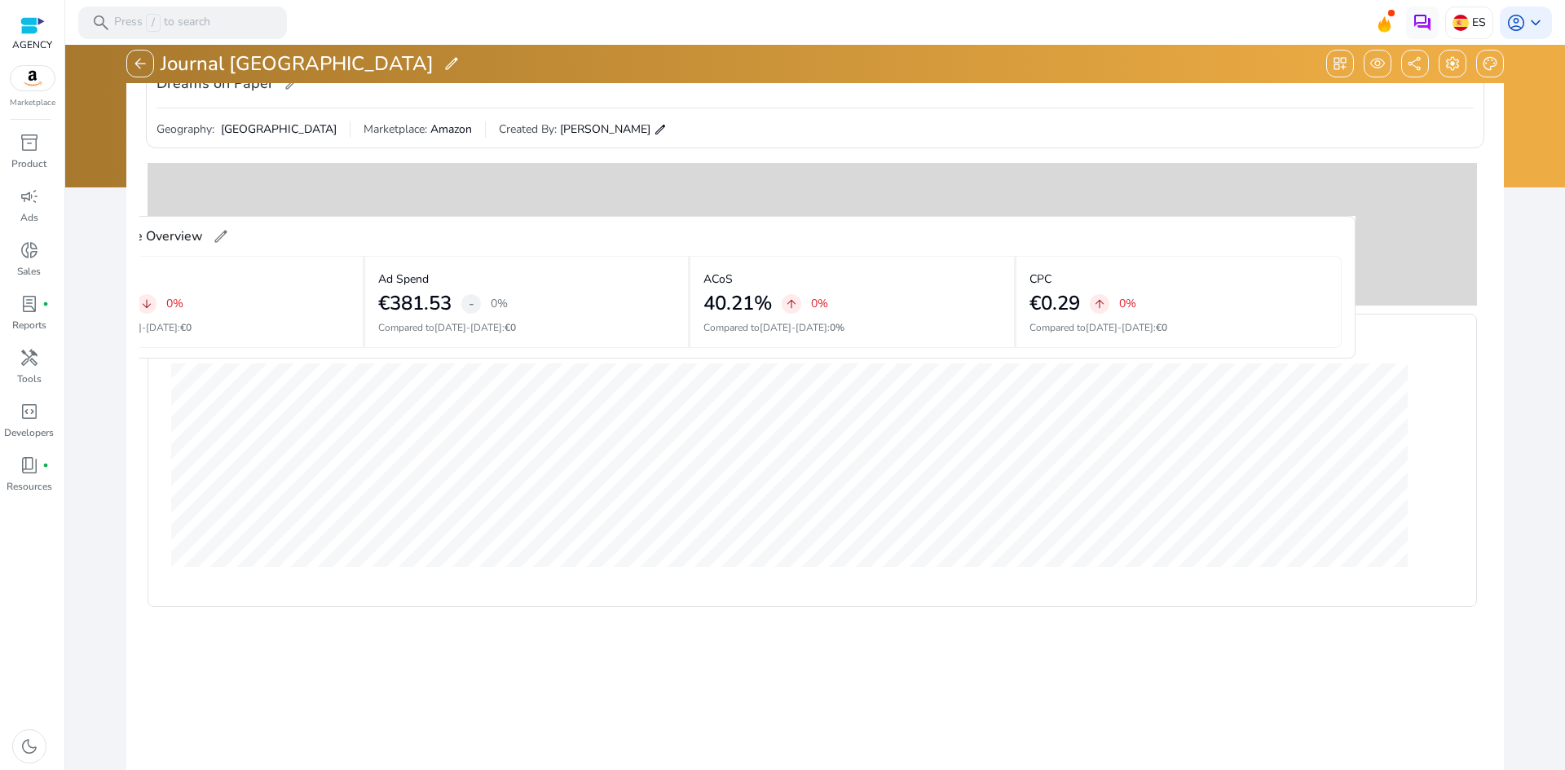
click at [1370, 223] on gridster-preview at bounding box center [811, 234] width 1329 height 143
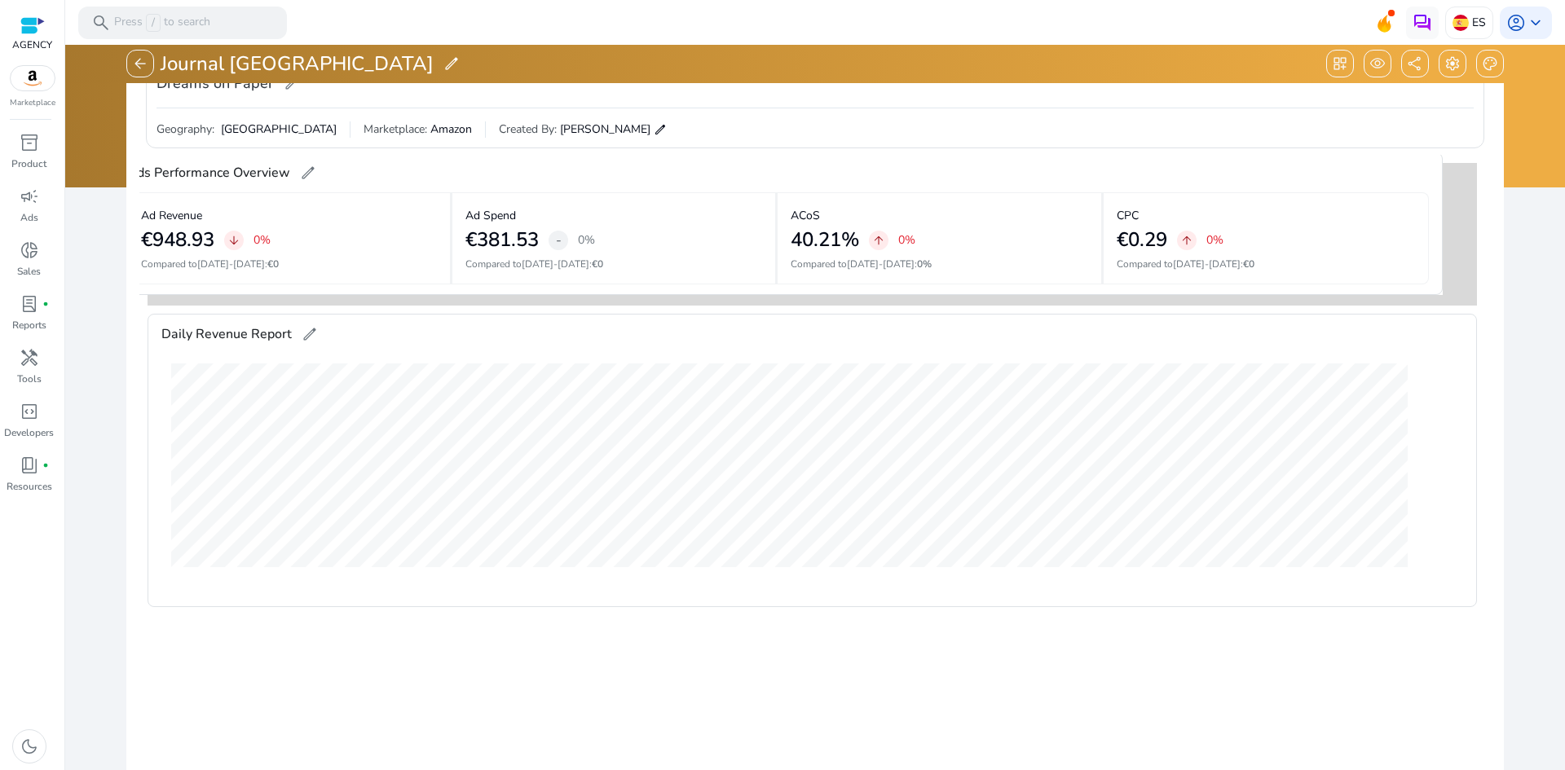
click at [1452, 179] on gridster "construction delete drag_pan Daily Revenue Report edit construction delete drag…" at bounding box center [814, 540] width 1351 height 770
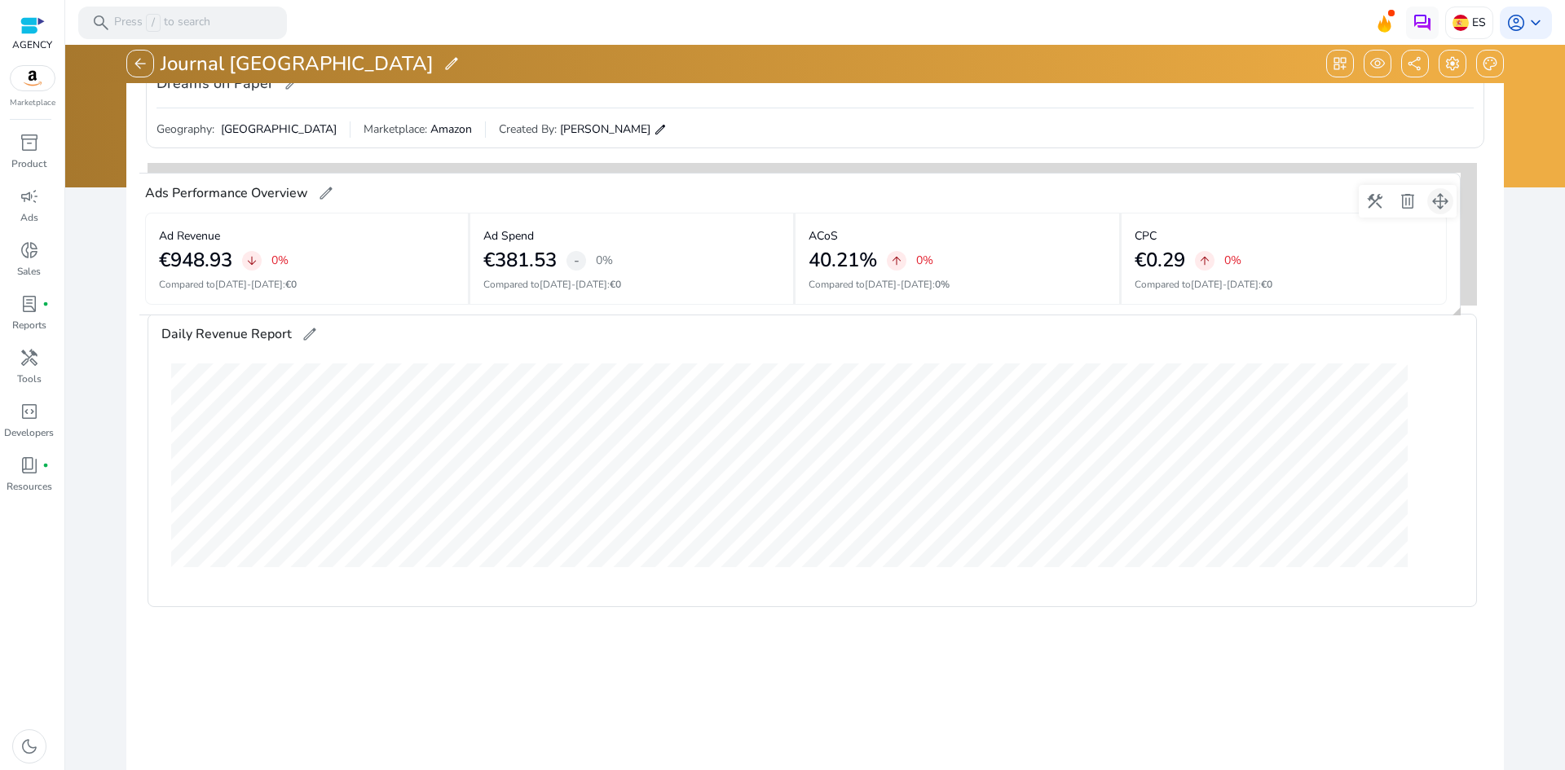
click at [1446, 198] on span at bounding box center [1439, 201] width 39 height 39
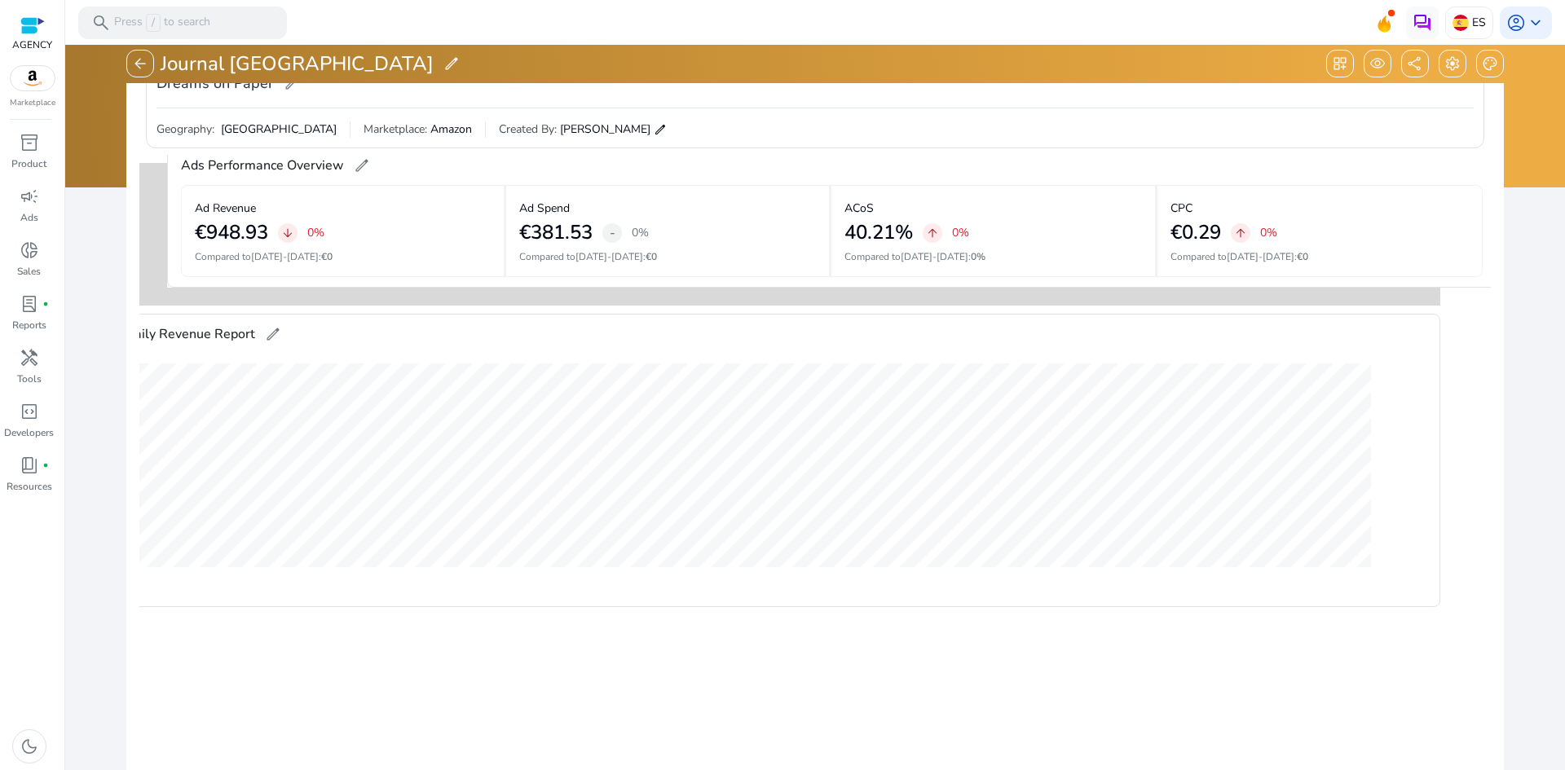
click at [1526, 180] on div "arrow_back Journal Spain edit dashboard_customize visibility share settings pal…" at bounding box center [815, 418] width 1503 height 1040
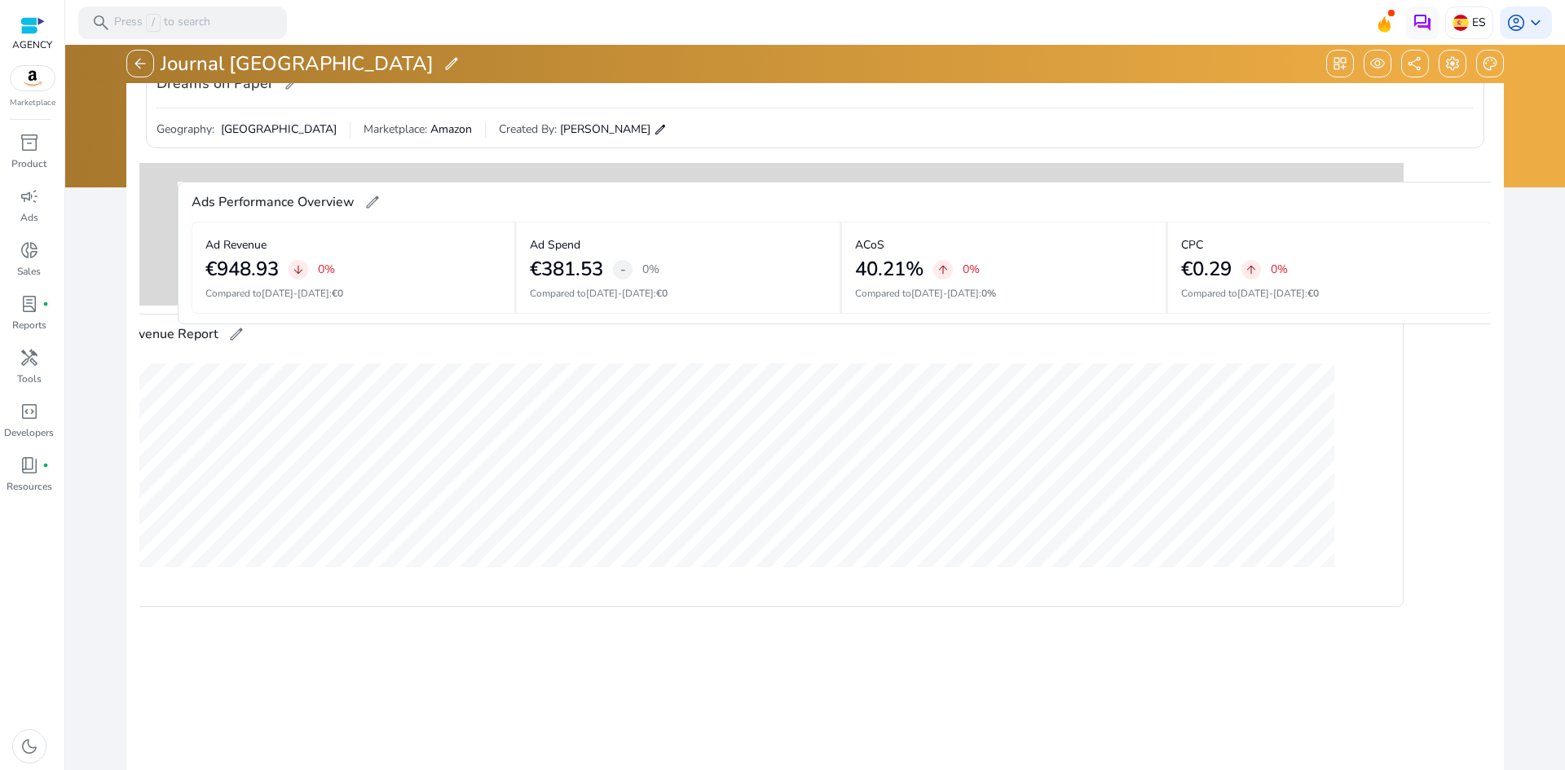
click at [1468, 203] on gridster "construction delete drag_pan Daily Revenue Report edit construction delete drag…" at bounding box center [814, 540] width 1351 height 770
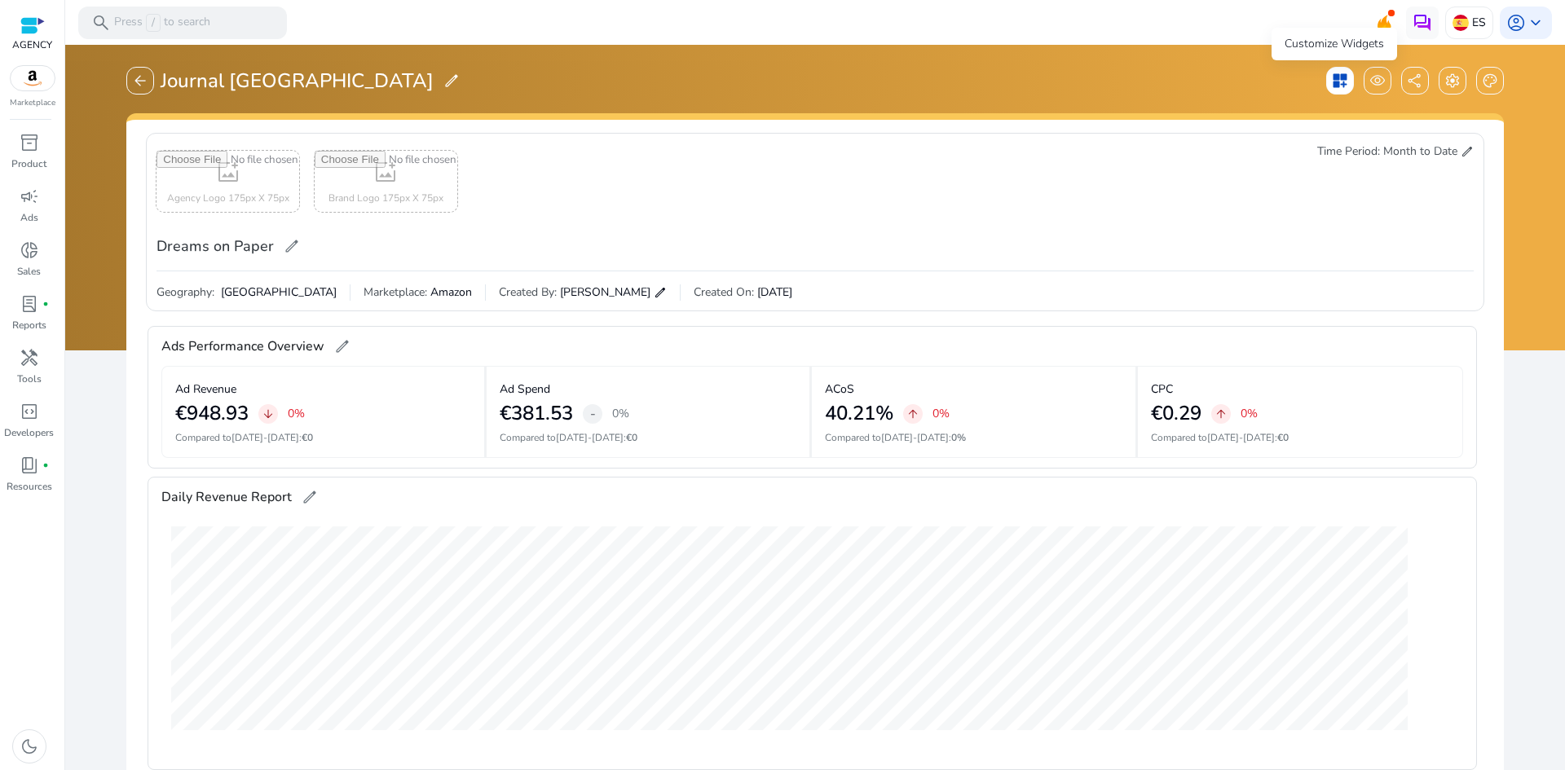
click at [1340, 82] on span "dashboard_customize" at bounding box center [1340, 81] width 16 height 16
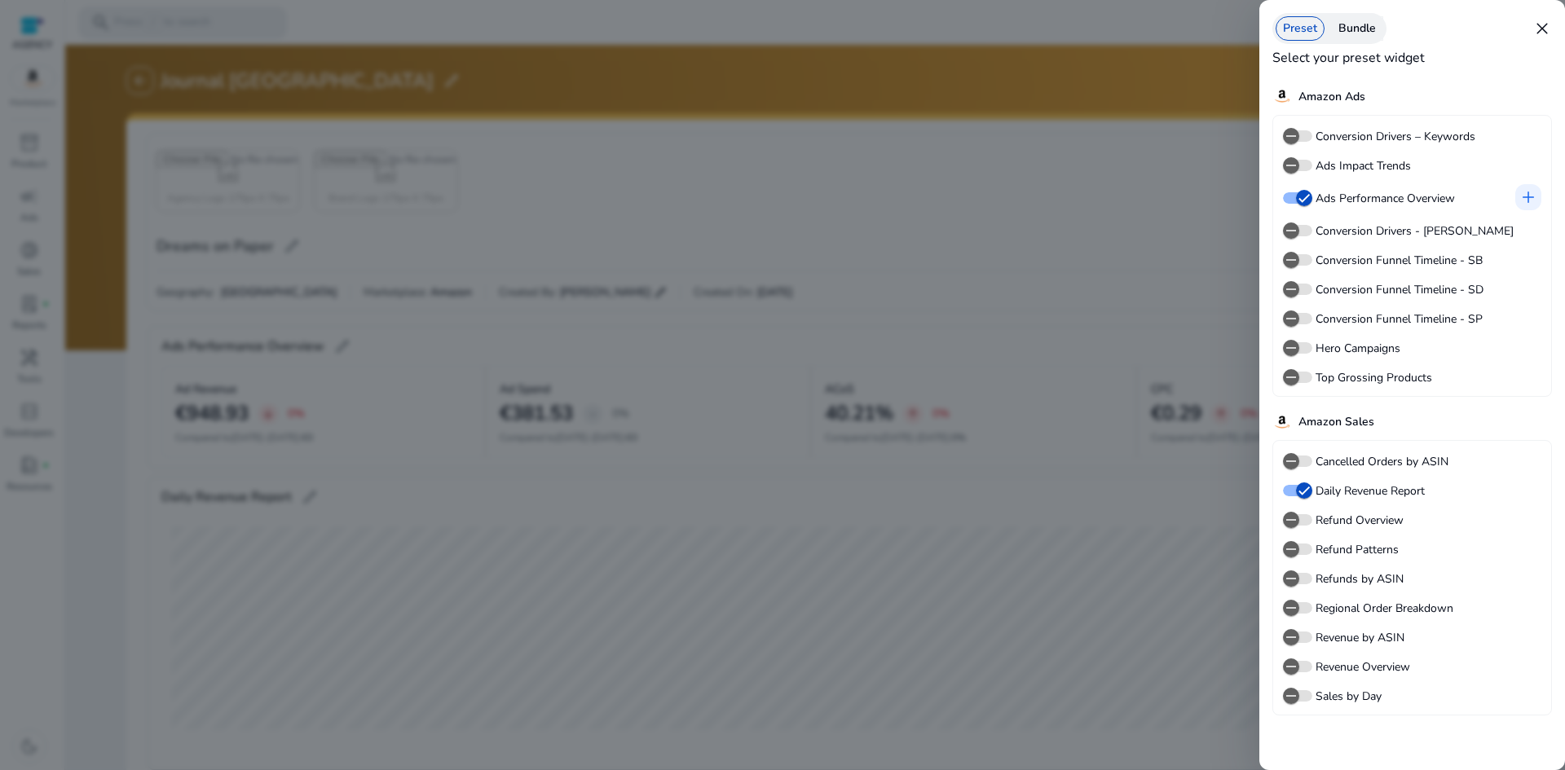
click at [1352, 671] on label "Revenue Overview" at bounding box center [1361, 666] width 98 height 17
click at [1312, 671] on button "Revenue Overview" at bounding box center [1297, 666] width 29 height 11
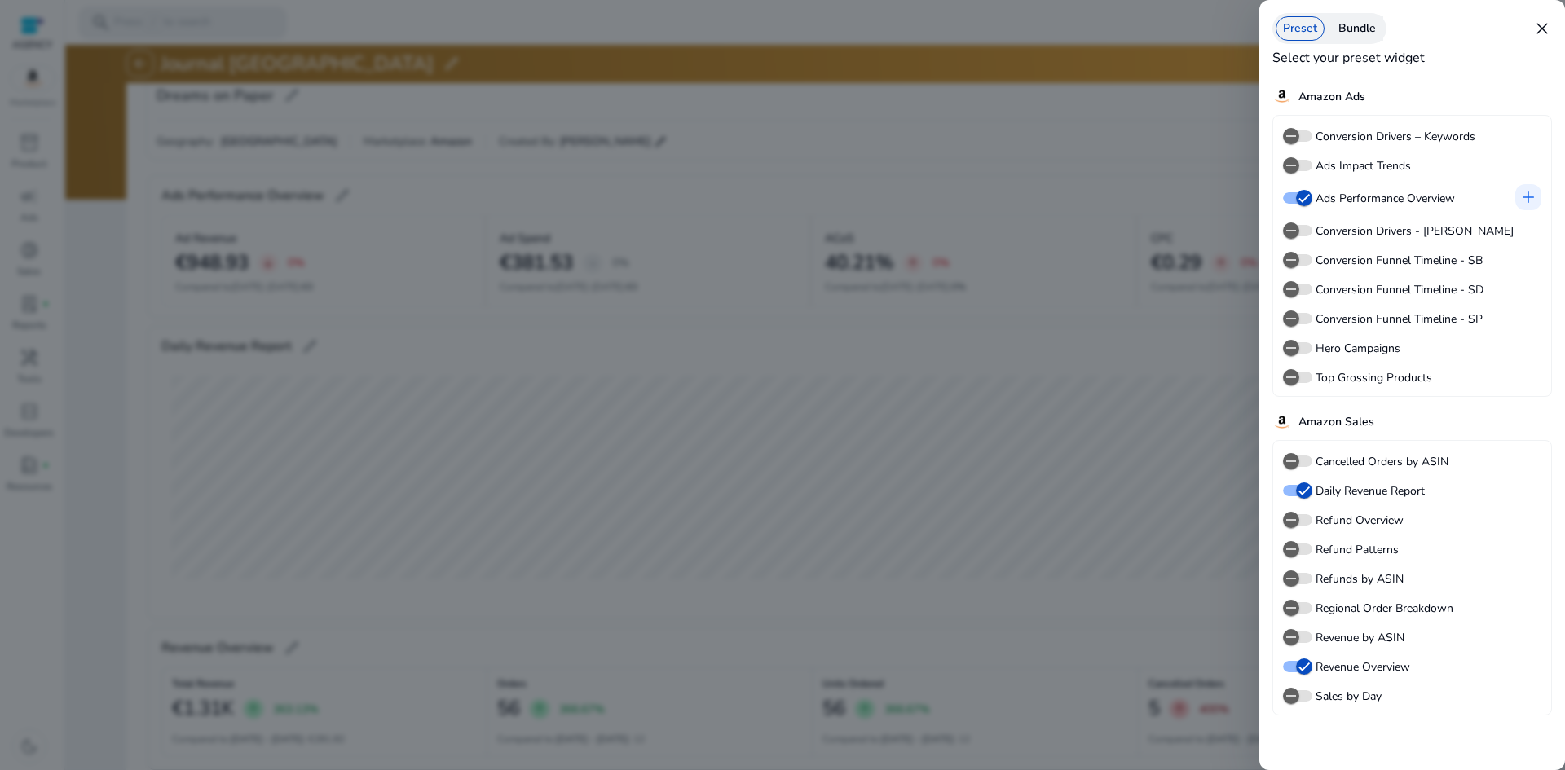
click at [130, 480] on div at bounding box center [782, 385] width 1565 height 770
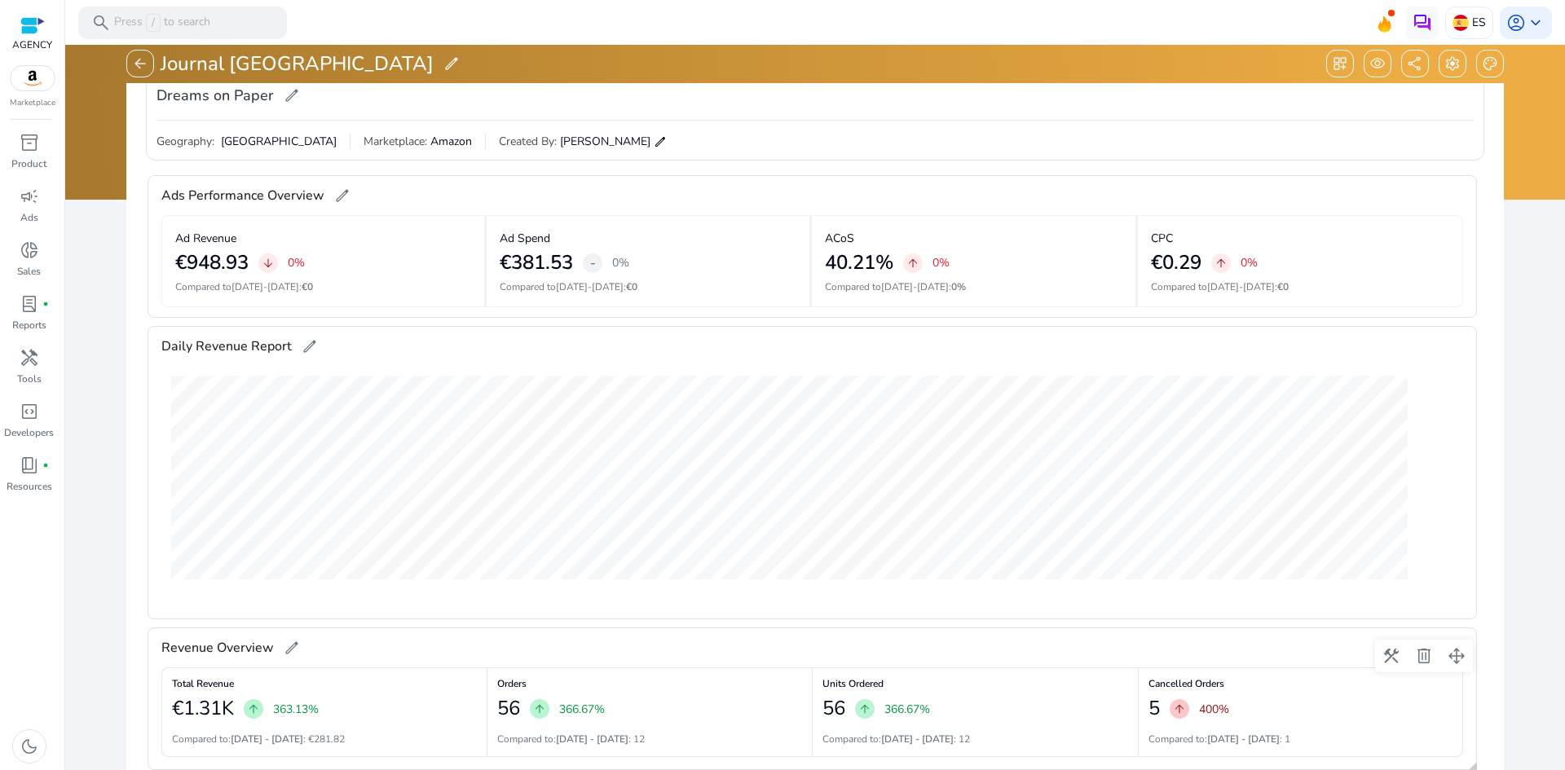
drag, startPoint x: 352, startPoint y: 640, endPoint x: 383, endPoint y: 641, distance: 31.0
click at [358, 599] on gridster "construction delete drag_pan Daily Revenue Report edit Sep-06 Revenue 0 Orders …" at bounding box center [814, 552] width 1351 height 770
click at [411, 666] on div "Revenue Overview edit" at bounding box center [811, 647] width 1301 height 39
click at [66, 612] on div "arrow_back Journal Spain edit dashboard_customize visibility share settings pal…" at bounding box center [815, 430] width 1503 height 1040
drag, startPoint x: 353, startPoint y: 671, endPoint x: 359, endPoint y: 649, distance: 22.2
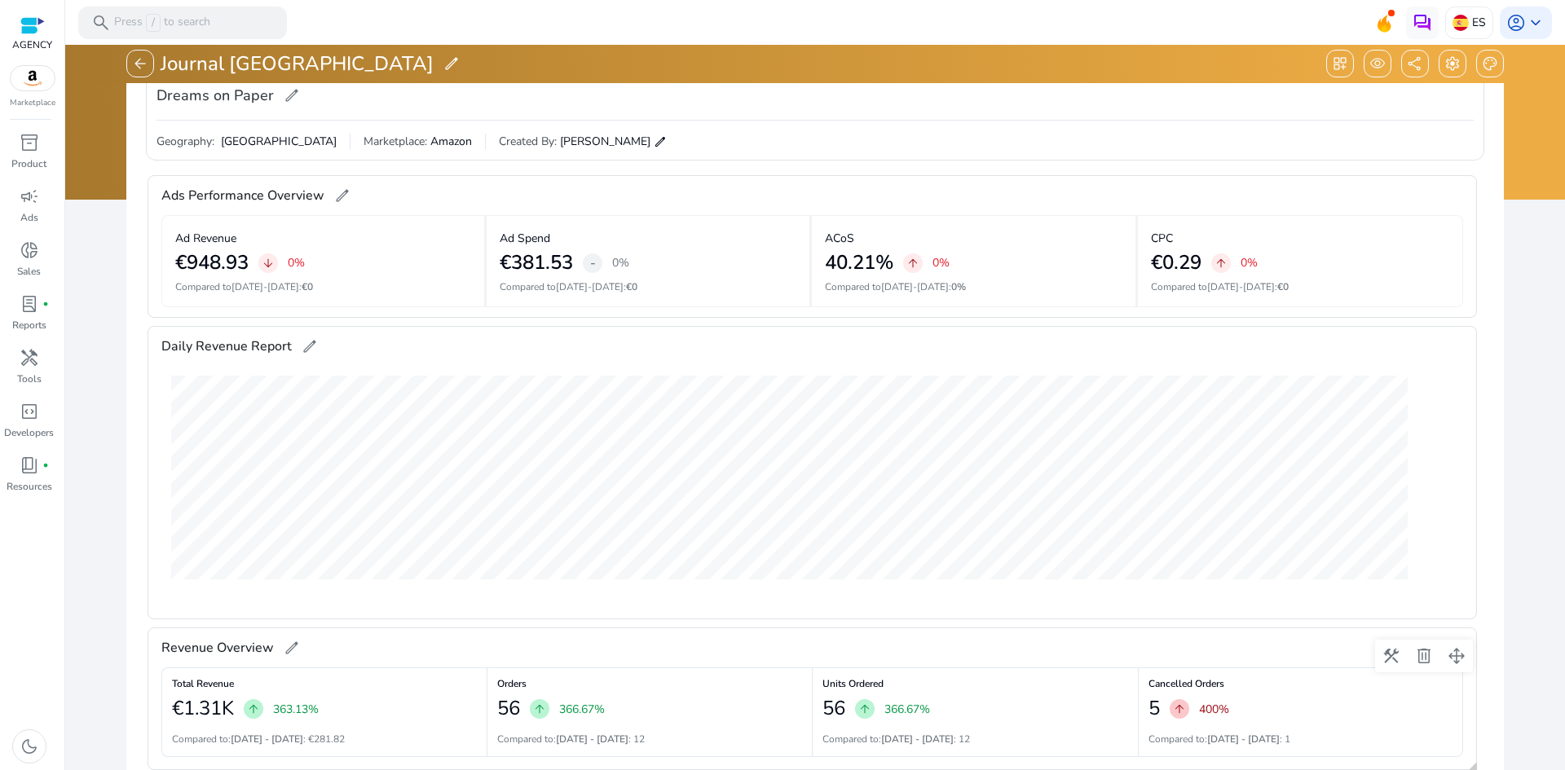
click at [363, 650] on div "Revenue Overview edit Total Revenue €1.31K arrow_upward 363.13% Compared to: Au…" at bounding box center [811, 698] width 1329 height 143
click at [348, 652] on div "Revenue Overview edit" at bounding box center [811, 647] width 1301 height 39
drag, startPoint x: 328, startPoint y: 647, endPoint x: 318, endPoint y: 646, distance: 9.8
click at [363, 594] on gridster "construction delete drag_pan Daily Revenue Report edit Sep-06 Revenue 0 Orders …" at bounding box center [814, 552] width 1351 height 770
click at [385, 649] on div "Revenue Overview edit" at bounding box center [811, 647] width 1301 height 39
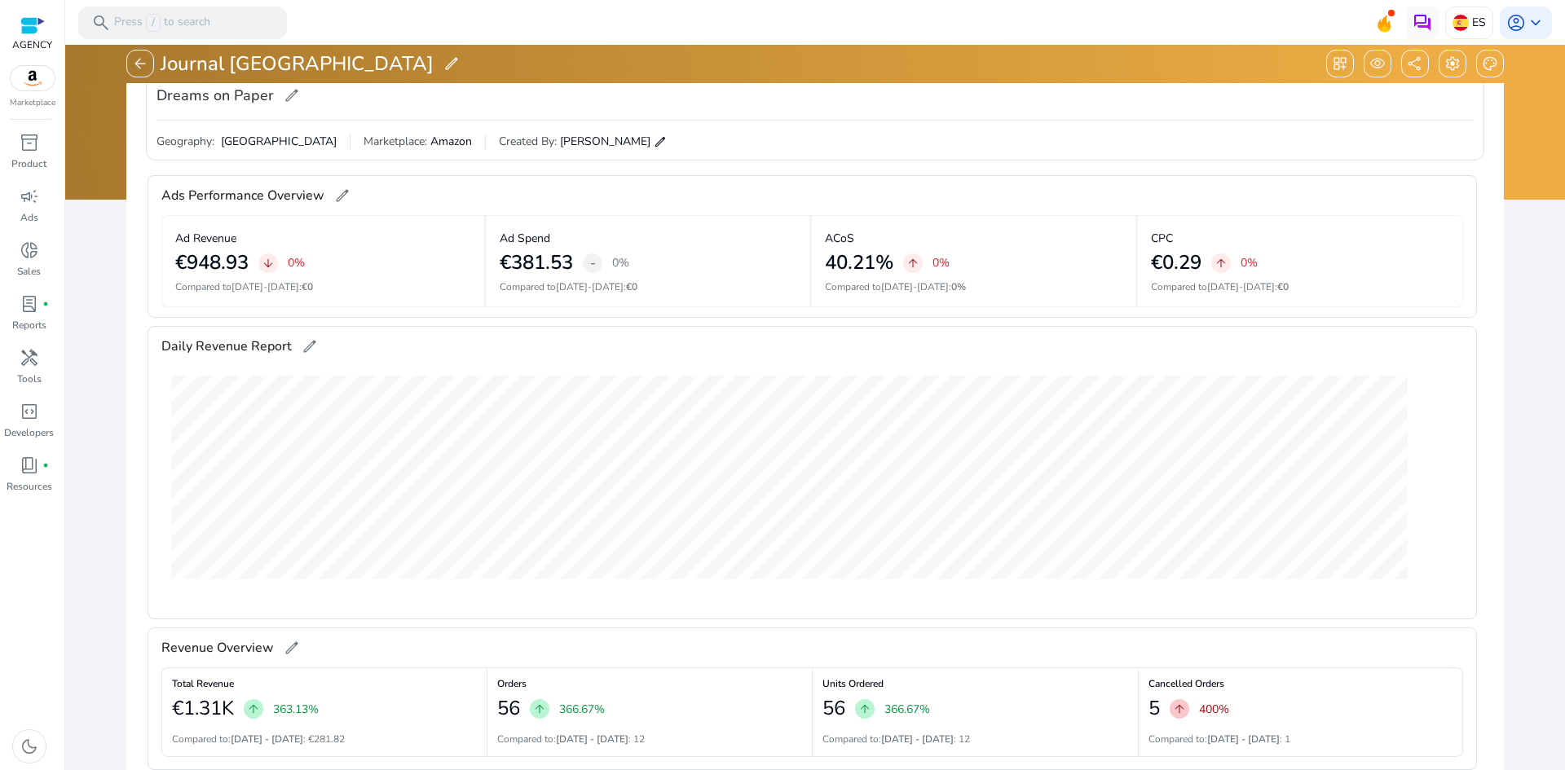
click at [226, 143] on span "[GEOGRAPHIC_DATA]" at bounding box center [277, 142] width 119 height 16
click at [194, 147] on span "Geography:" at bounding box center [185, 142] width 58 height 16
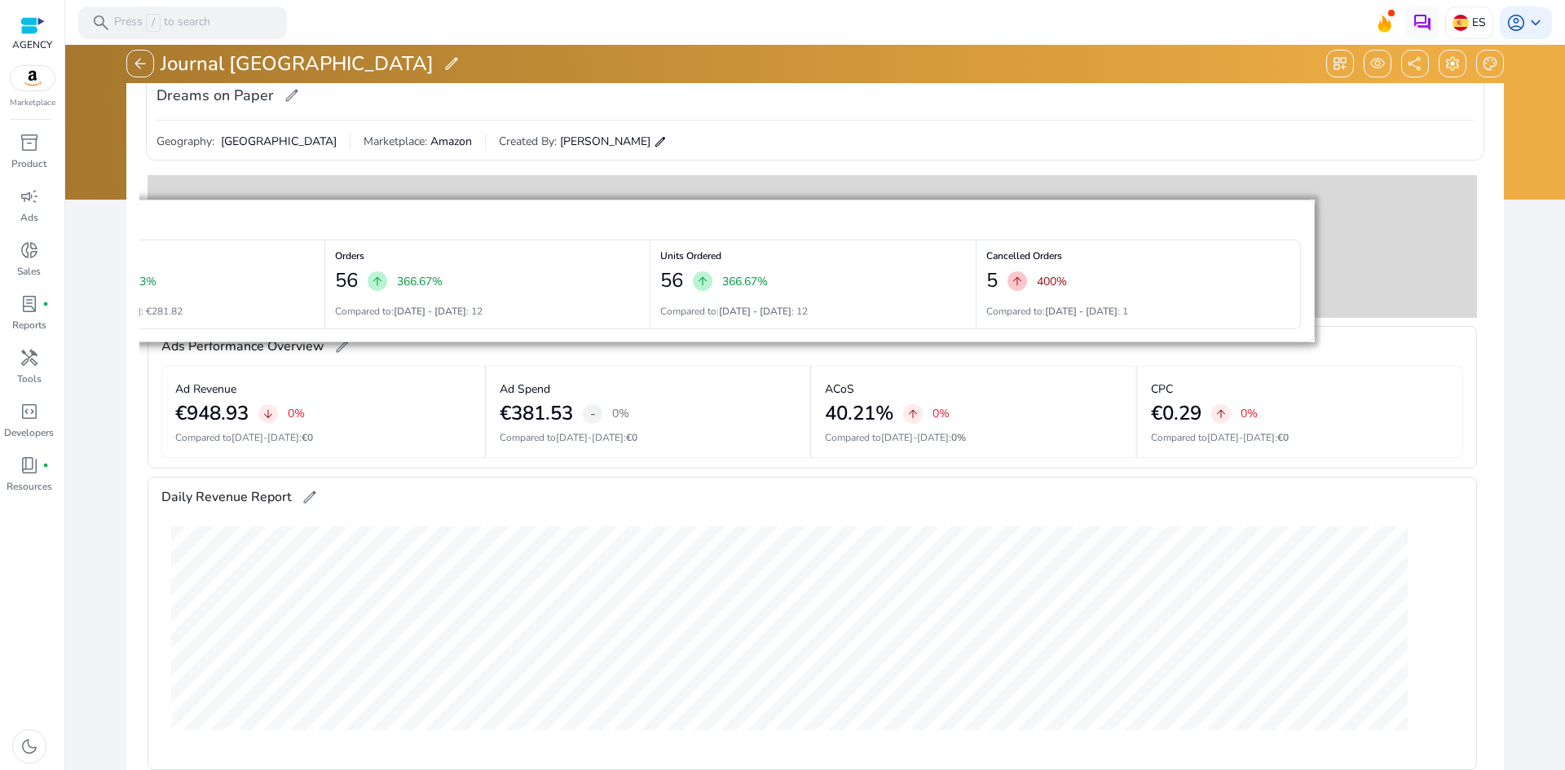
drag, startPoint x: 1463, startPoint y: 653, endPoint x: 1301, endPoint y: 225, distance: 457.5
click at [1301, 225] on span at bounding box center [1293, 228] width 39 height 39
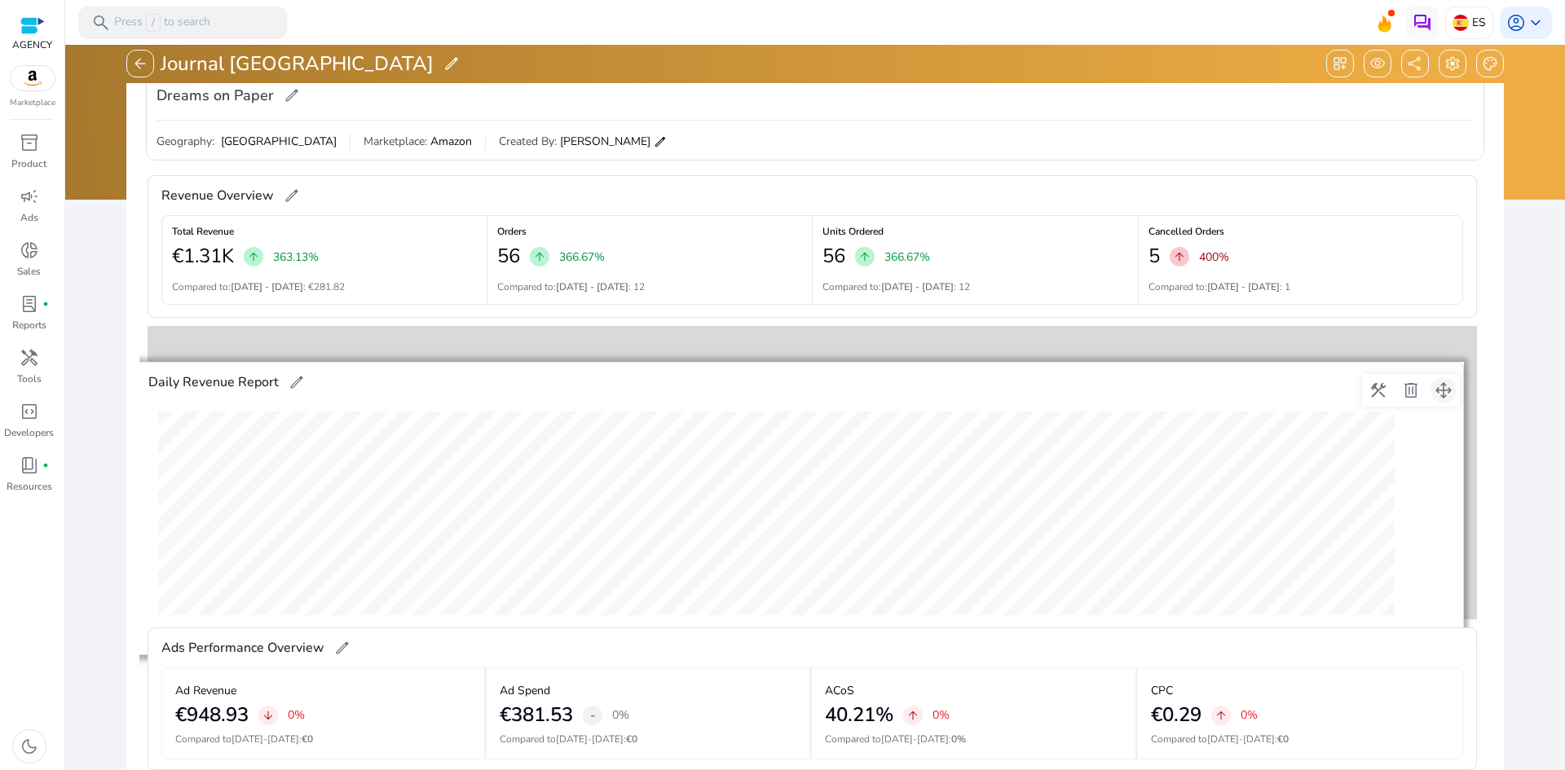
drag, startPoint x: 1457, startPoint y: 460, endPoint x: 1444, endPoint y: 384, distance: 76.9
click at [1444, 384] on span at bounding box center [1443, 390] width 39 height 39
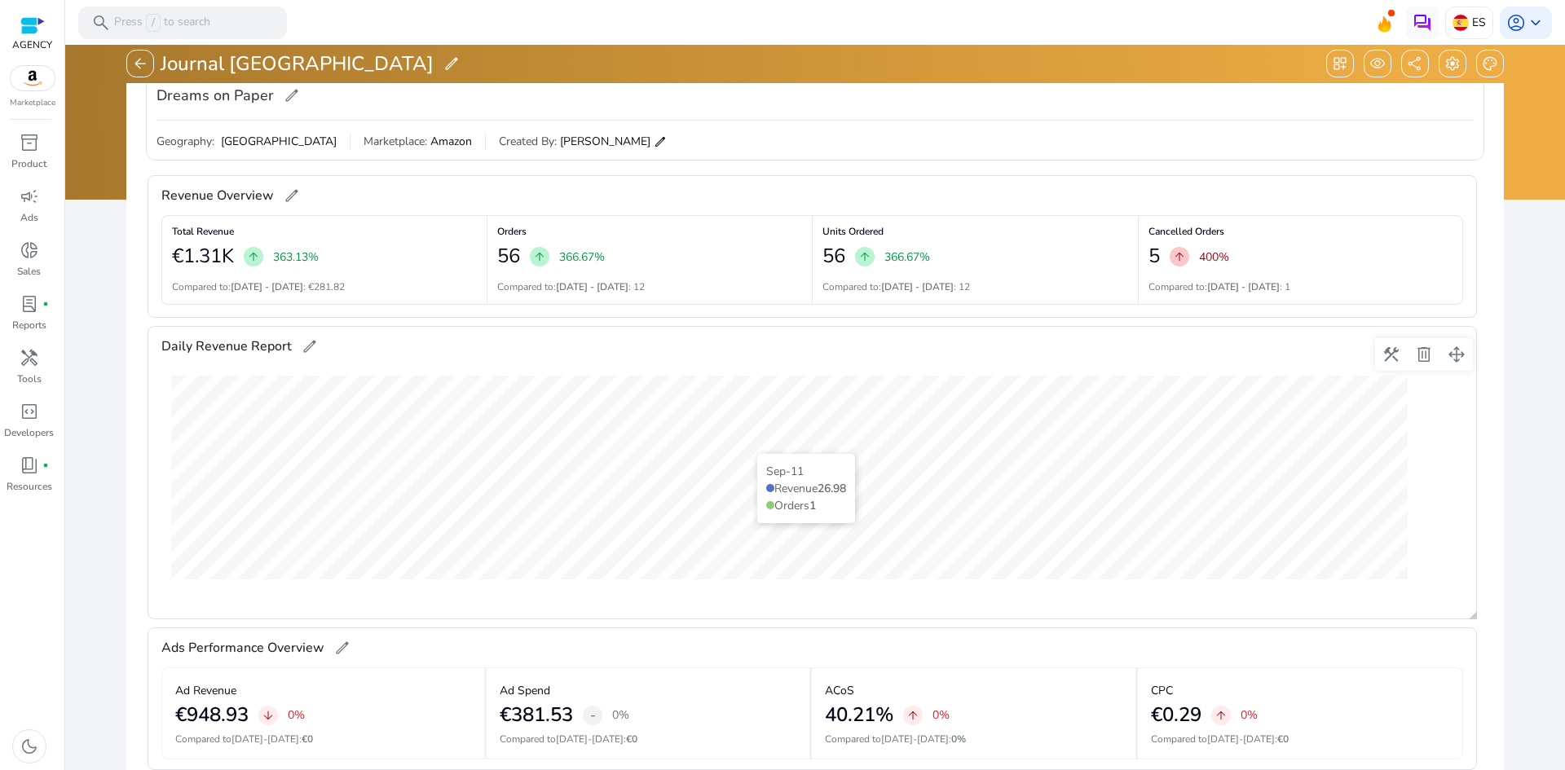
scroll to position [314, 0]
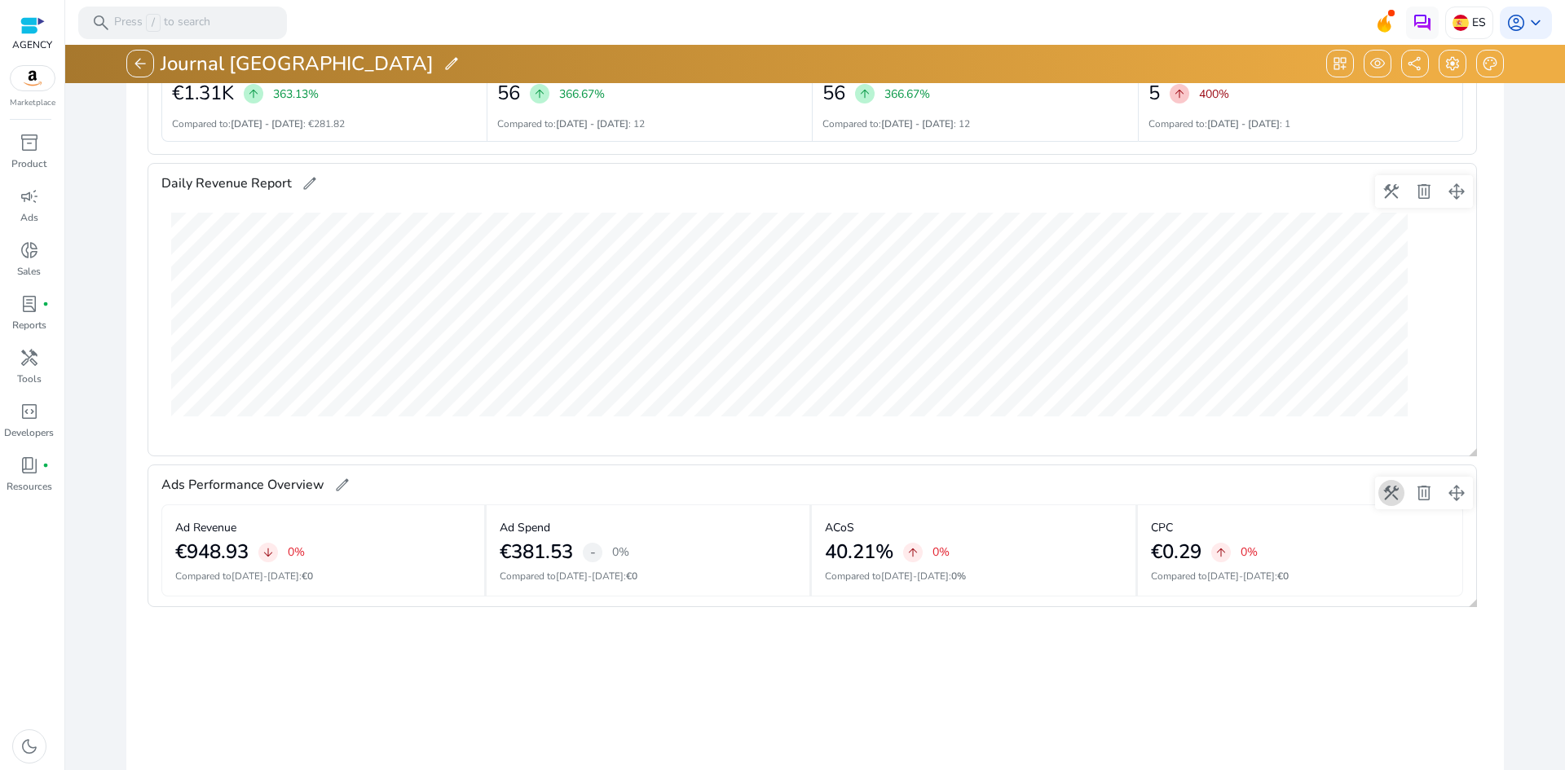
click at [1394, 497] on span at bounding box center [1390, 492] width 39 height 39
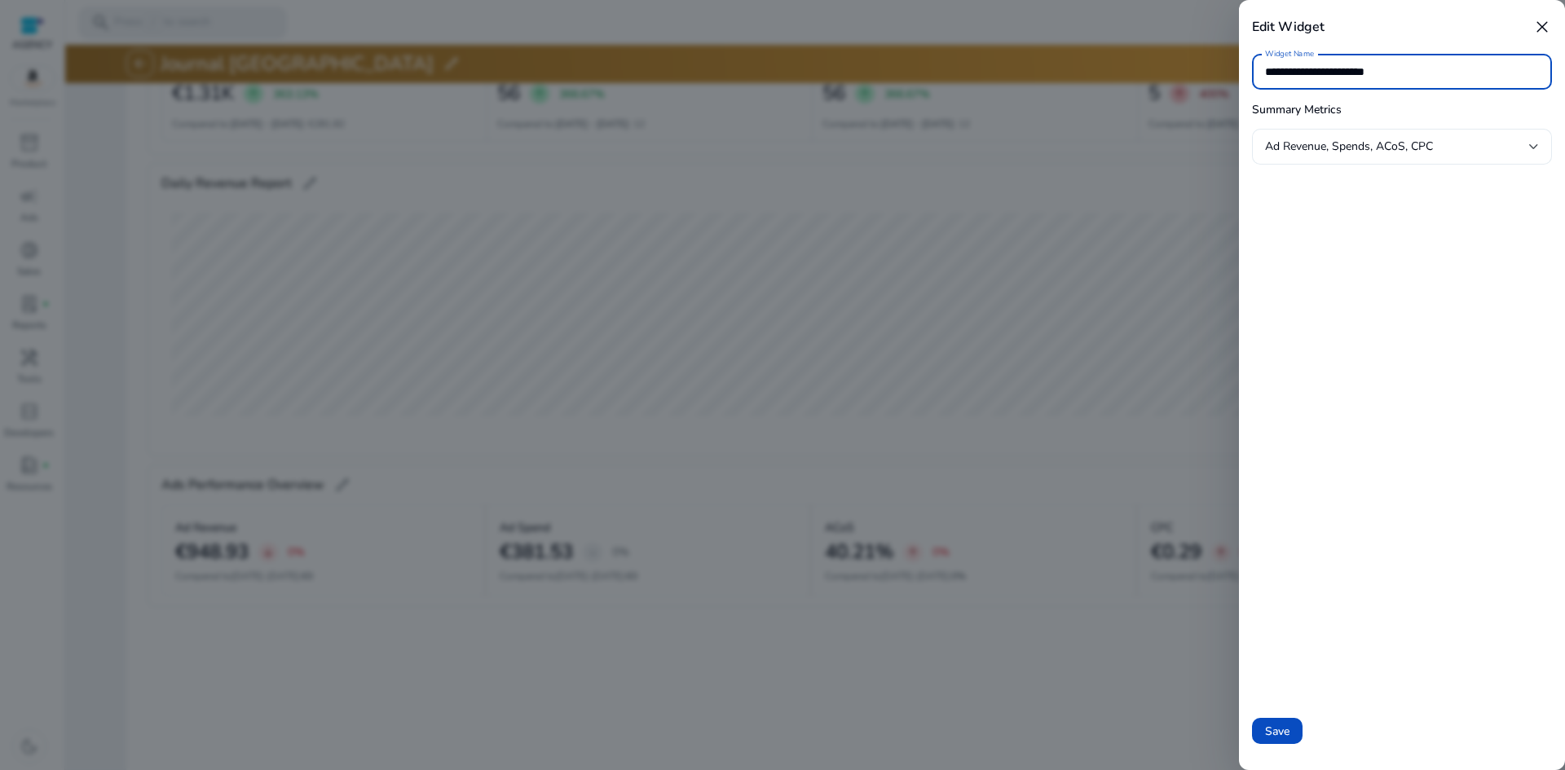
click at [1450, 147] on div "Ad Revenue, Spends, ACoS, CPC" at bounding box center [1397, 147] width 264 height 18
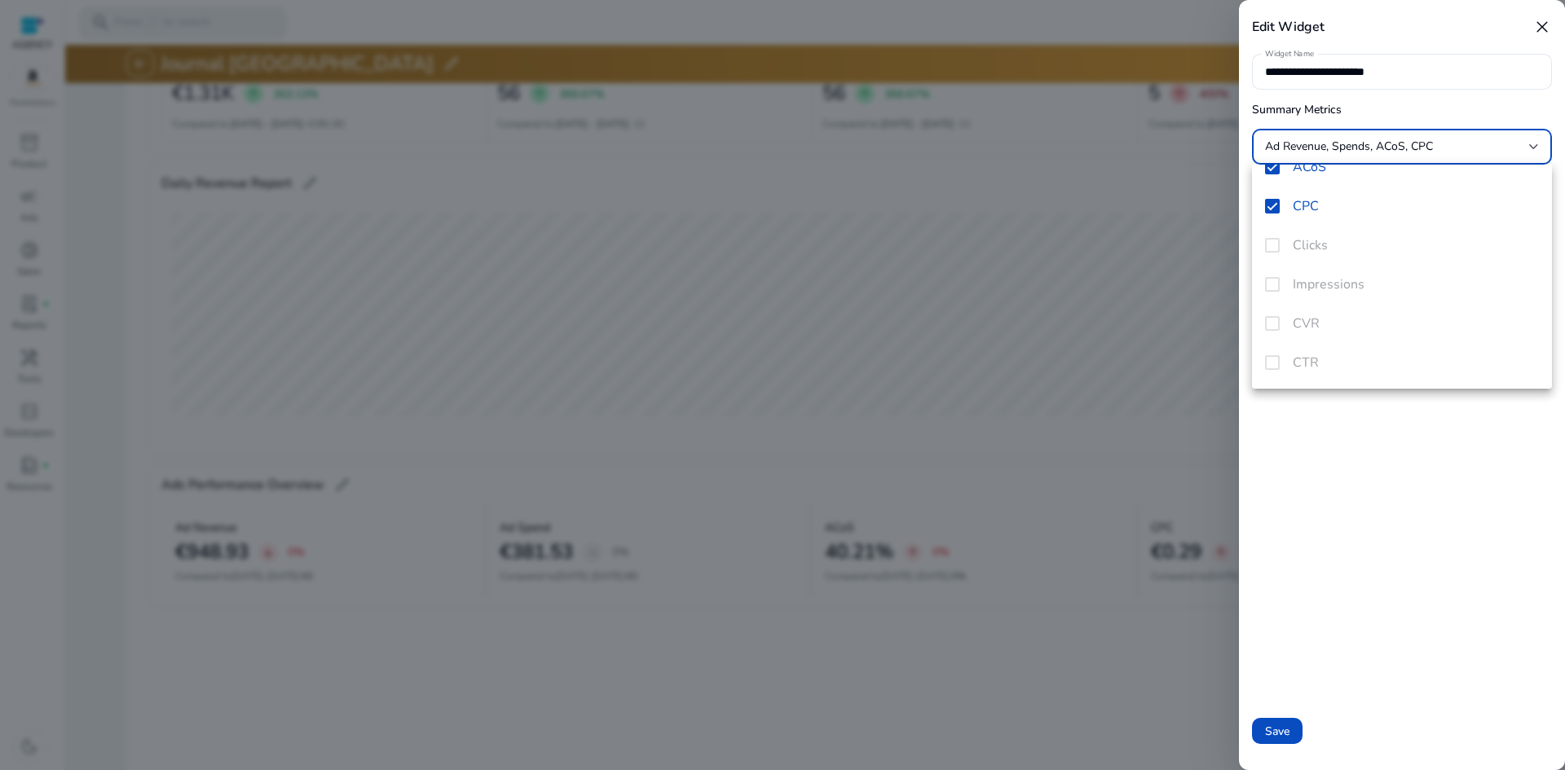
click at [1273, 246] on div "Ad Revenue Spends ACoS CPC Clicks Impressions CVR CTR" at bounding box center [1402, 277] width 300 height 224
click at [1279, 286] on mat-pseudo-checkbox at bounding box center [1272, 287] width 15 height 15
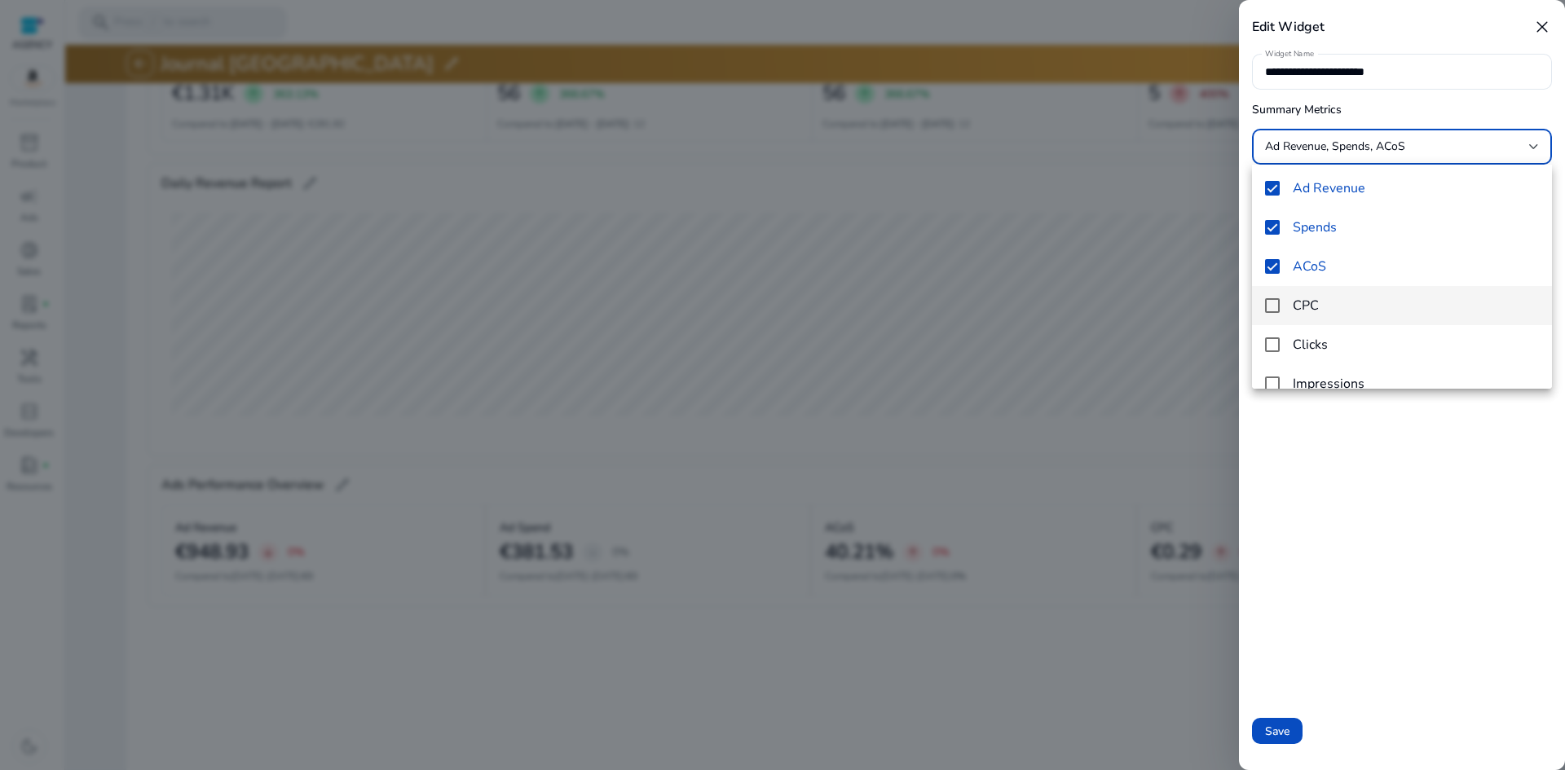
scroll to position [0, 0]
click at [1272, 266] on mat-pseudo-checkbox at bounding box center [1272, 269] width 15 height 15
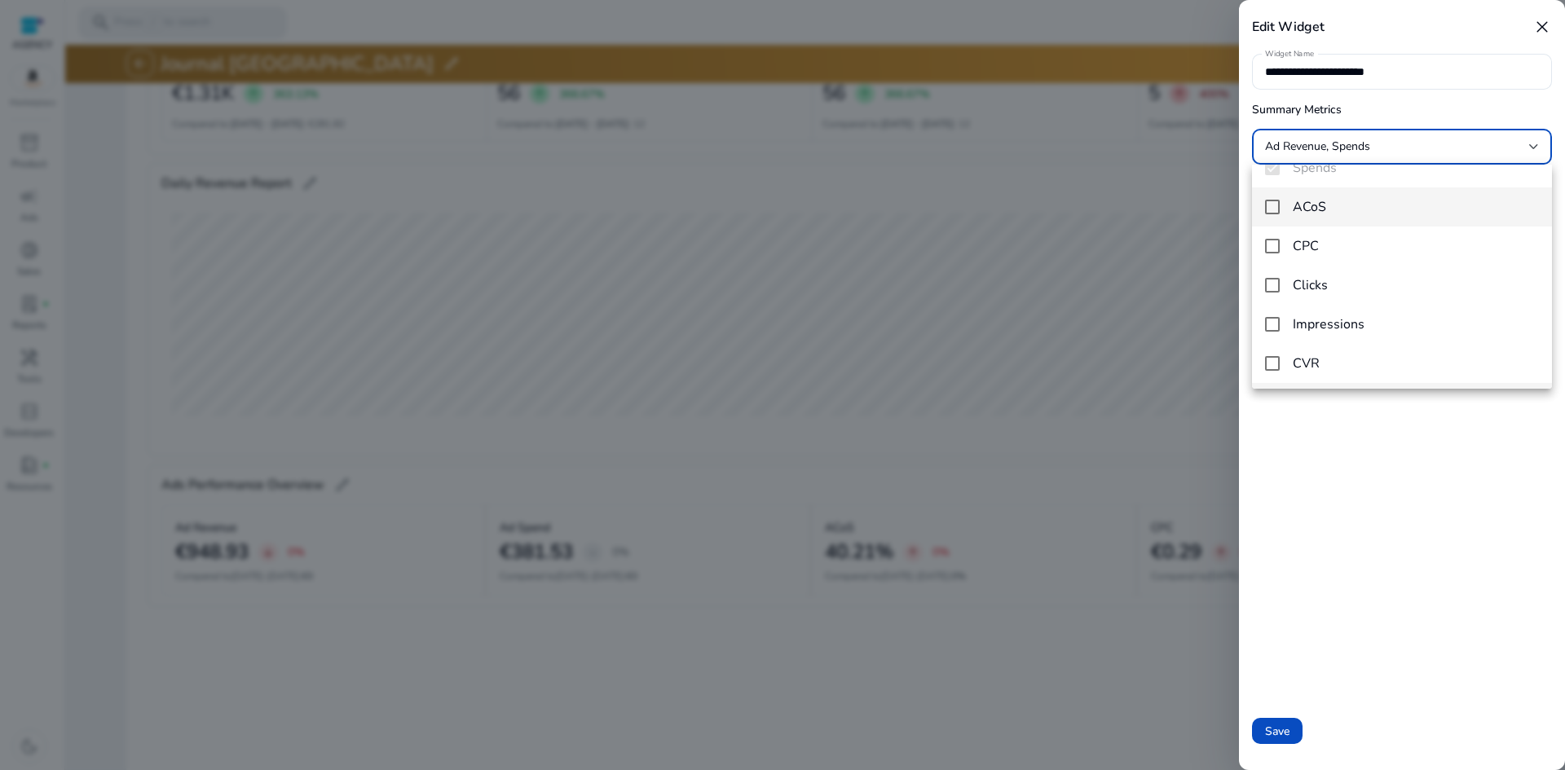
scroll to position [102, 0]
click at [1272, 363] on mat-pseudo-checkbox at bounding box center [1272, 362] width 15 height 15
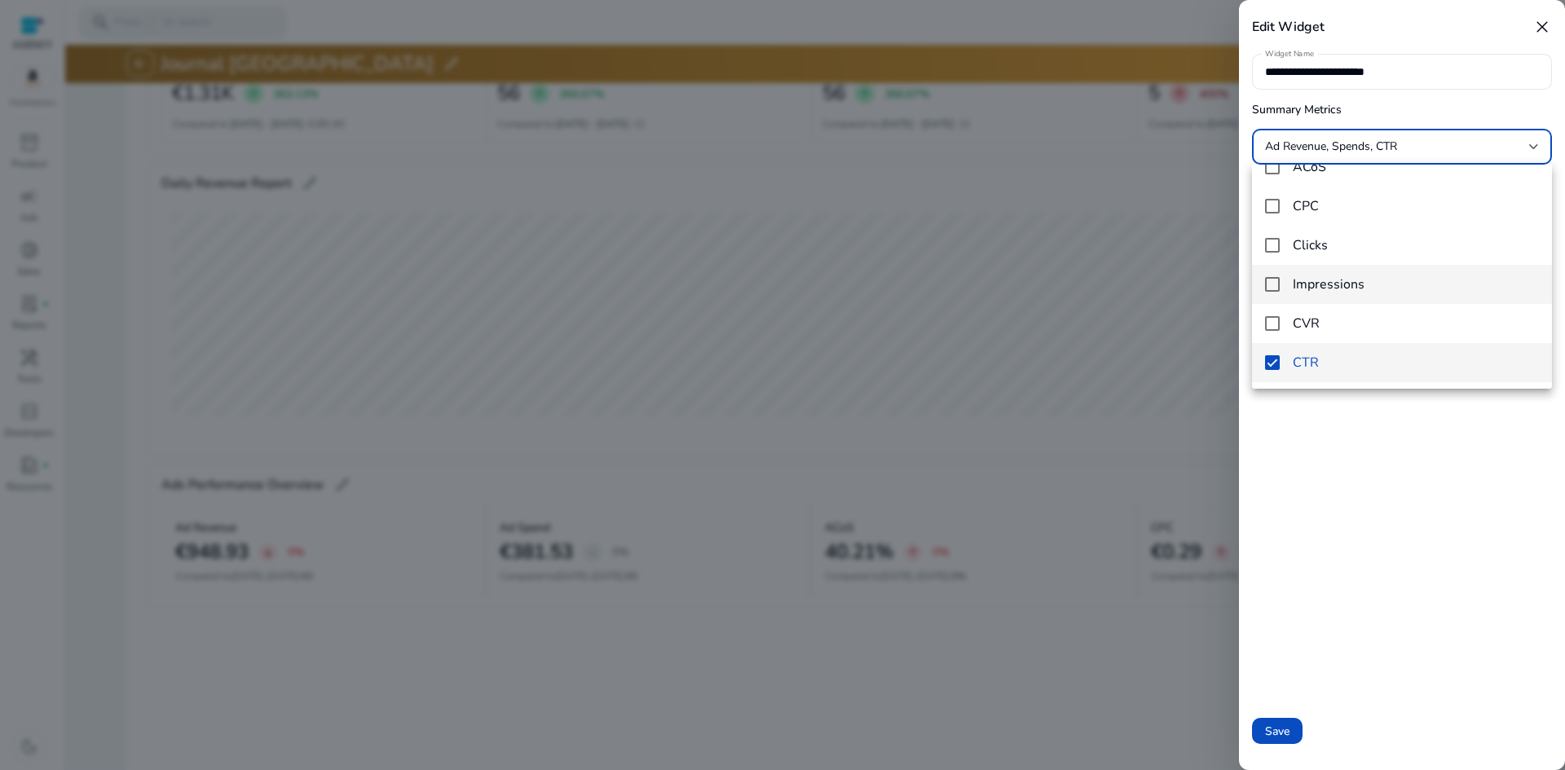
click at [1278, 287] on mat-pseudo-checkbox at bounding box center [1272, 284] width 15 height 15
click at [1103, 690] on div at bounding box center [782, 385] width 1565 height 770
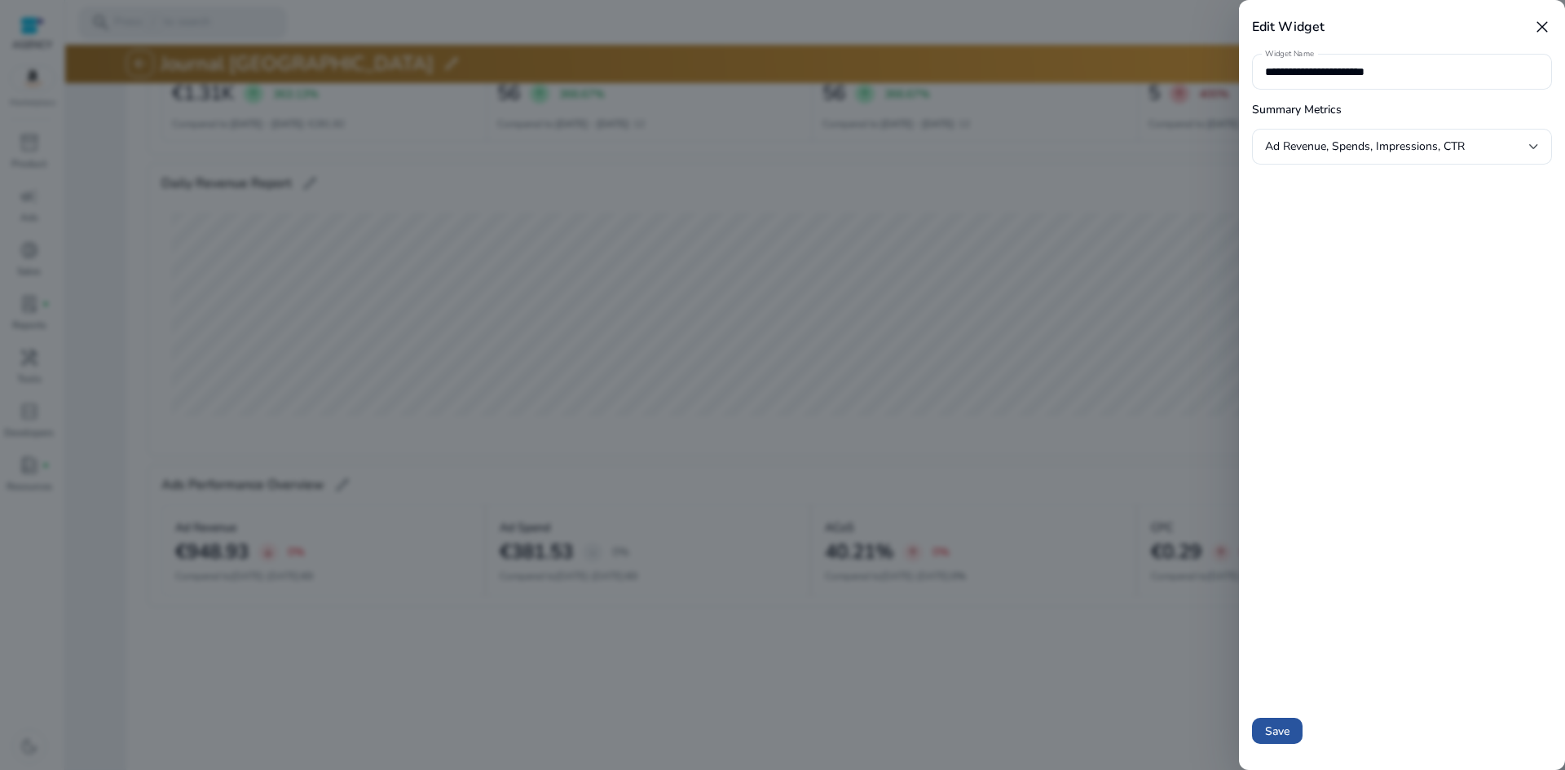
click at [1278, 737] on span "Save" at bounding box center [1277, 731] width 24 height 17
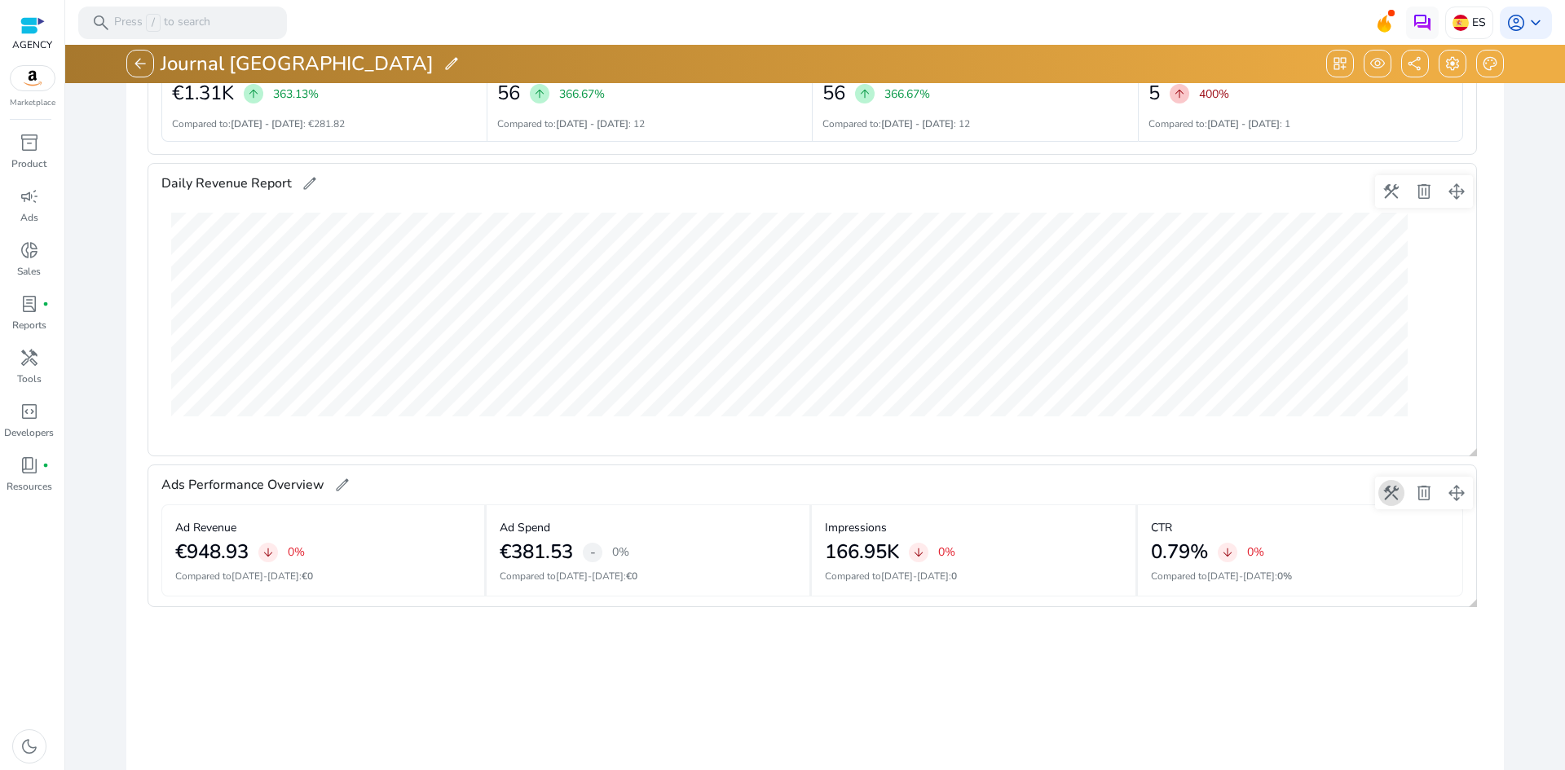
click at [1384, 490] on span at bounding box center [1390, 492] width 39 height 39
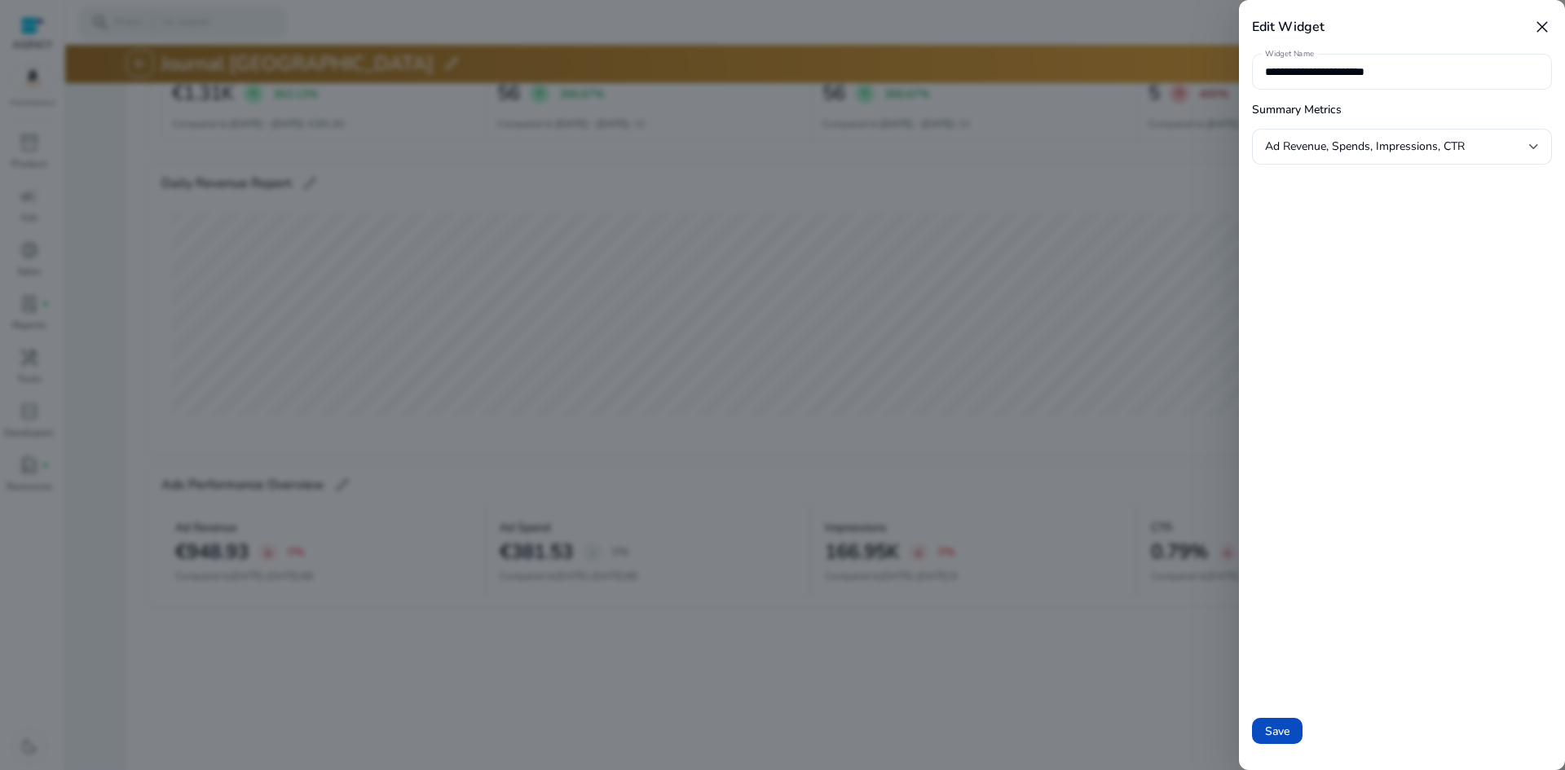
drag, startPoint x: 1423, startPoint y: 81, endPoint x: 1270, endPoint y: 71, distance: 152.7
click at [1270, 71] on div "**********" at bounding box center [1402, 72] width 274 height 36
click at [1409, 151] on span "Ad Revenue, Spends, Impressions, CTR" at bounding box center [1365, 146] width 200 height 15
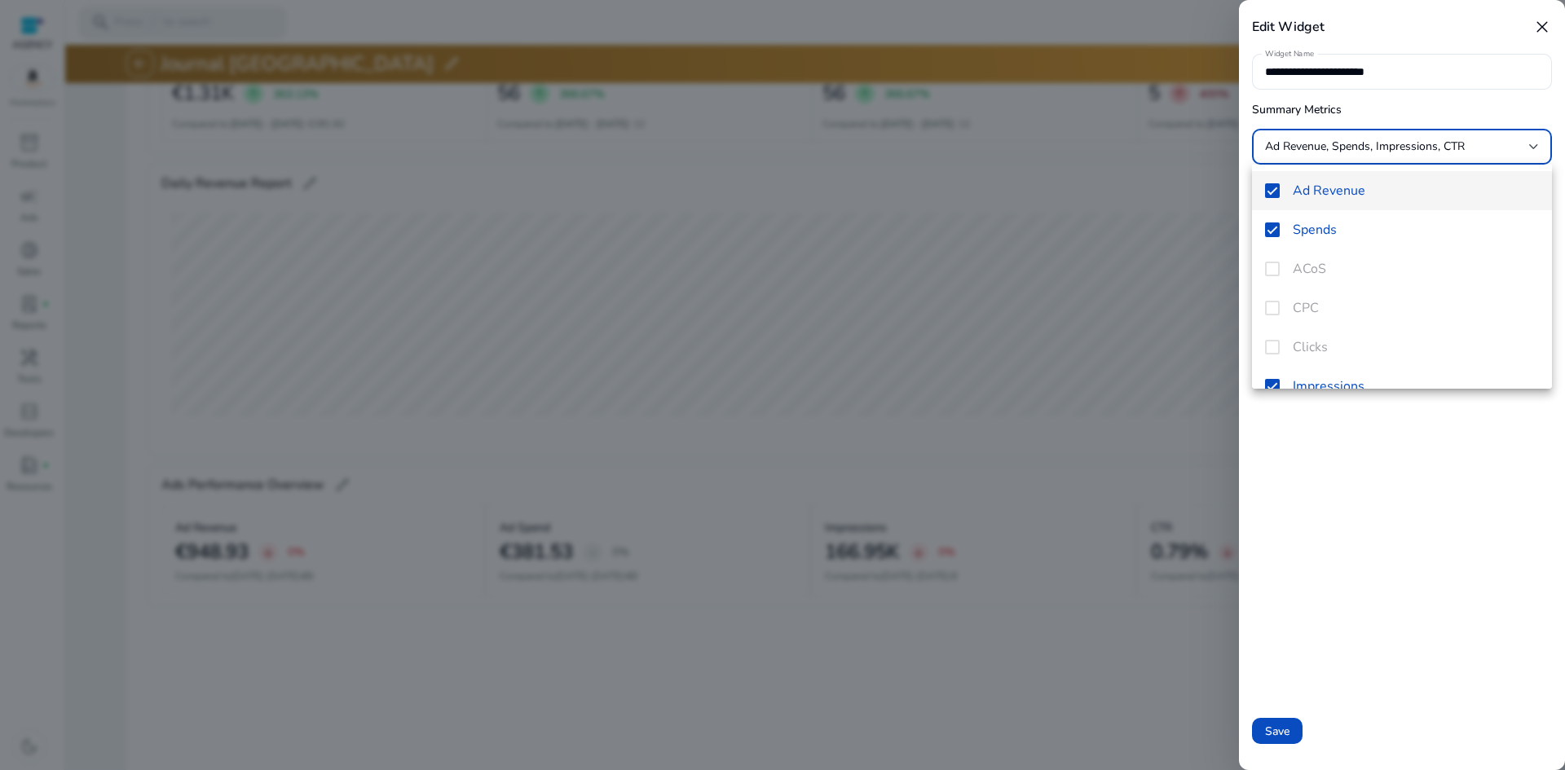
scroll to position [81, 0]
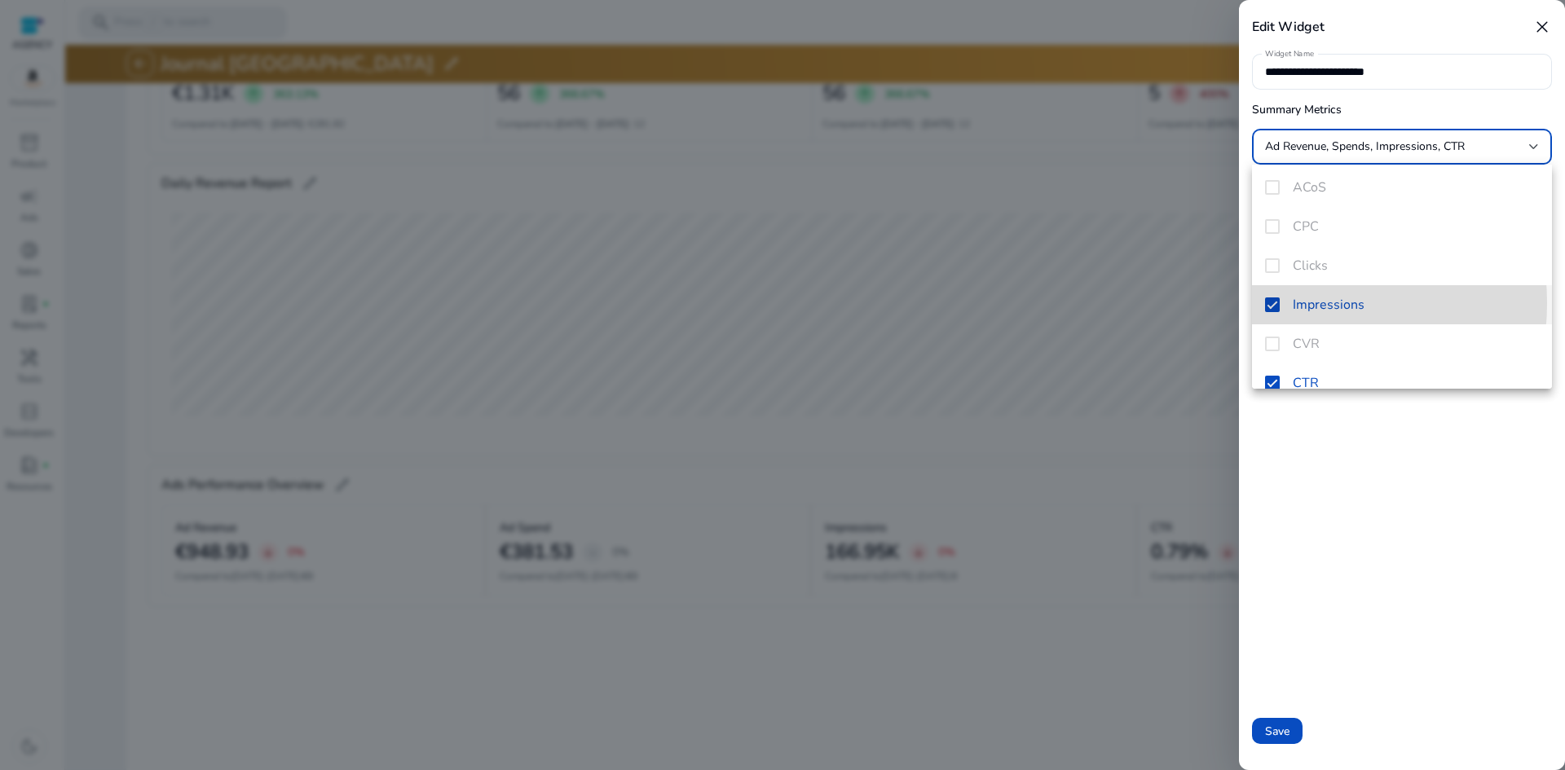
click at [1273, 303] on mat-pseudo-checkbox at bounding box center [1272, 304] width 15 height 15
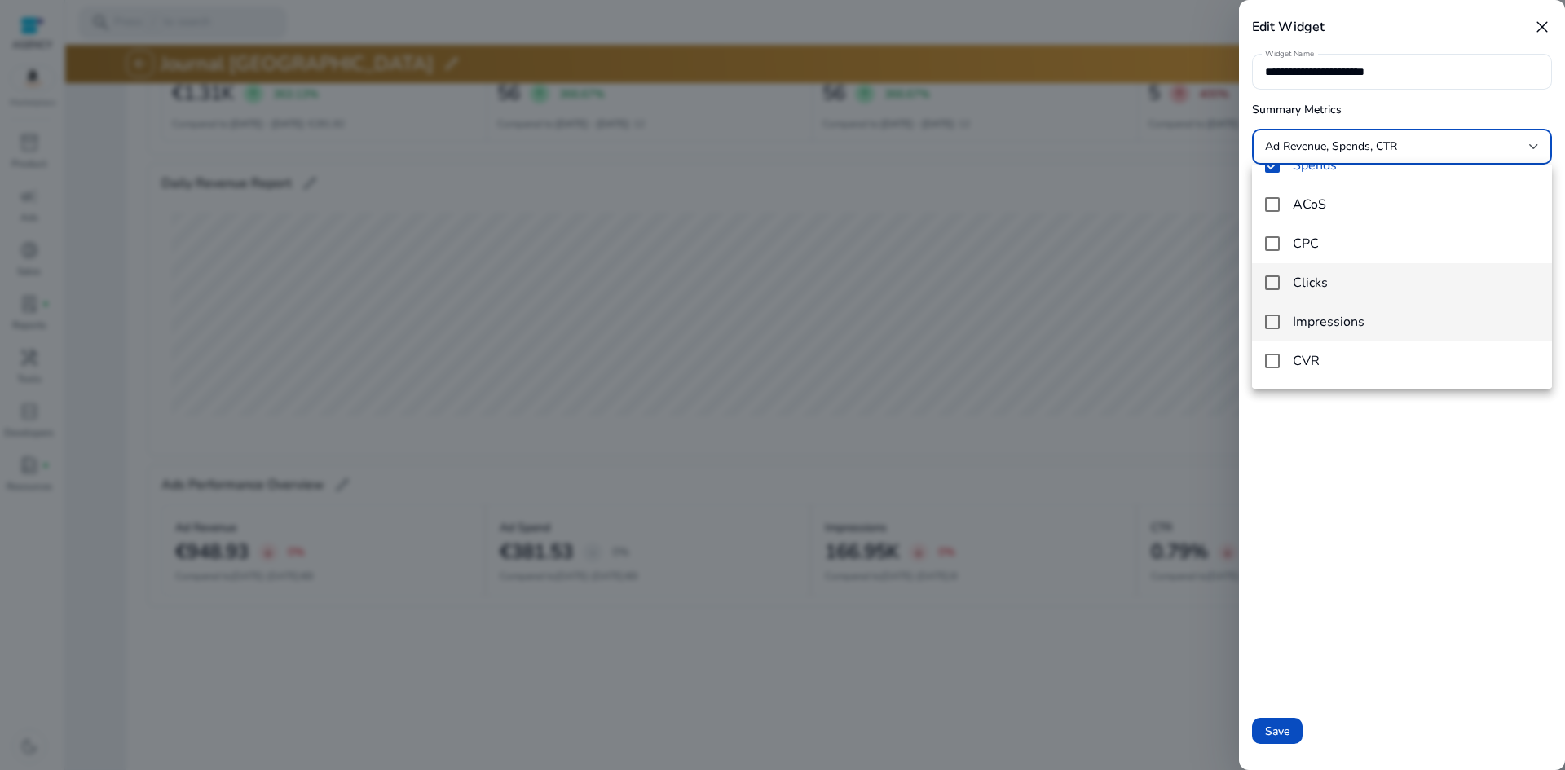
scroll to position [0, 0]
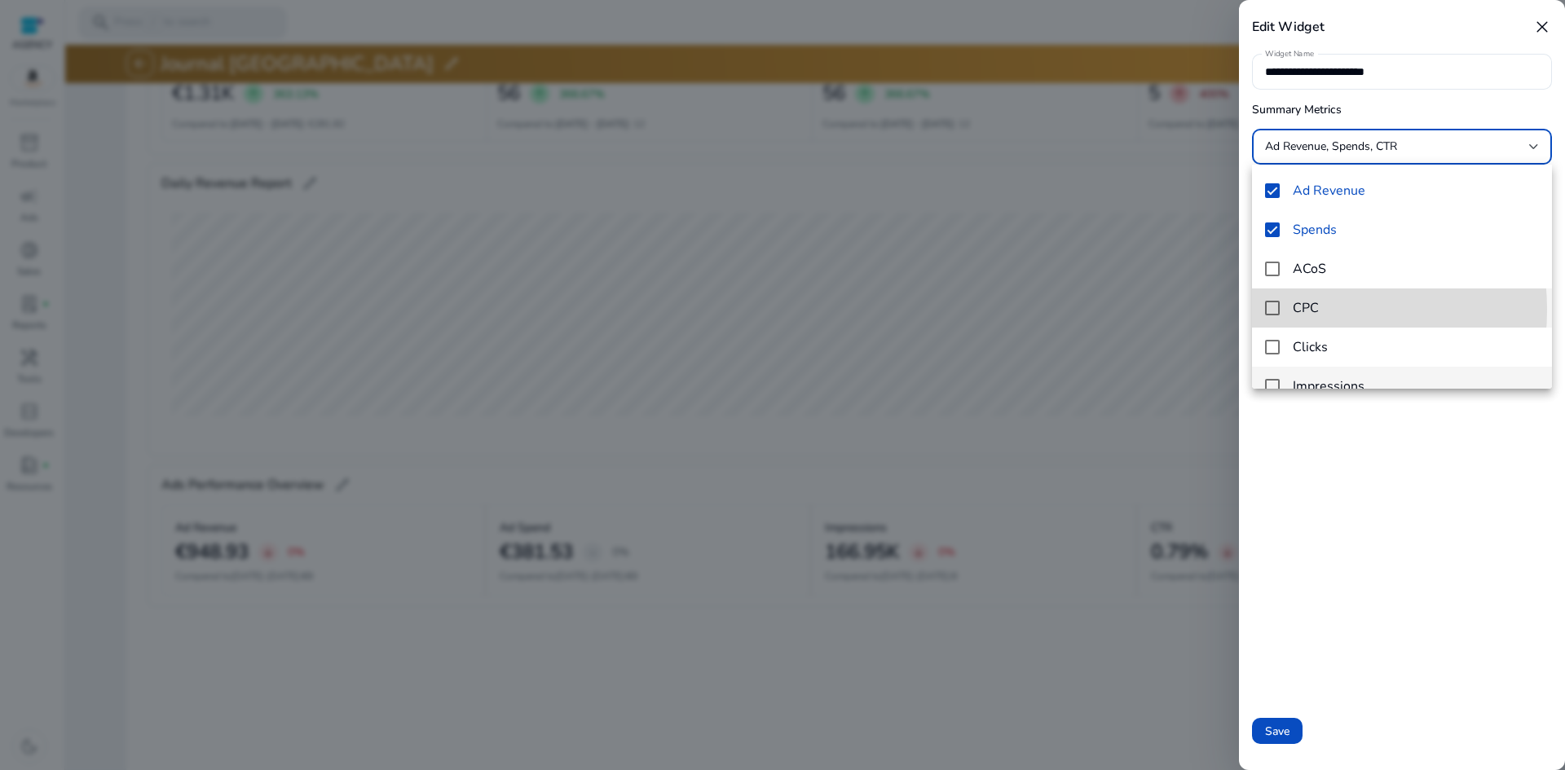
click at [1270, 310] on mat-pseudo-checkbox at bounding box center [1272, 308] width 15 height 15
click at [1279, 308] on mat-option "CPC" at bounding box center [1402, 307] width 300 height 39
click at [1270, 262] on mat-pseudo-checkbox at bounding box center [1272, 269] width 15 height 15
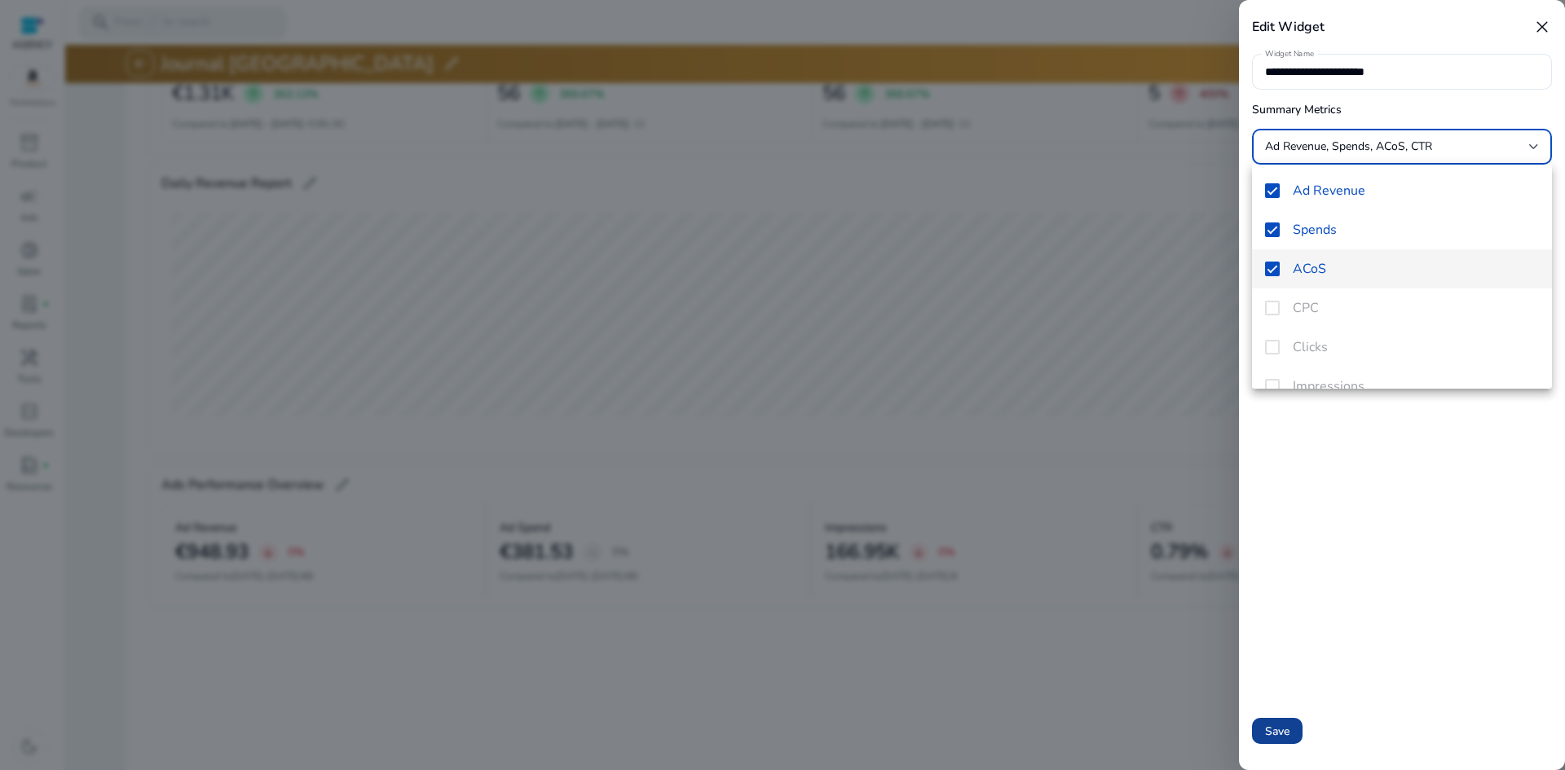
click at [1287, 746] on div at bounding box center [782, 385] width 1565 height 770
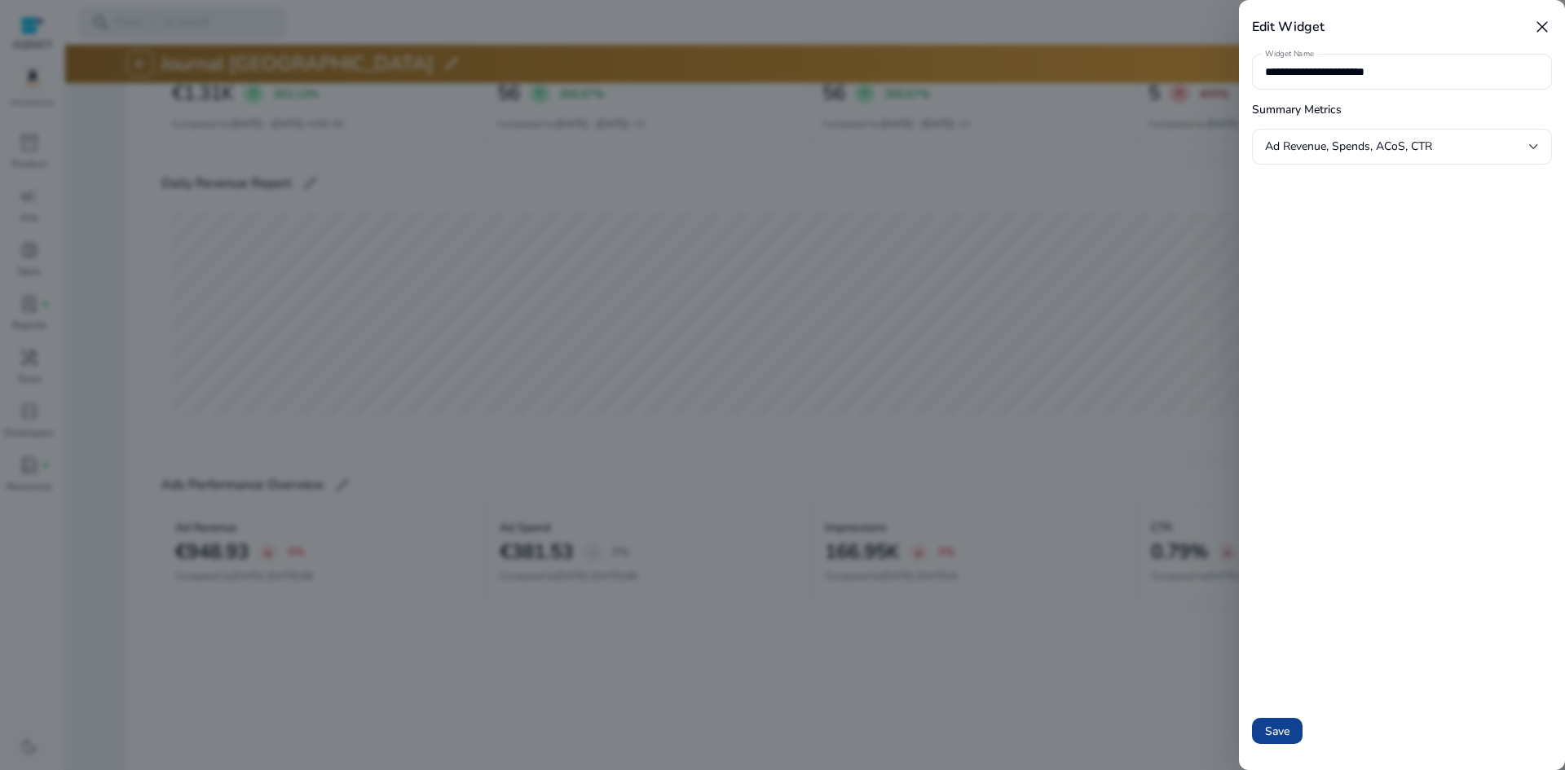
click at [1282, 740] on span at bounding box center [1277, 730] width 51 height 39
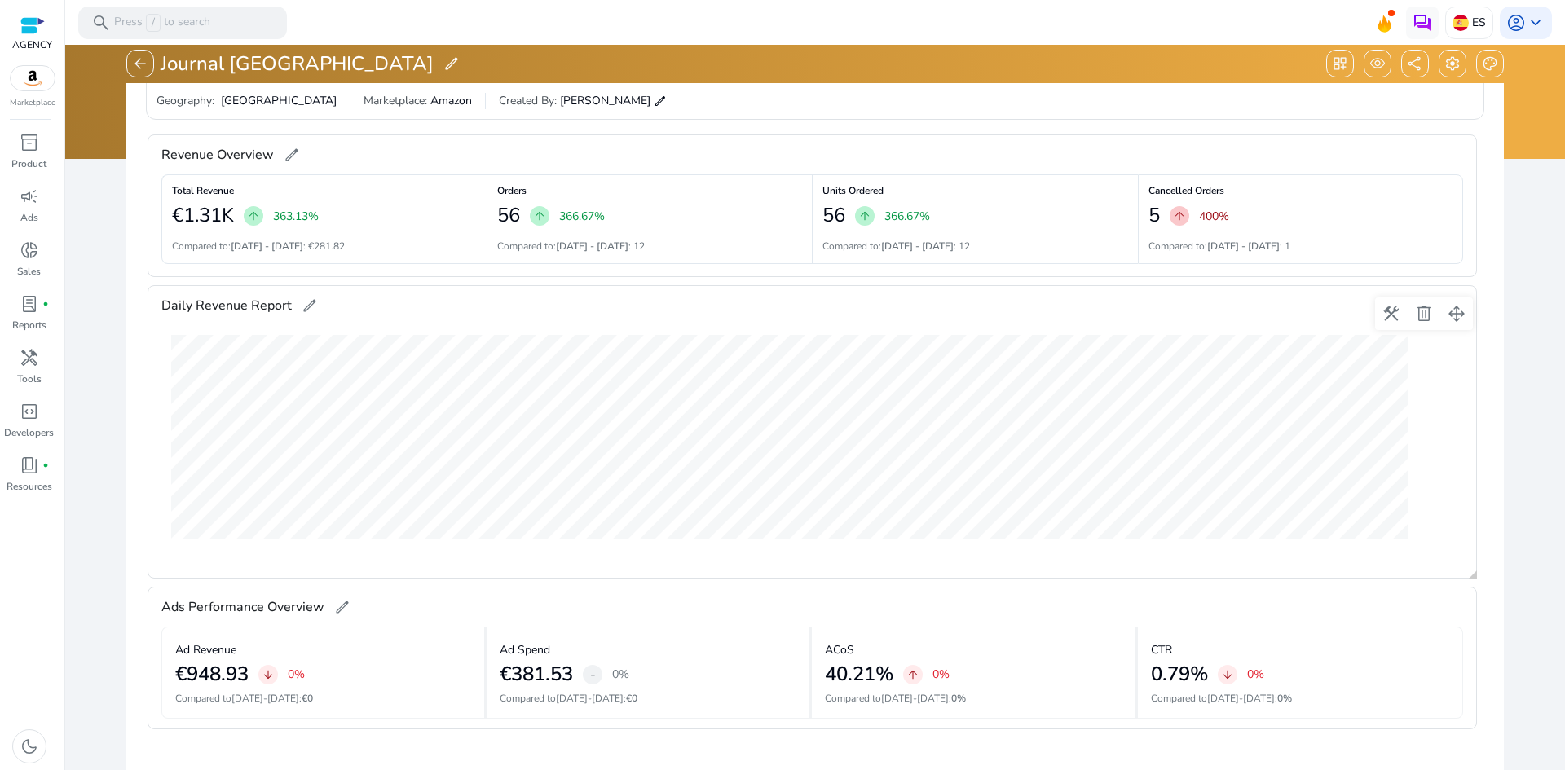
scroll to position [151, 0]
